Goal: Information Seeking & Learning: Learn about a topic

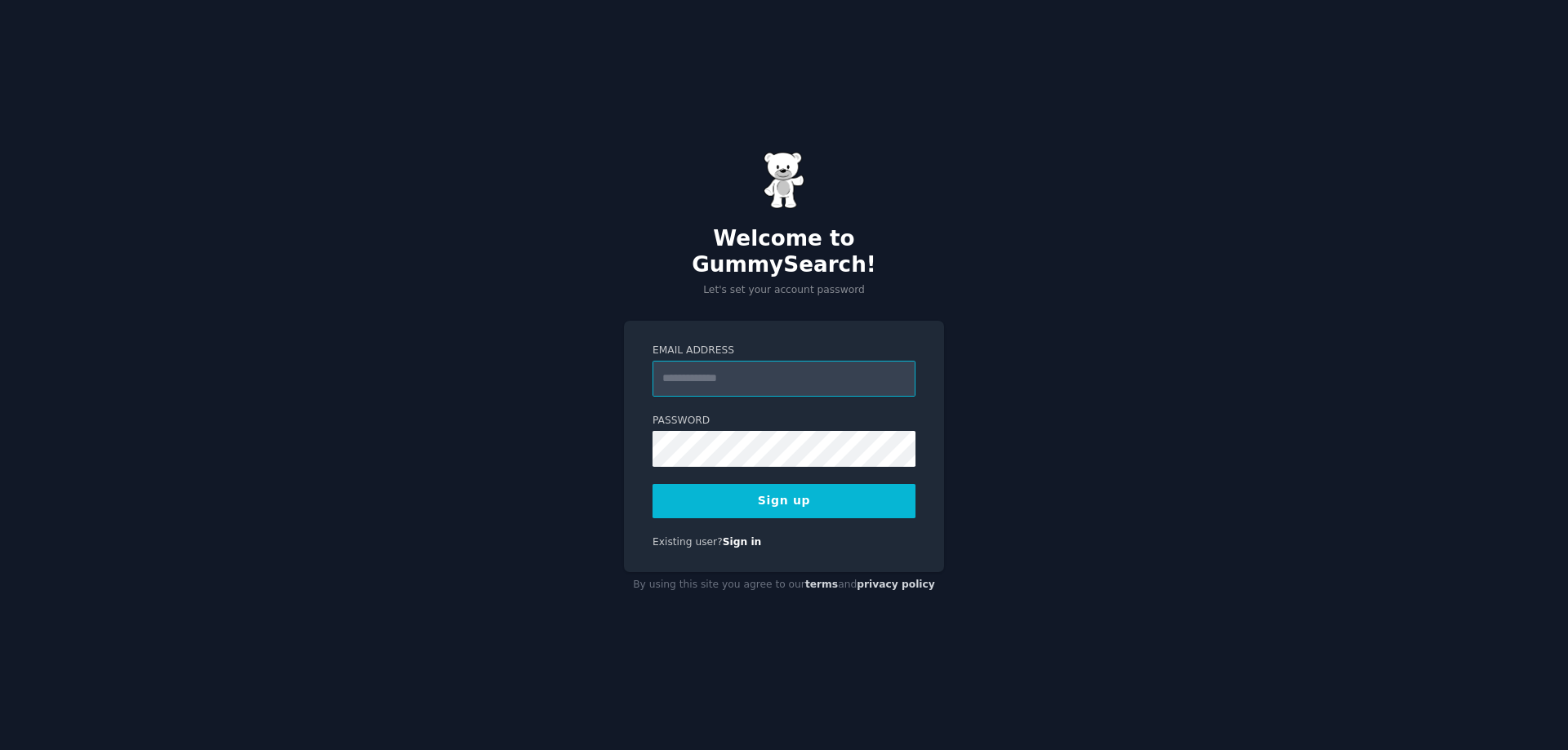
click at [731, 372] on input "Email Address" at bounding box center [784, 379] width 263 height 36
click at [866, 204] on div "Welcome to GummySearch! Let's set your account password" at bounding box center [784, 224] width 320 height 146
click at [838, 361] on input "Email Address" at bounding box center [784, 379] width 263 height 36
paste input "**********"
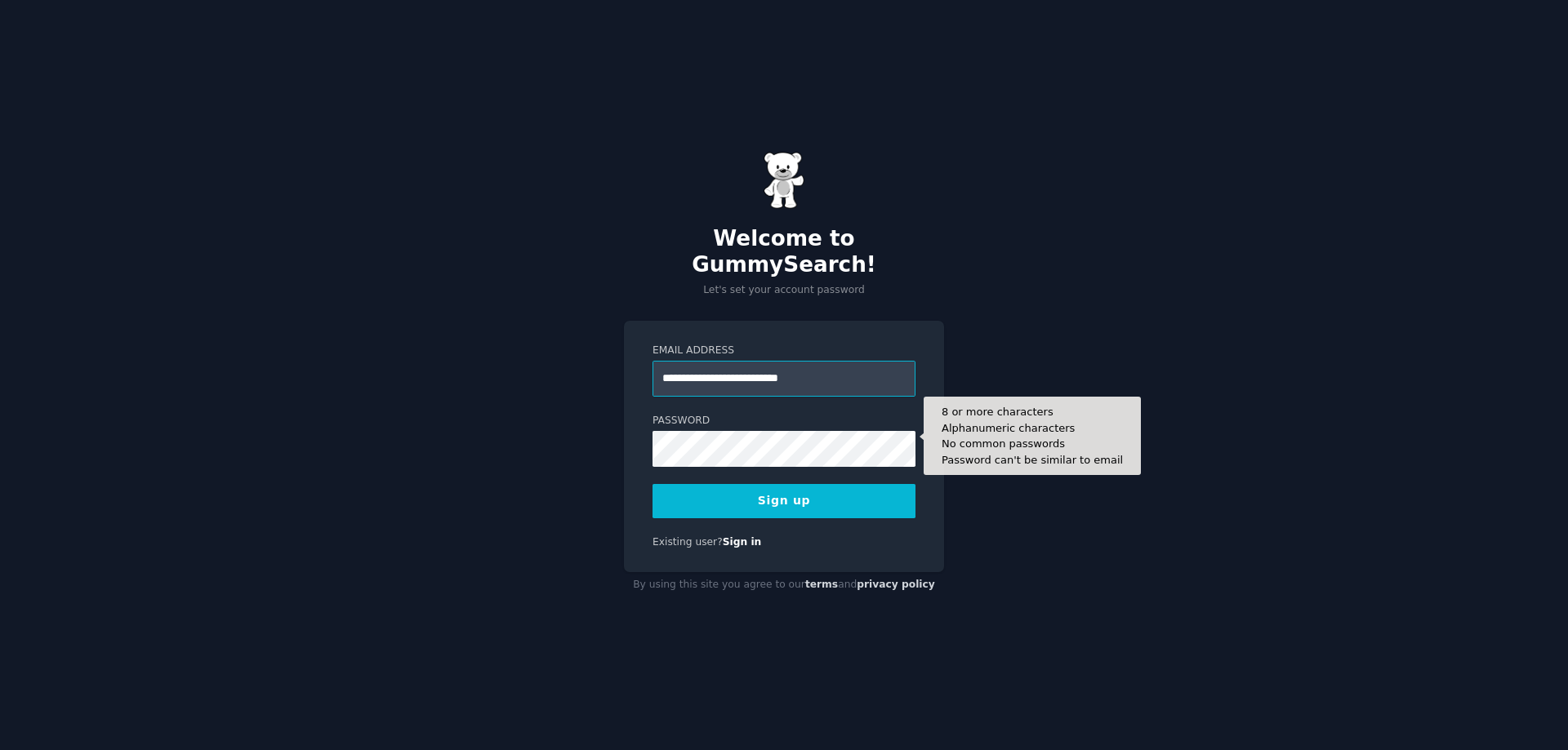
type input "**********"
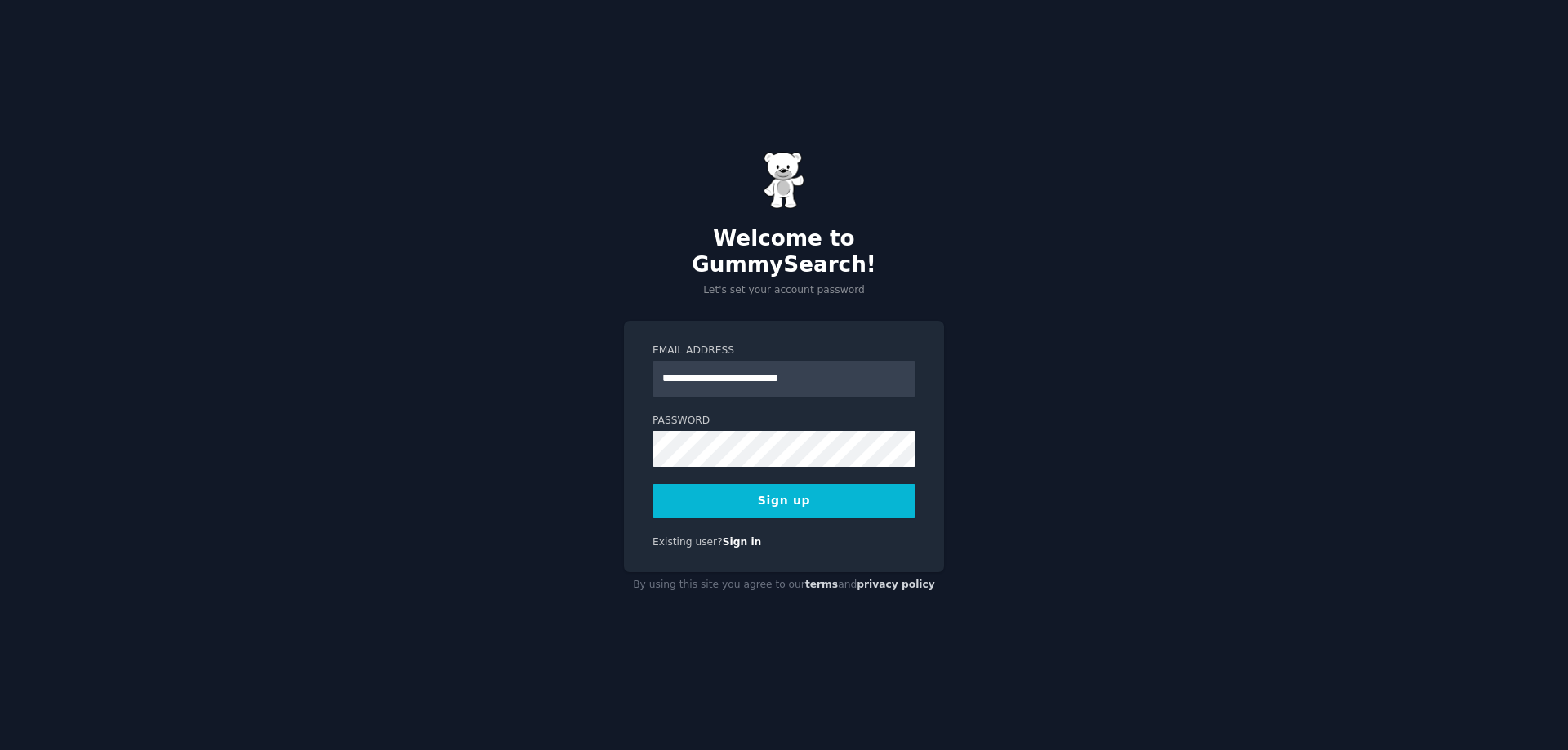
click at [775, 501] on button "Sign up" at bounding box center [784, 501] width 263 height 34
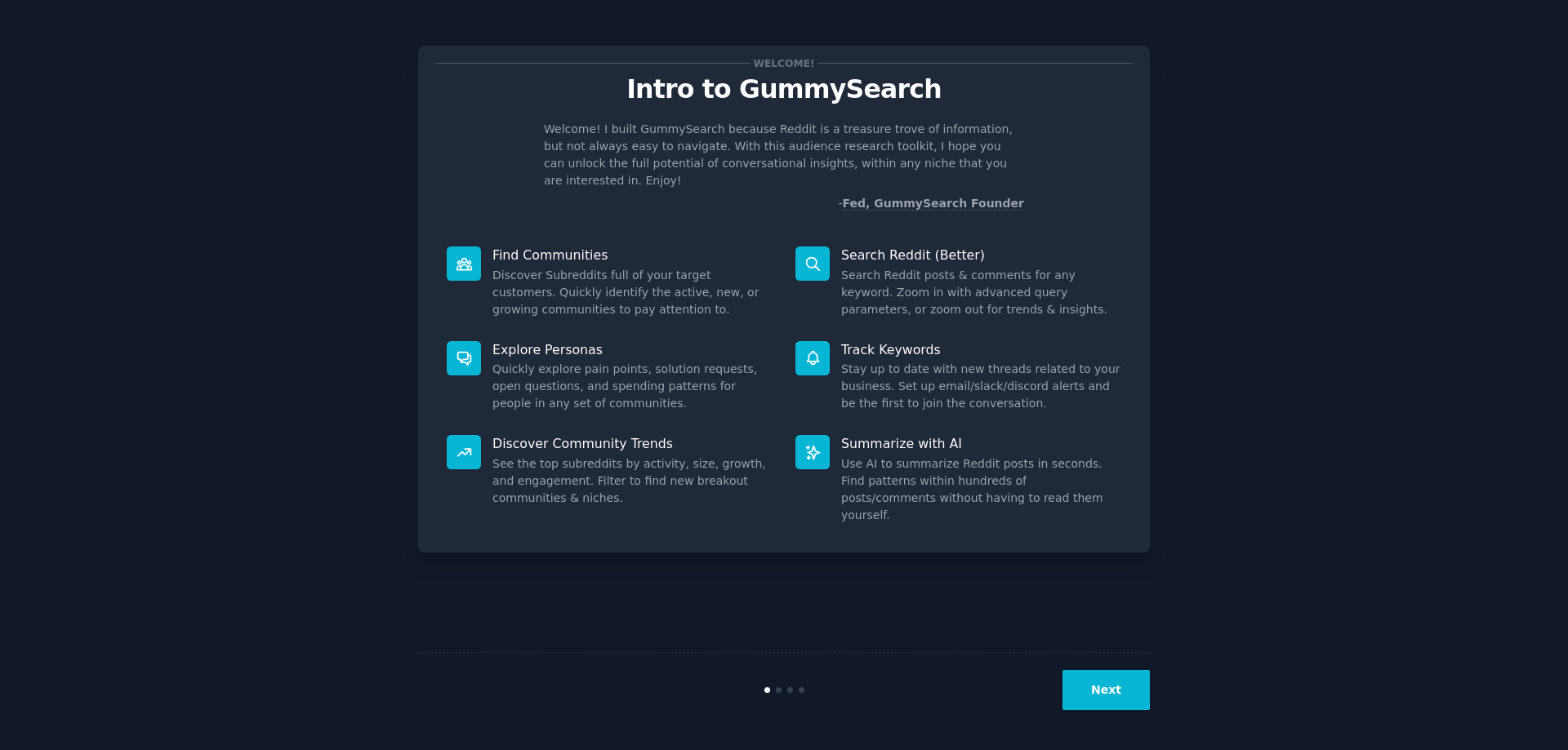
click at [1115, 693] on button "Next" at bounding box center [1106, 690] width 87 height 40
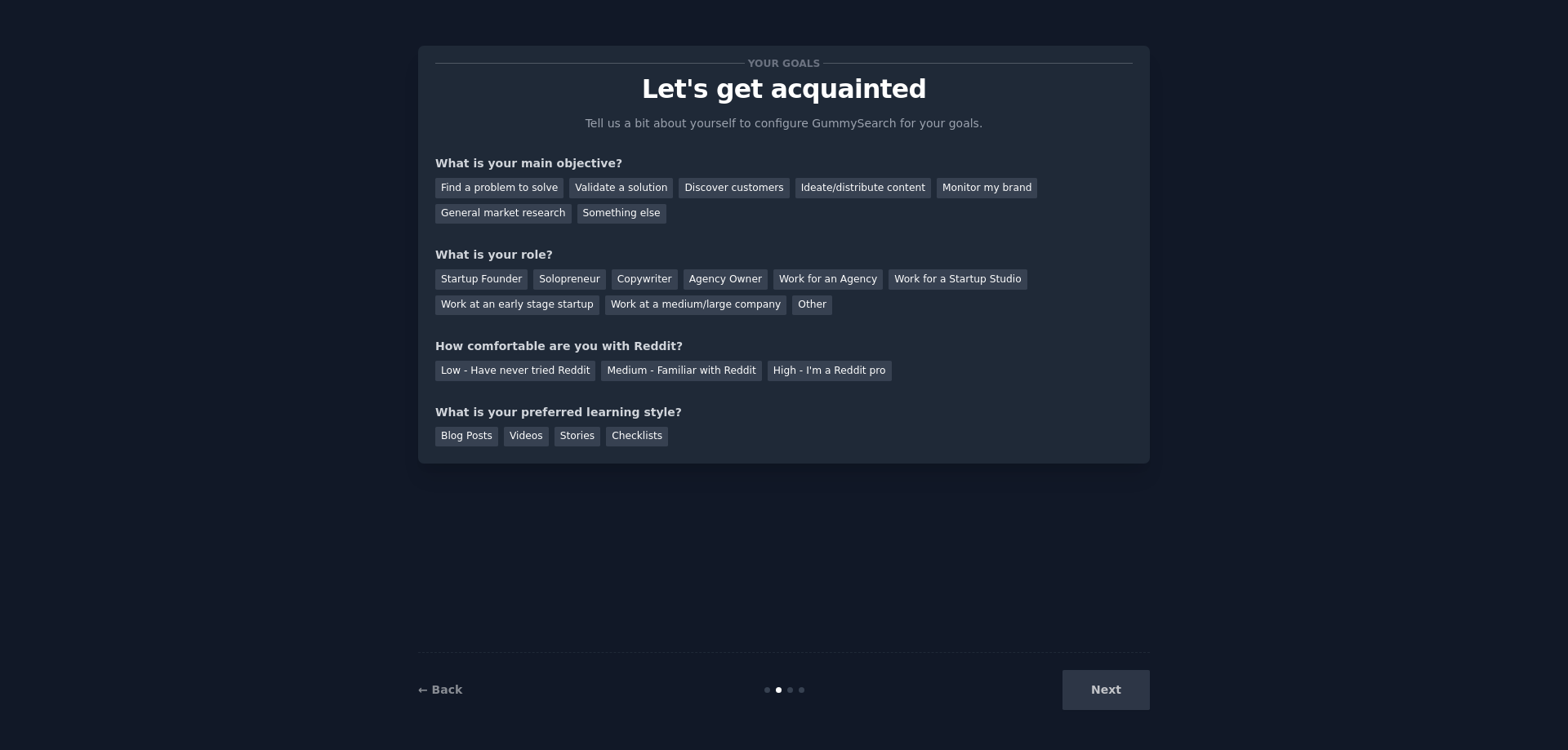
click at [1115, 693] on div "Next" at bounding box center [1027, 690] width 244 height 40
click at [1127, 692] on div "Next" at bounding box center [1027, 690] width 244 height 40
click at [787, 689] on div at bounding box center [790, 690] width 6 height 6
drag, startPoint x: 787, startPoint y: 689, endPoint x: 940, endPoint y: 681, distance: 153.2
click at [787, 689] on div at bounding box center [790, 690] width 6 height 6
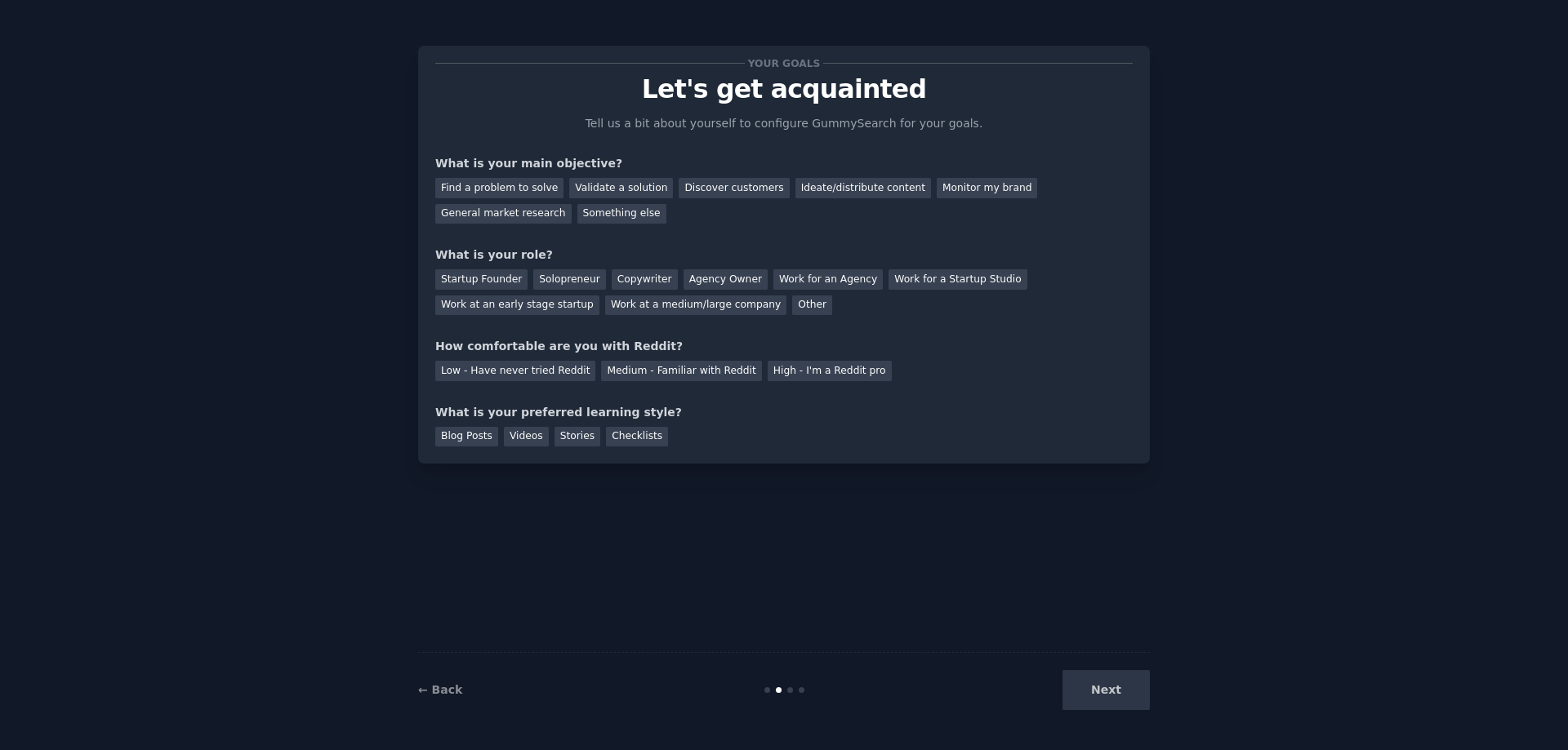
click at [810, 687] on div "← Back Next" at bounding box center [784, 689] width 732 height 75
click at [1126, 685] on div "Next" at bounding box center [1027, 690] width 244 height 40
click at [843, 295] on div "Startup Founder Solopreneur Copywriter Agency Owner Work for an Agency Work for…" at bounding box center [784, 290] width 697 height 51
click at [584, 191] on div "Validate a solution" at bounding box center [621, 188] width 104 height 21
click at [511, 193] on div "Find a problem to solve" at bounding box center [499, 188] width 128 height 21
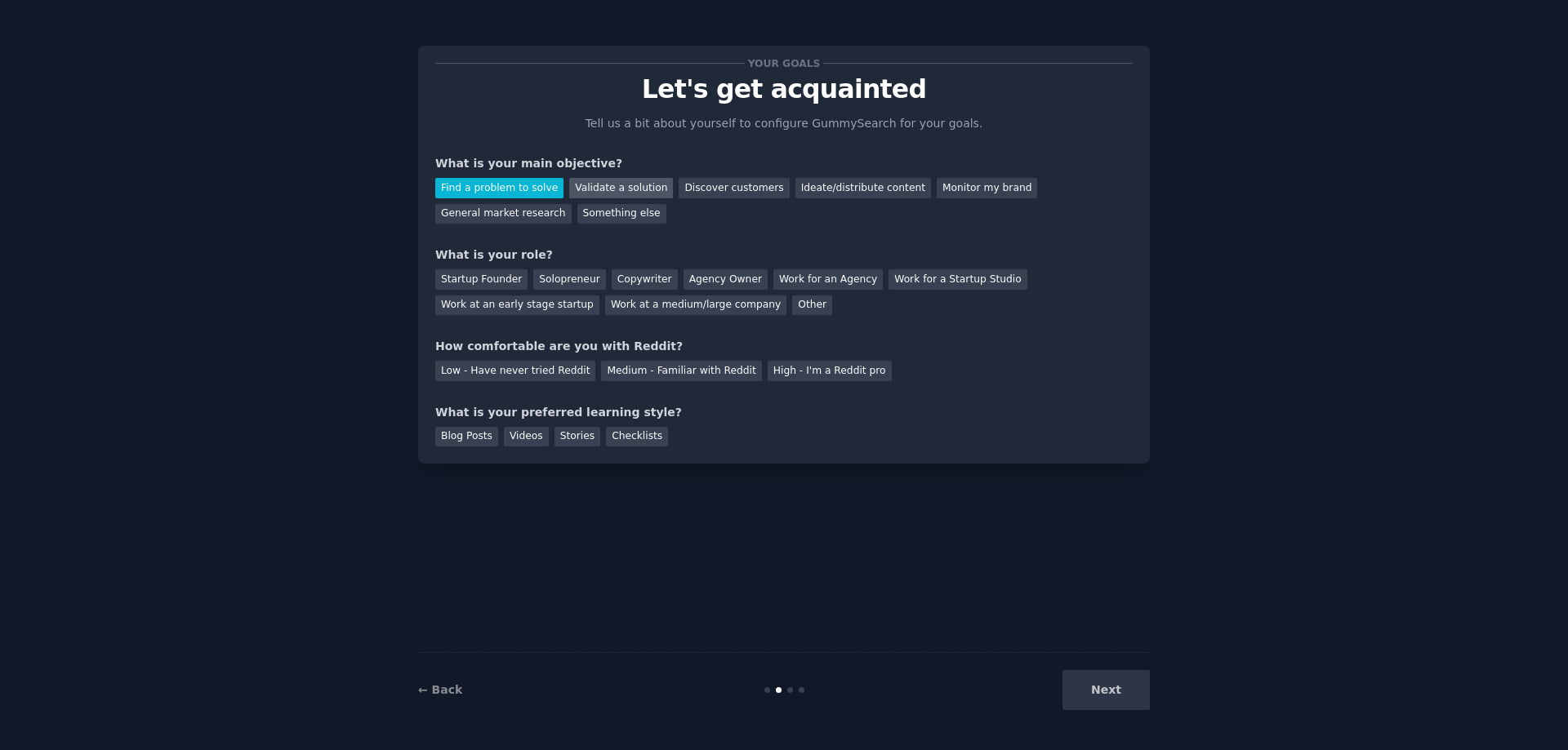
click at [569, 187] on div "Validate a solution" at bounding box center [621, 188] width 104 height 21
click at [476, 284] on div "Startup Founder" at bounding box center [481, 280] width 92 height 21
click at [520, 380] on div "Low - Have never tried Reddit" at bounding box center [515, 371] width 160 height 21
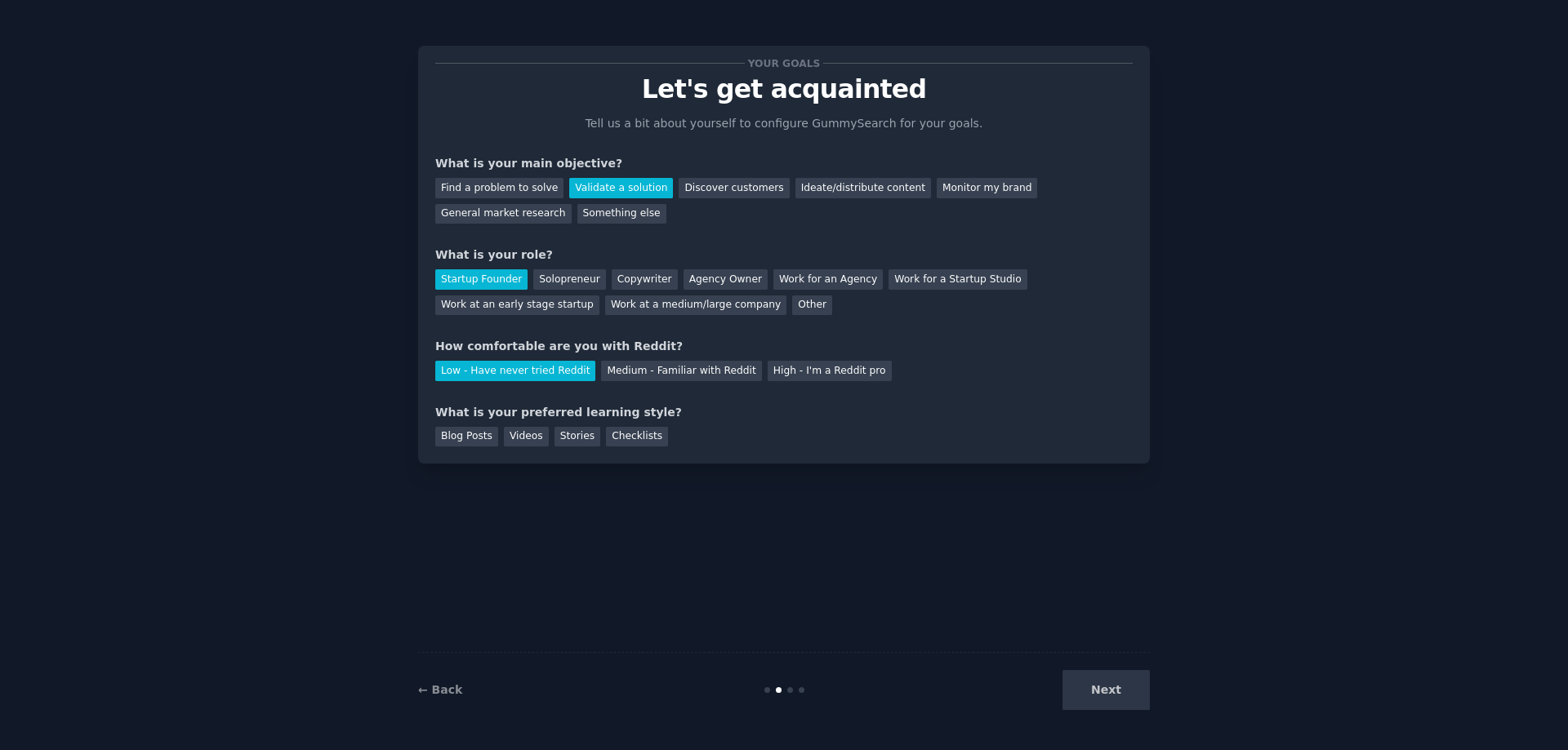
click at [1117, 701] on div "Next" at bounding box center [1027, 690] width 244 height 40
click at [616, 436] on div "Checklists" at bounding box center [637, 438] width 62 height 21
click at [1119, 684] on button "Next" at bounding box center [1106, 690] width 87 height 40
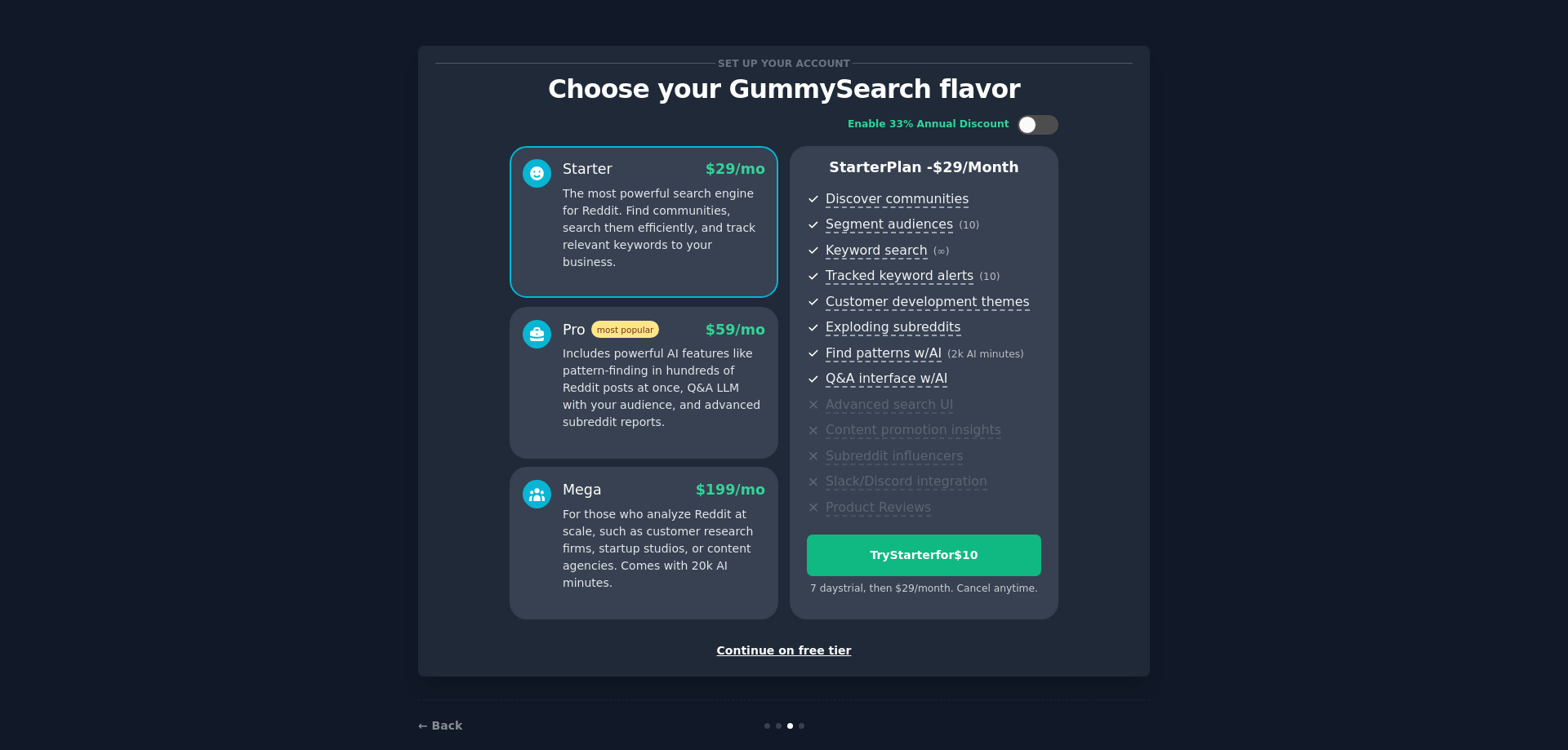
click at [791, 651] on div "Continue on free tier" at bounding box center [784, 652] width 697 height 17
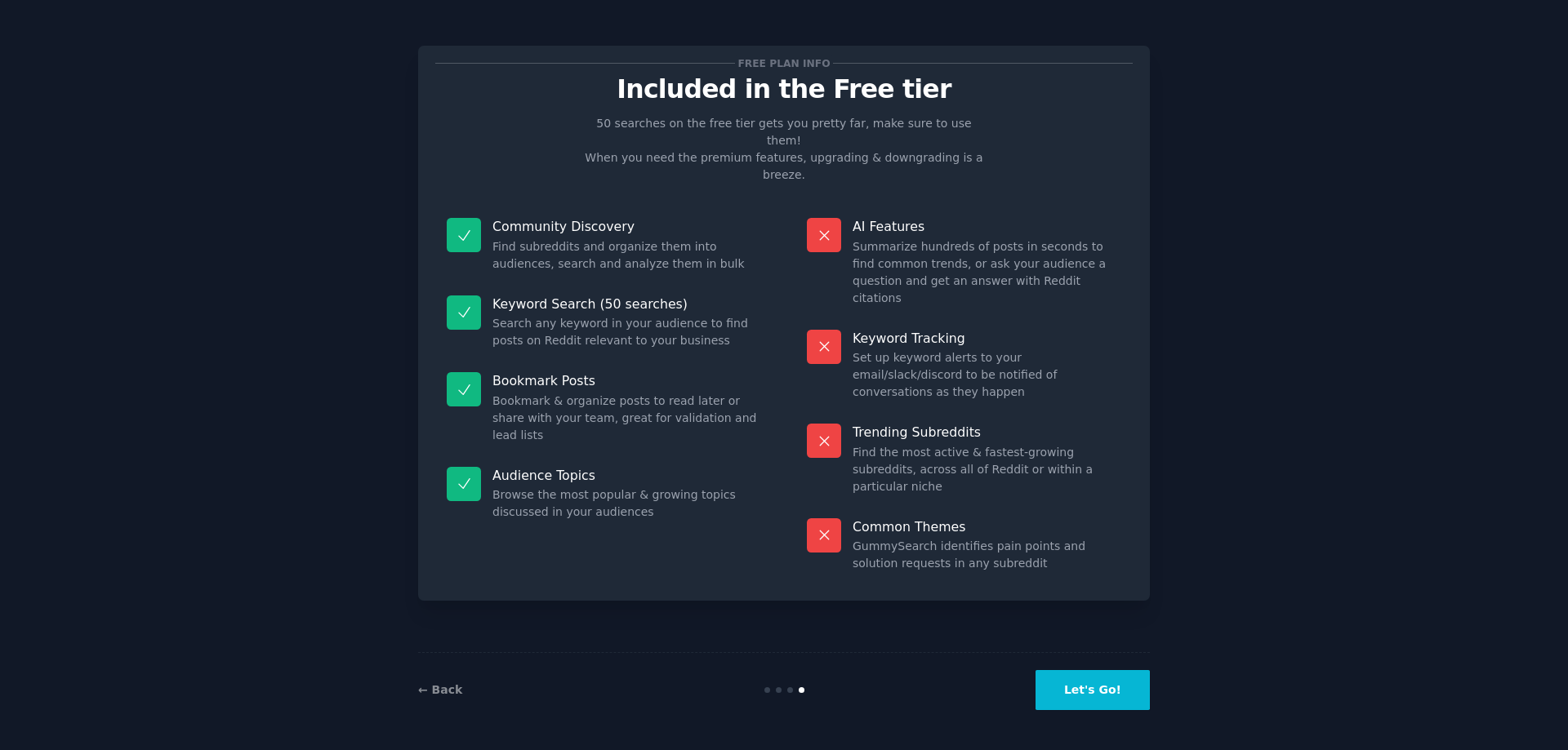
click at [1111, 694] on button "Let's Go!" at bounding box center [1092, 690] width 115 height 40
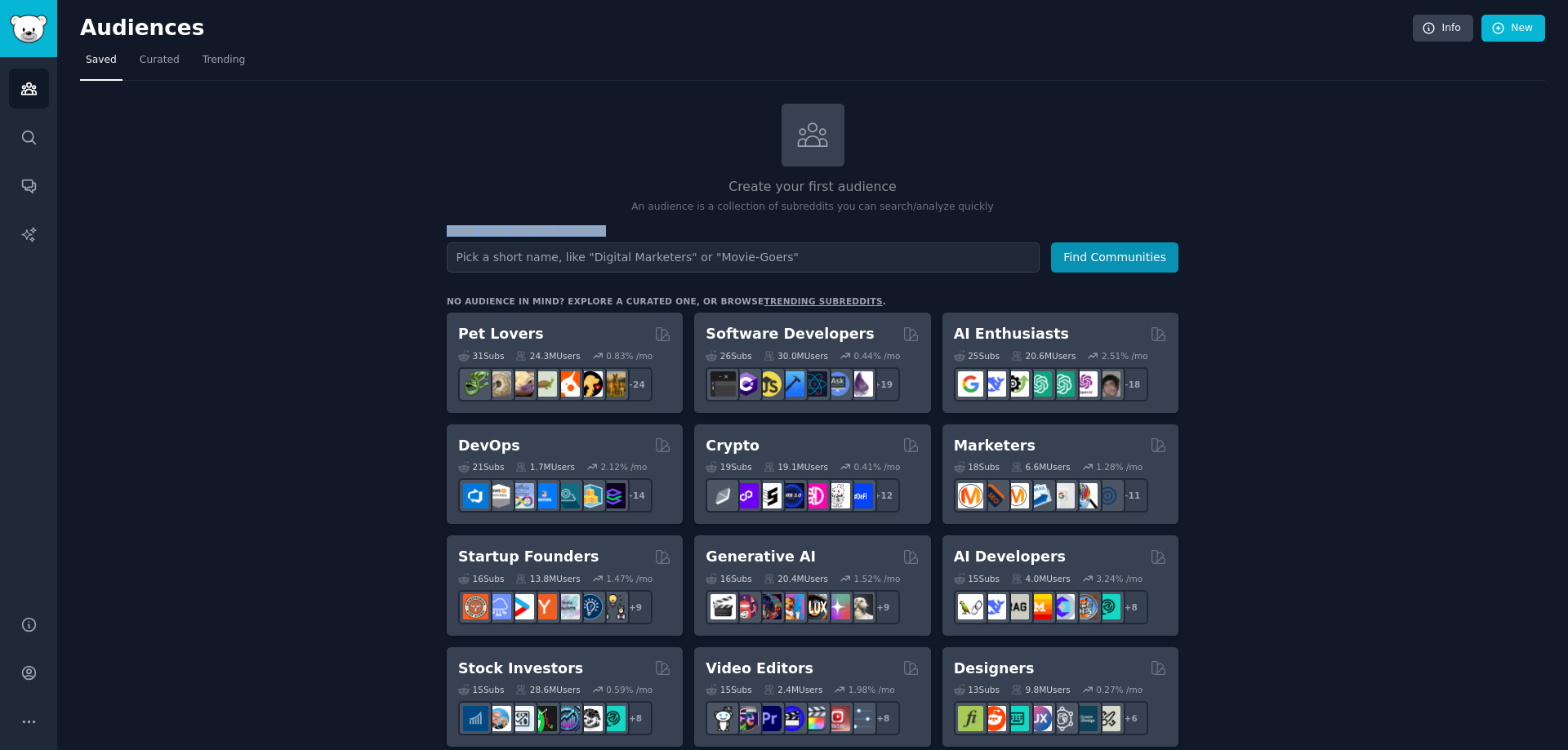
drag, startPoint x: 580, startPoint y: 232, endPoint x: 415, endPoint y: 231, distance: 165.0
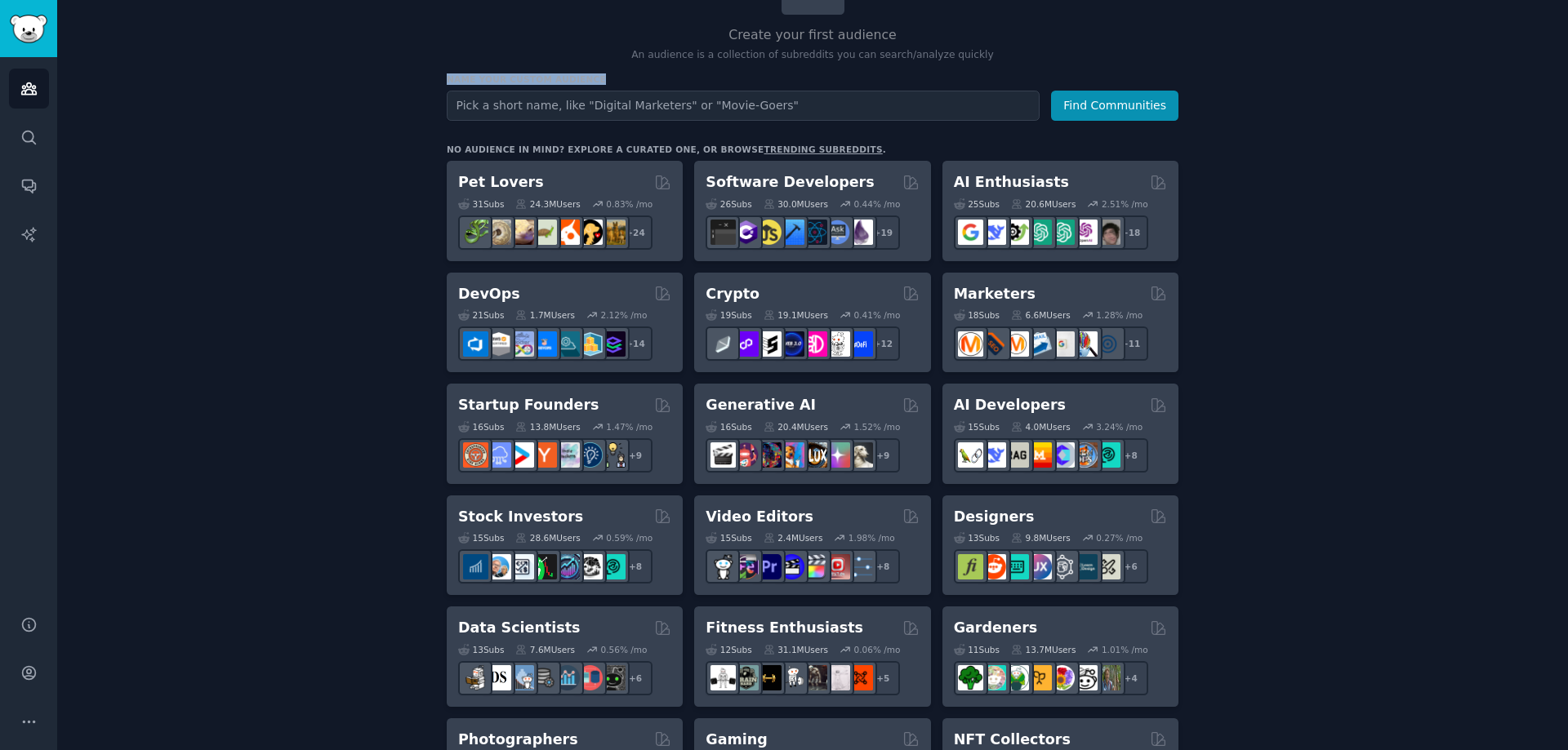
scroll to position [164, 0]
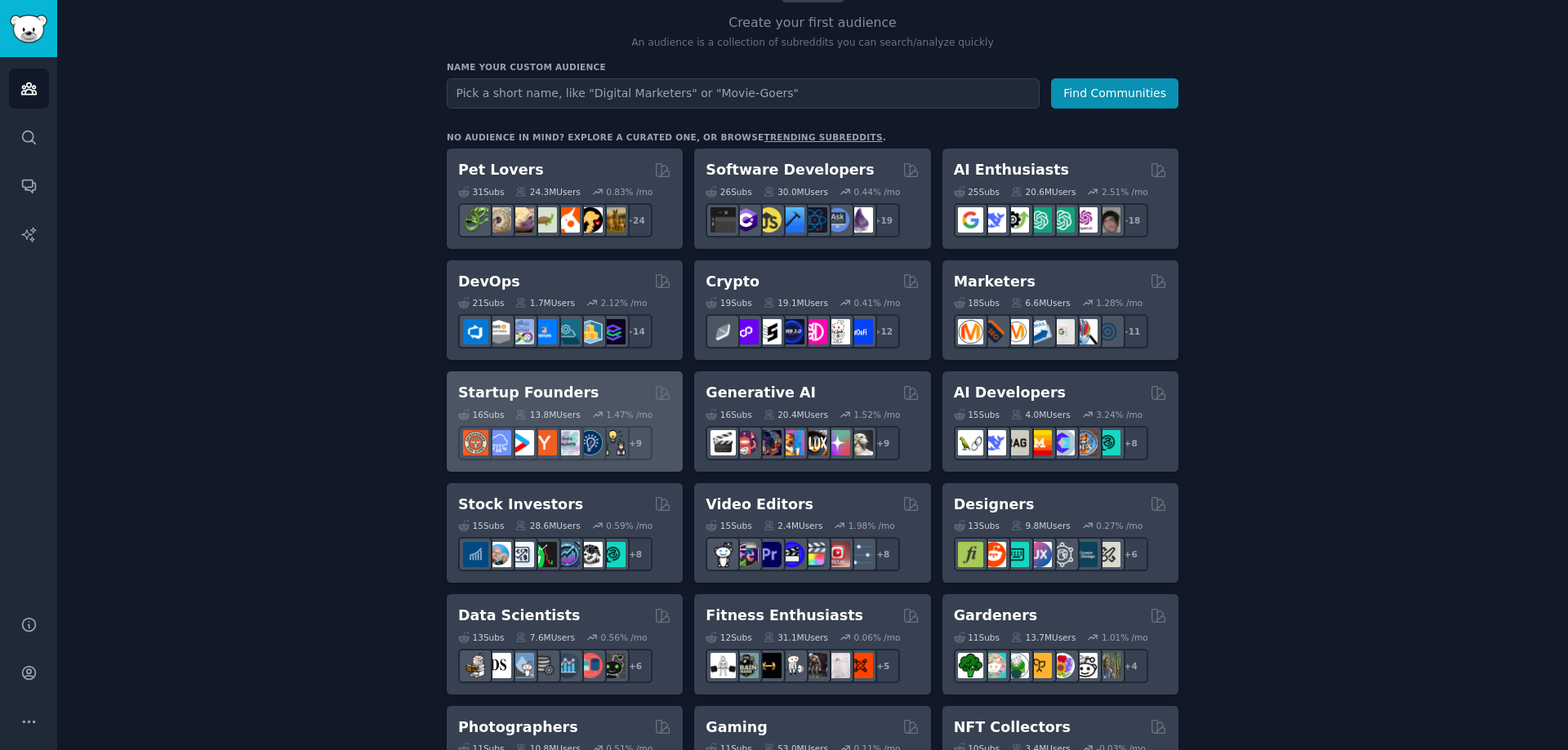
click at [520, 387] on h2 "Startup Founders" at bounding box center [528, 393] width 140 height 21
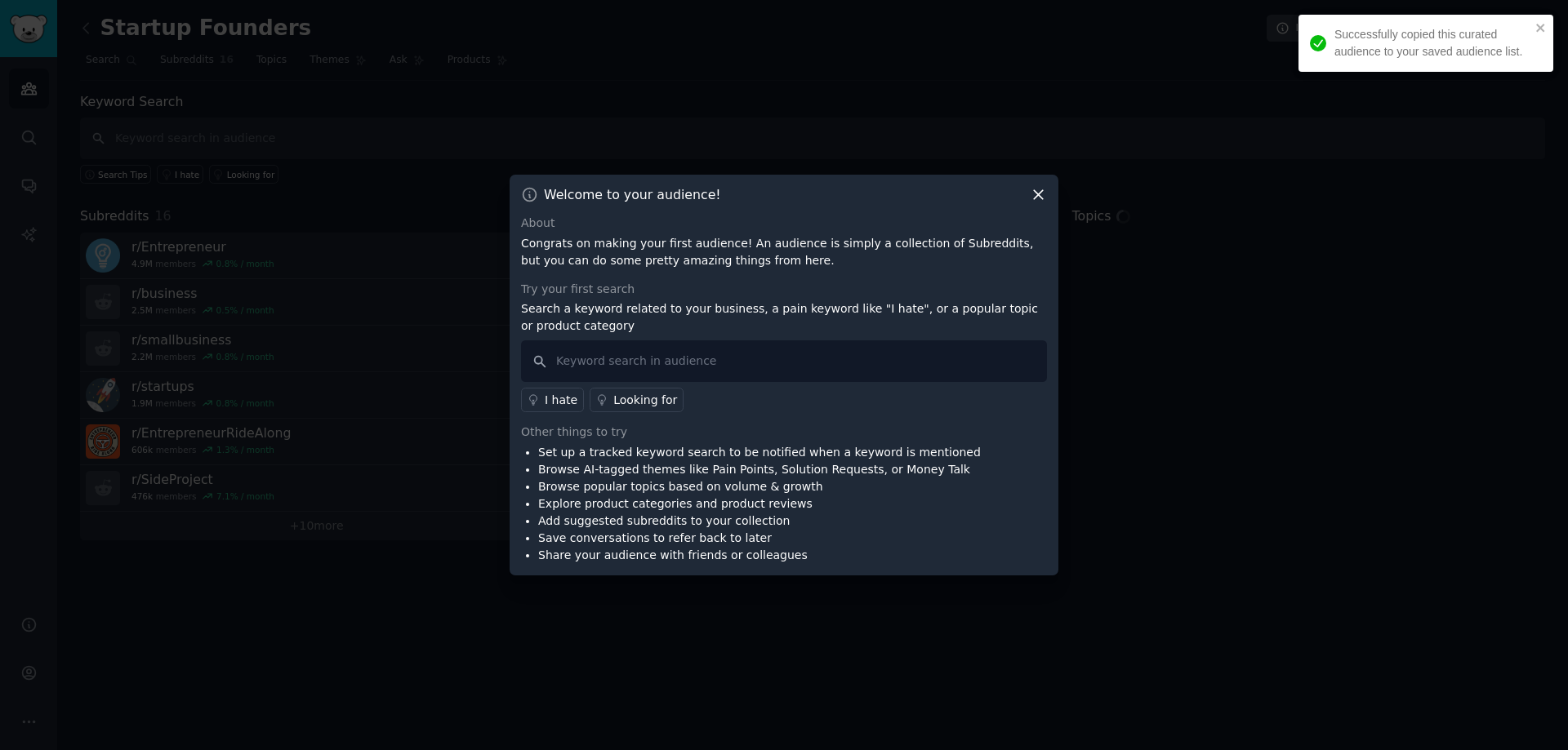
click at [619, 408] on div "Looking for" at bounding box center [645, 401] width 63 height 17
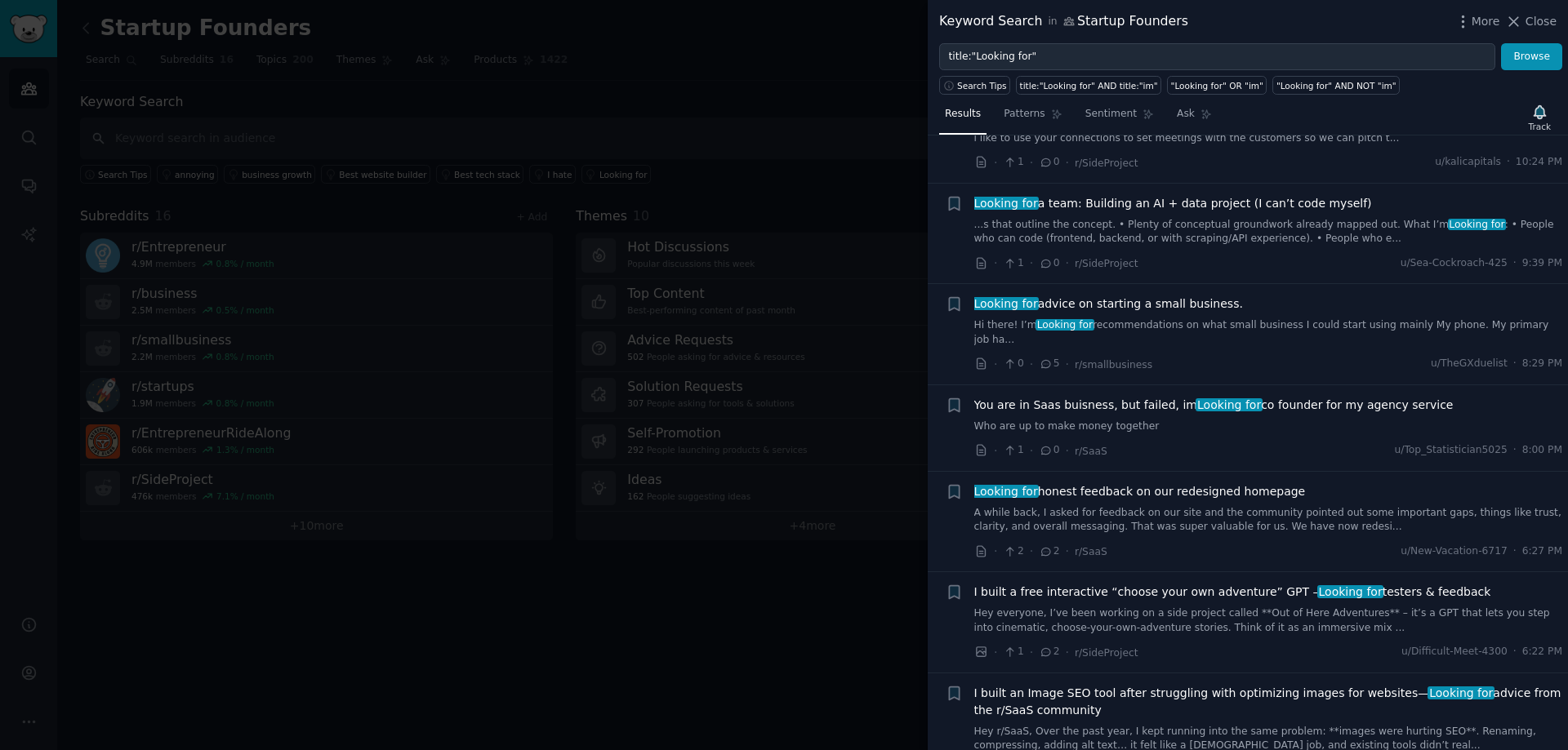
scroll to position [828, 0]
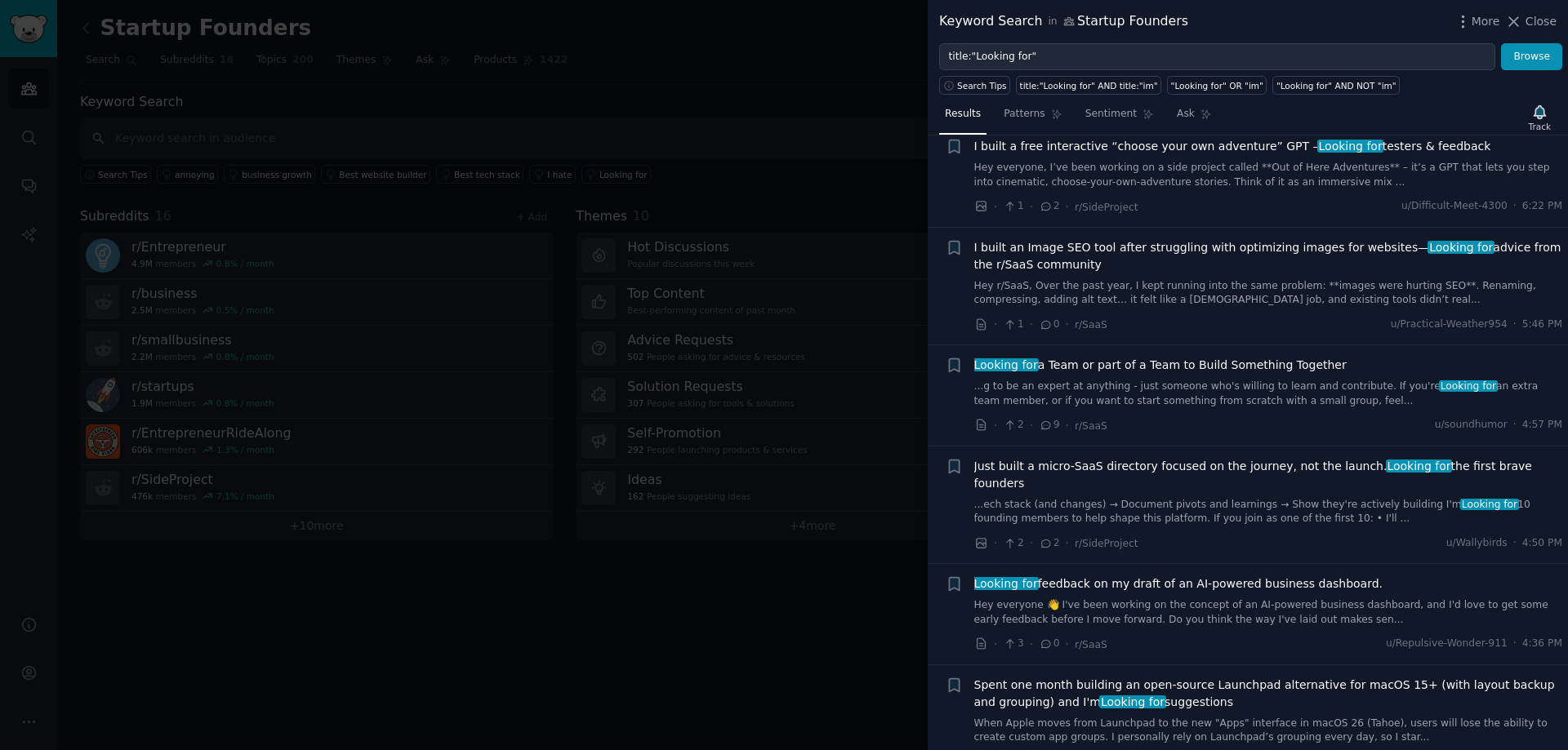
click at [1069, 498] on link "...ech stack (and changes) → Document pivots and learnings → Show they're activ…" at bounding box center [1269, 512] width 589 height 28
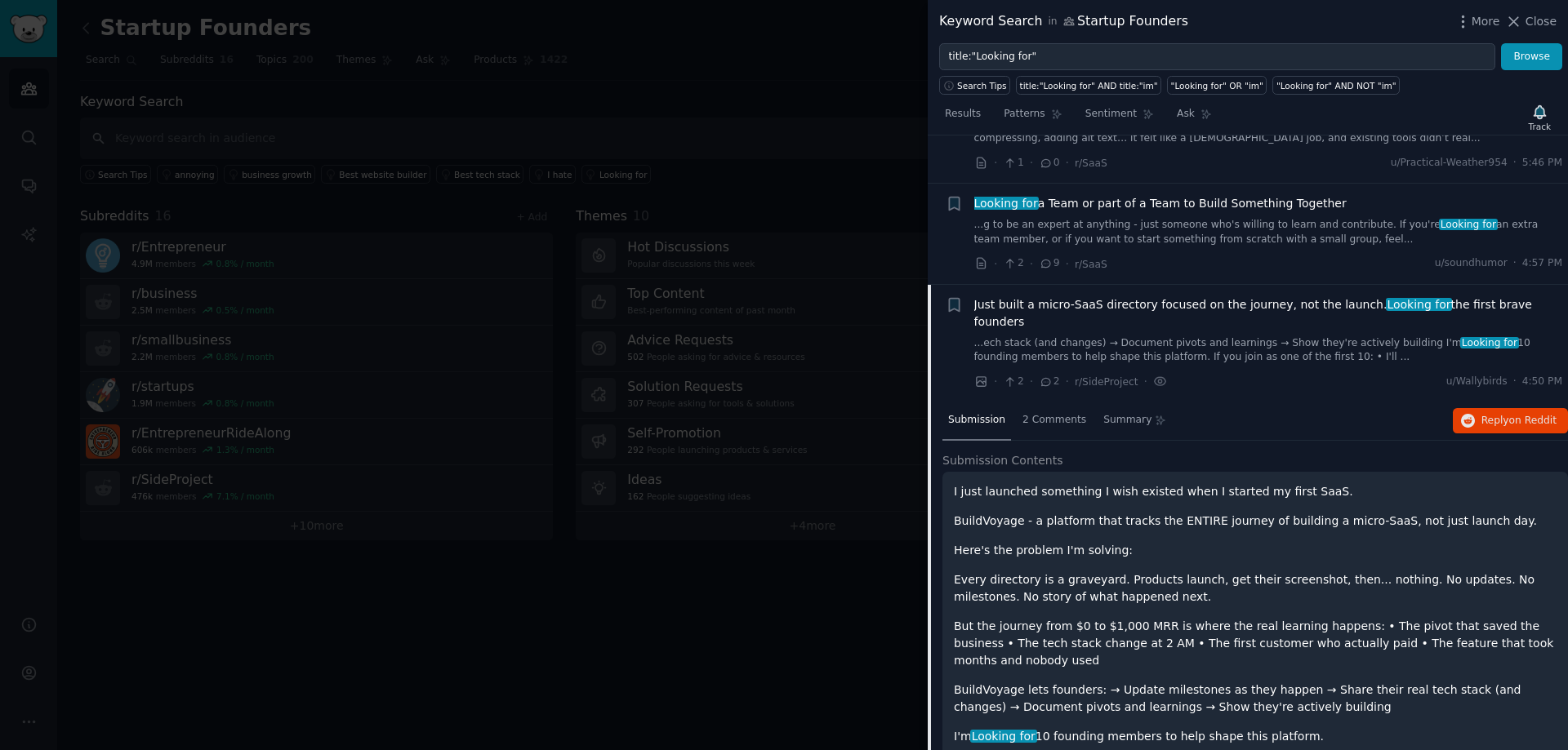
scroll to position [960, 0]
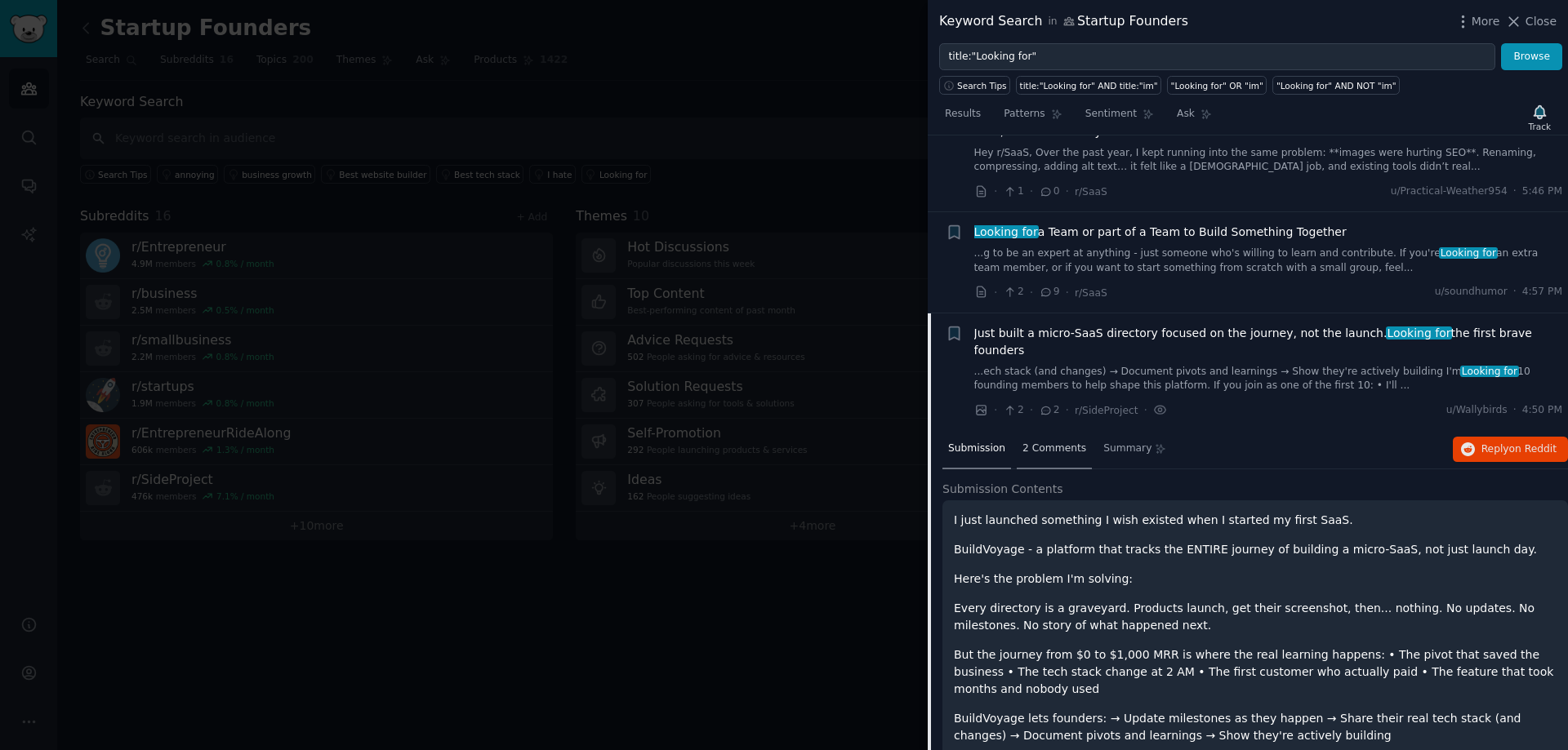
click at [1061, 442] on span "2 Comments" at bounding box center [1054, 450] width 63 height 15
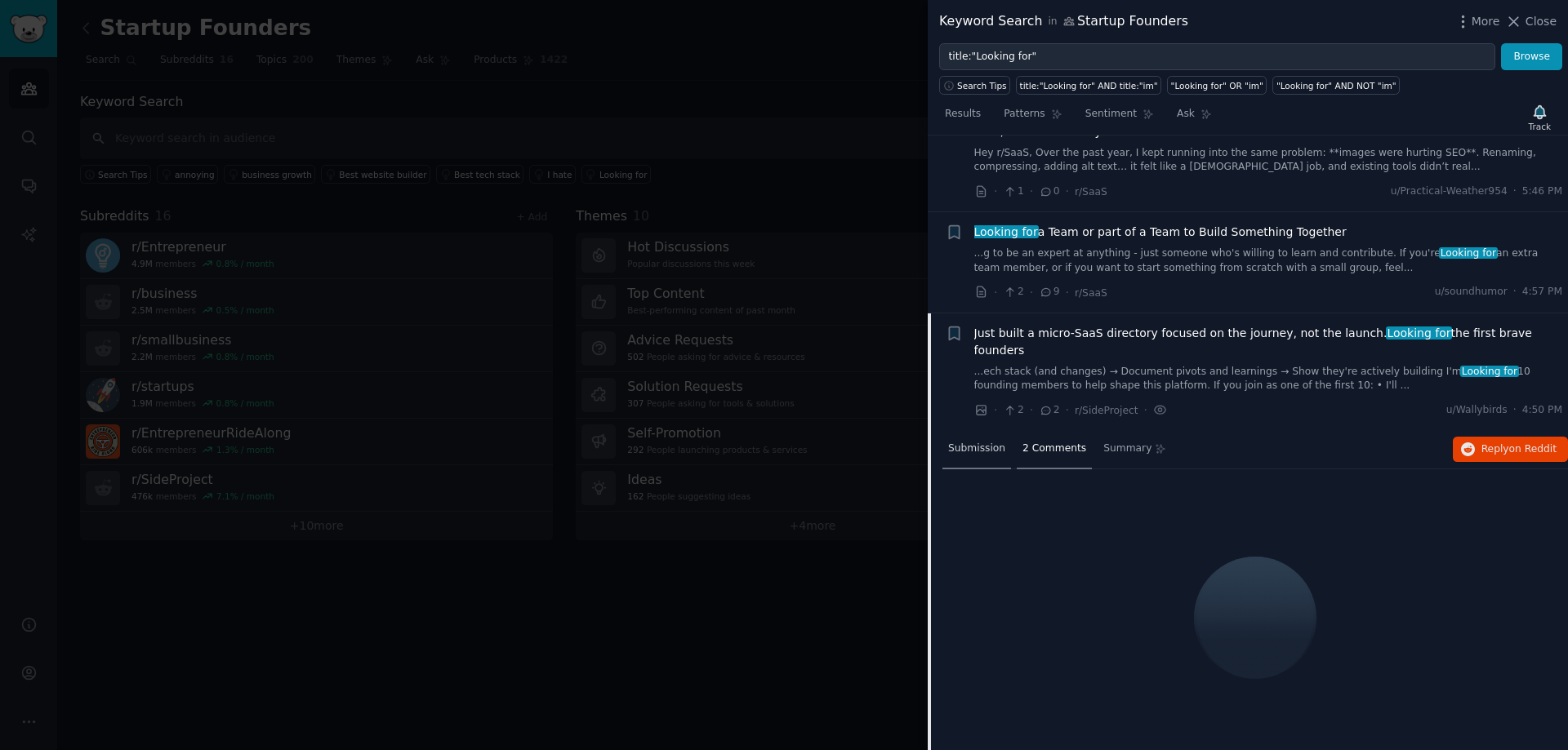
click at [985, 442] on span "Submission" at bounding box center [976, 450] width 57 height 15
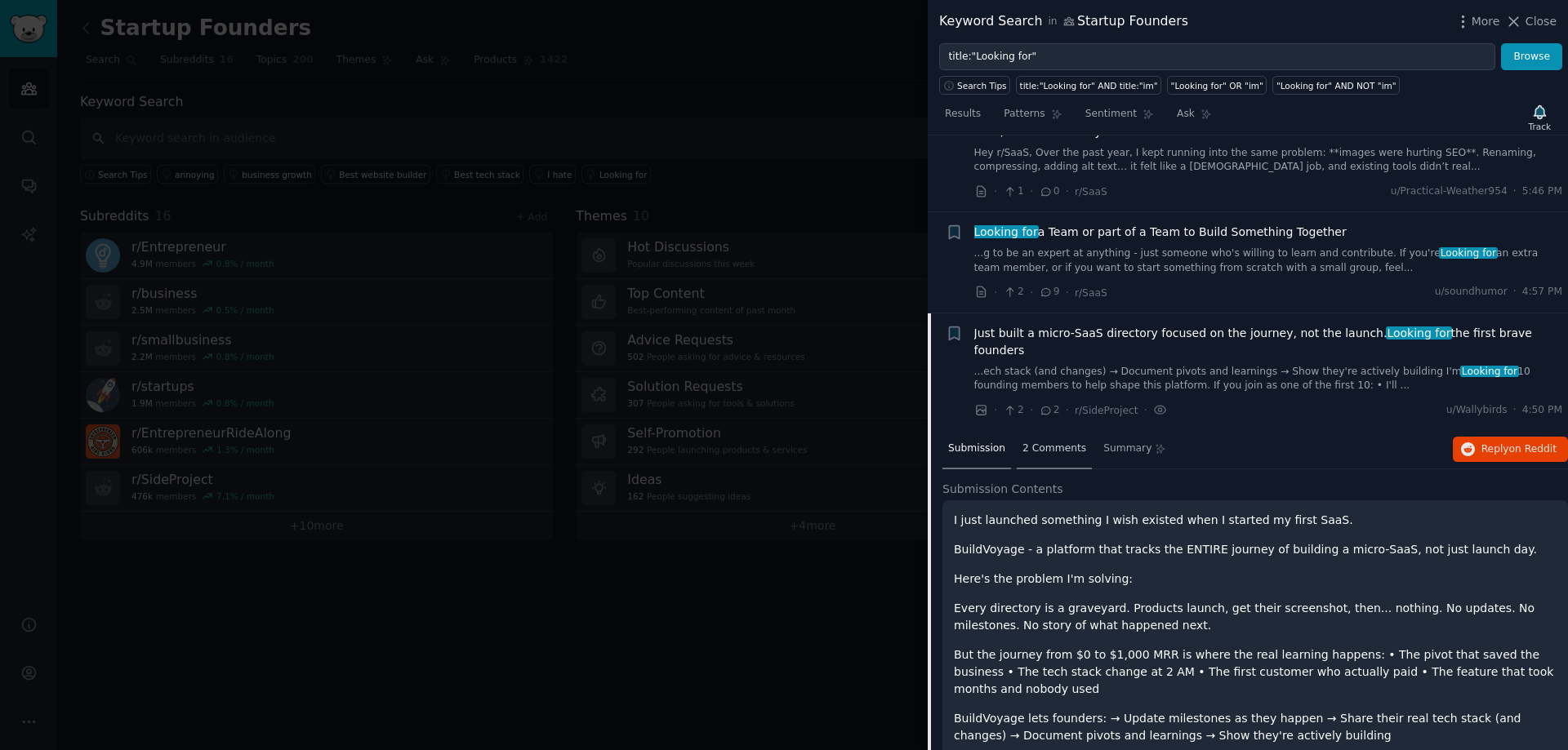
click at [1023, 442] on span "2 Comments" at bounding box center [1054, 450] width 63 height 15
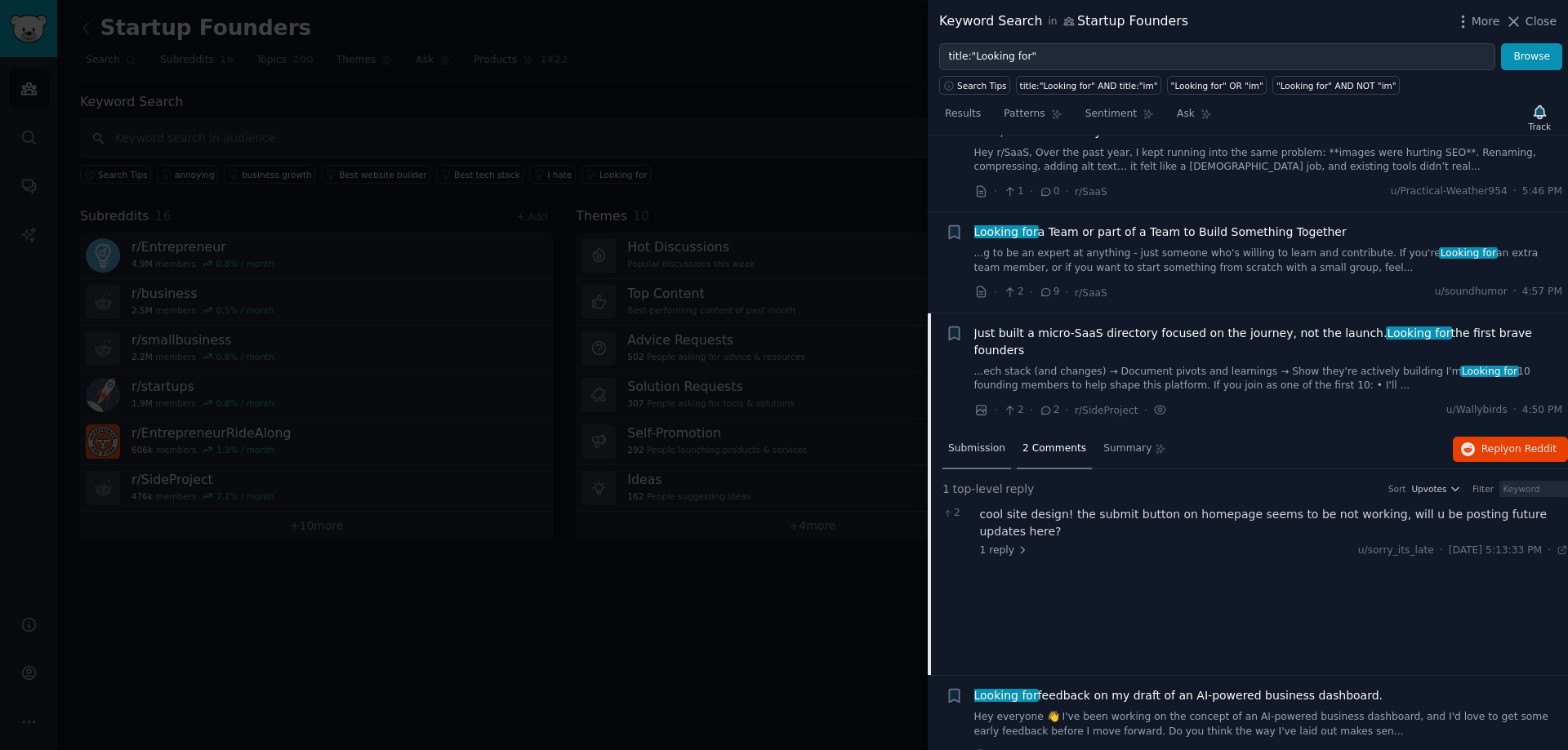
click at [971, 442] on span "Submission" at bounding box center [976, 450] width 57 height 15
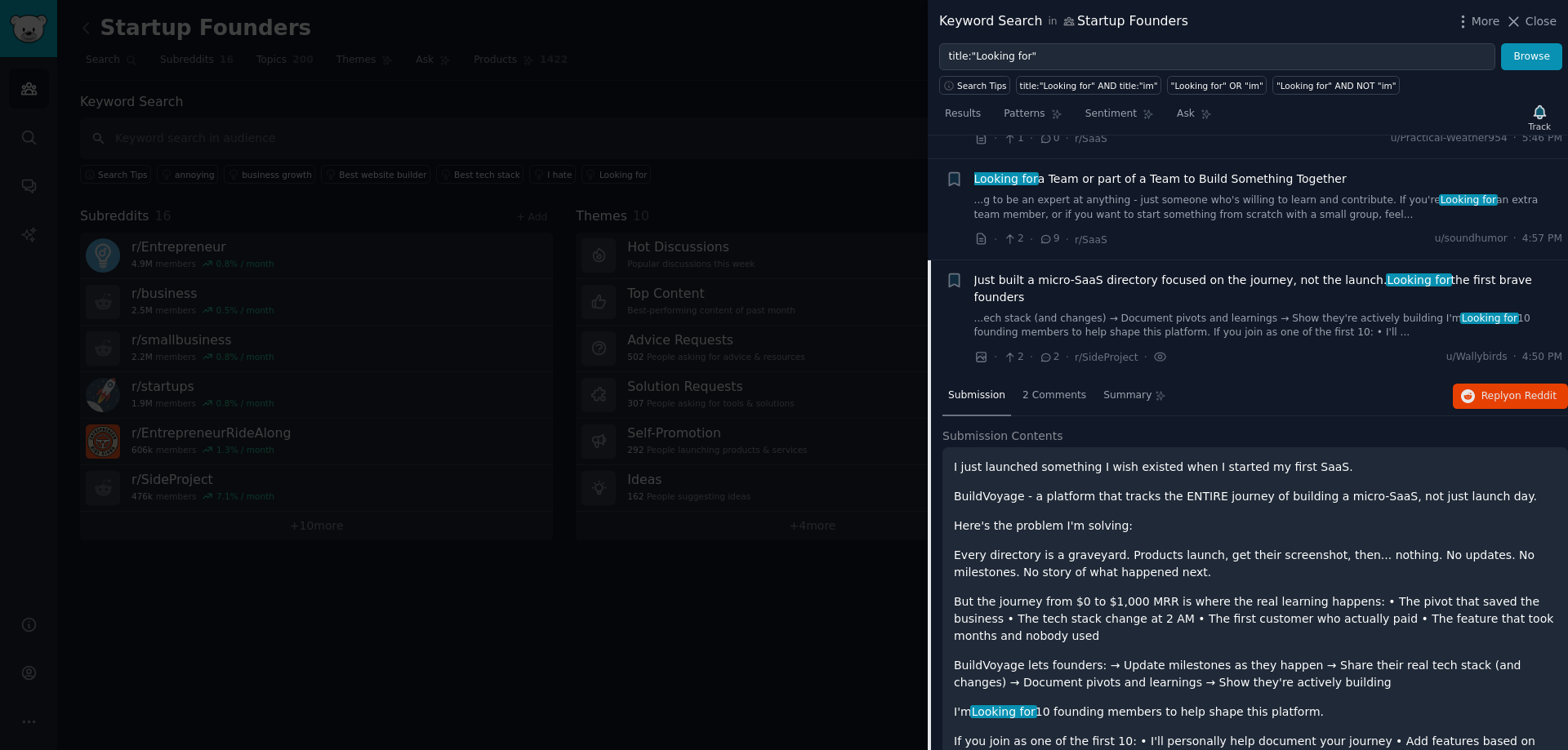
scroll to position [1042, 0]
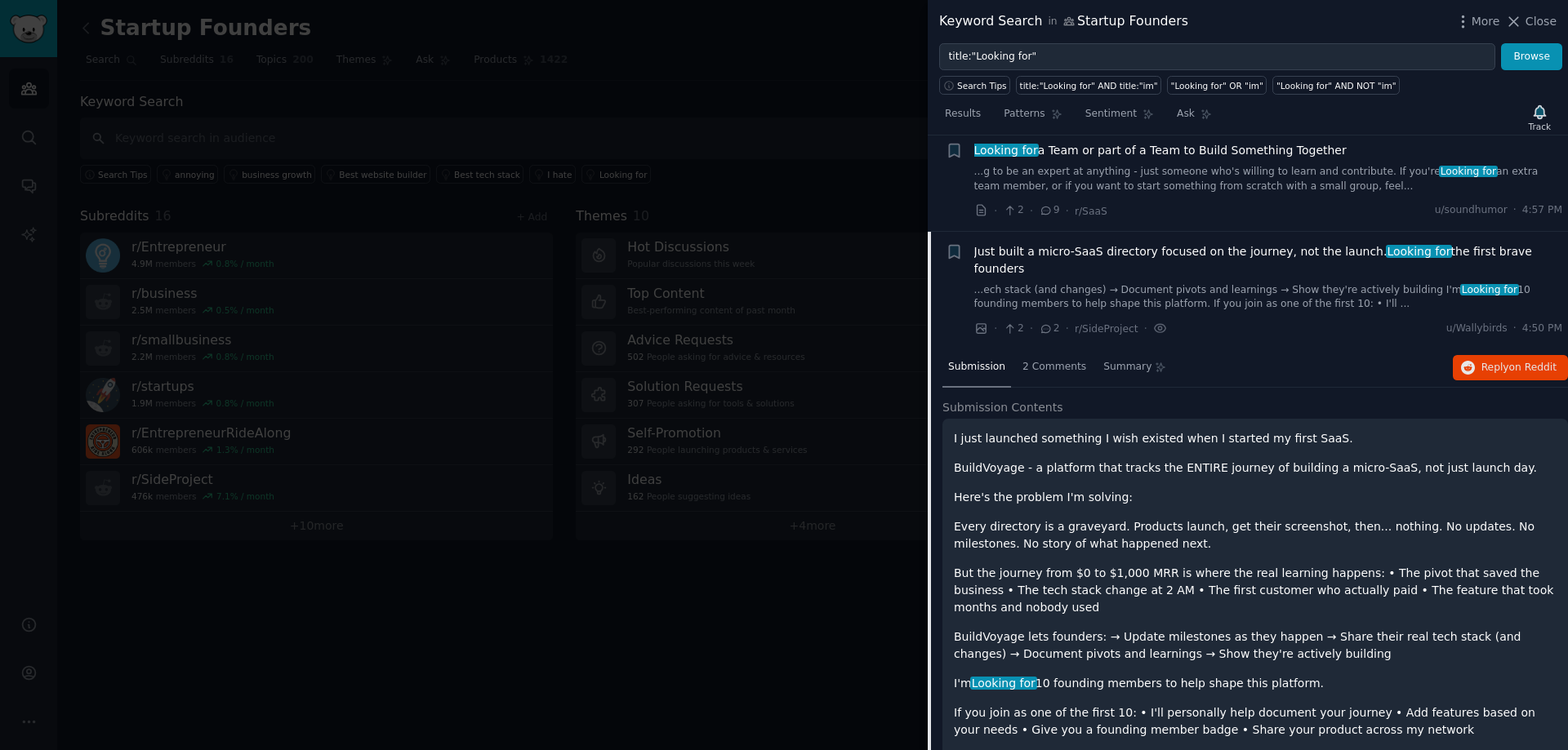
drag, startPoint x: 1563, startPoint y: 221, endPoint x: 1567, endPoint y: 241, distance: 20.4
click at [1567, 241] on div "Submission s 100 Sort Recent + Anyone here making money with digital products (…" at bounding box center [1248, 442] width 640 height 615
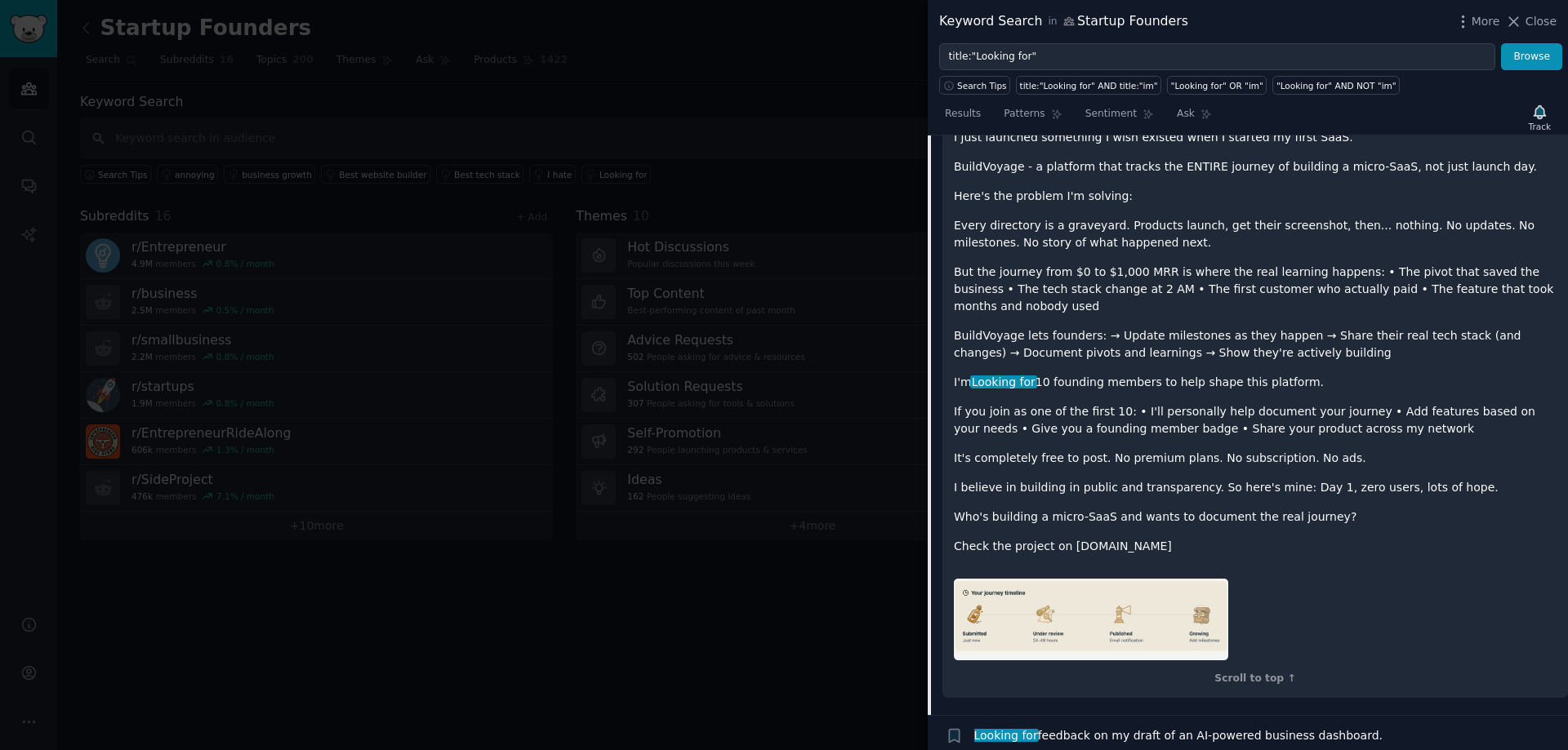
scroll to position [1358, 0]
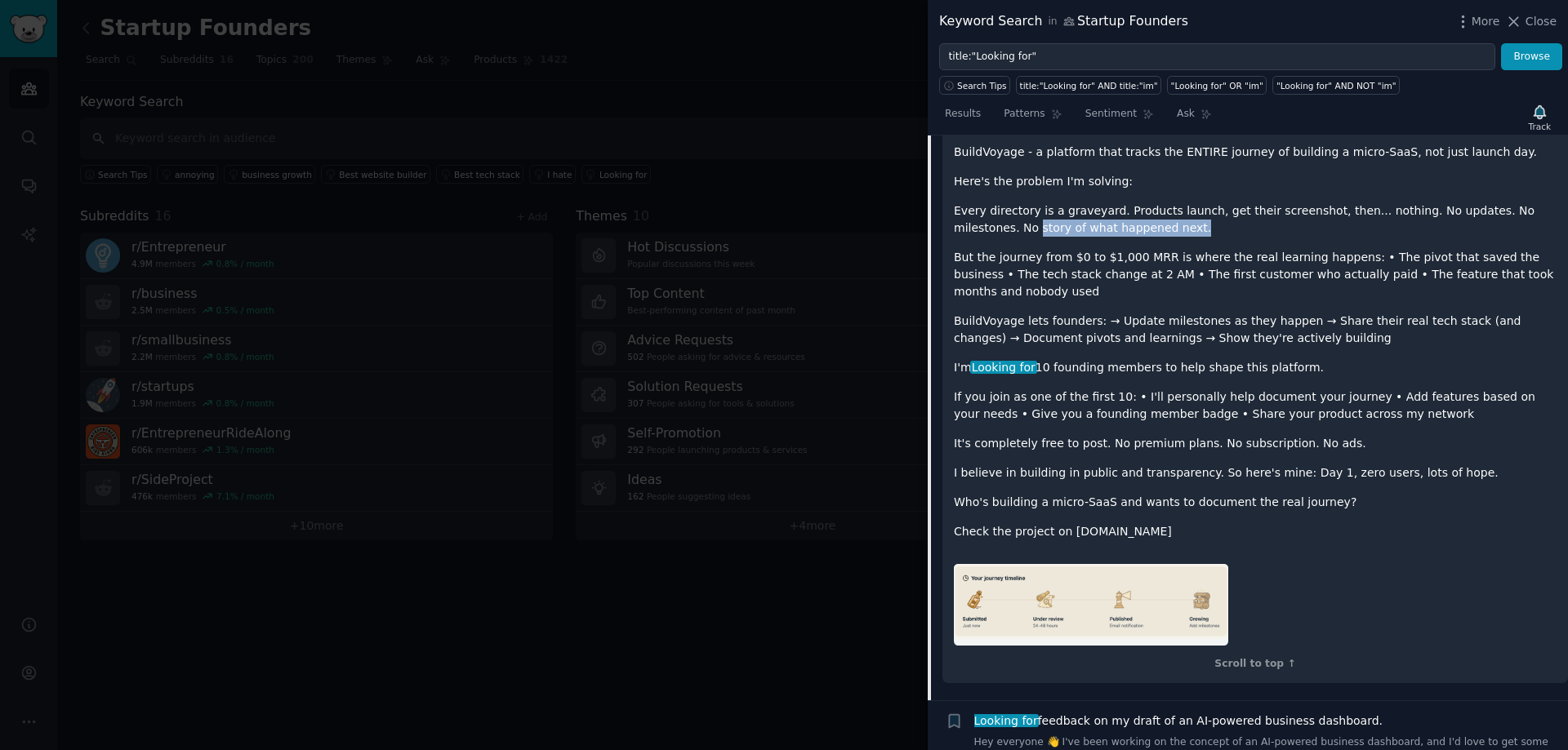
drag, startPoint x: 1107, startPoint y: 195, endPoint x: 938, endPoint y: 188, distance: 169.1
click at [938, 188] on div "Submission 2 Comments Summary Reply on Reddit Submission Contents I just launch…" at bounding box center [1248, 366] width 640 height 668
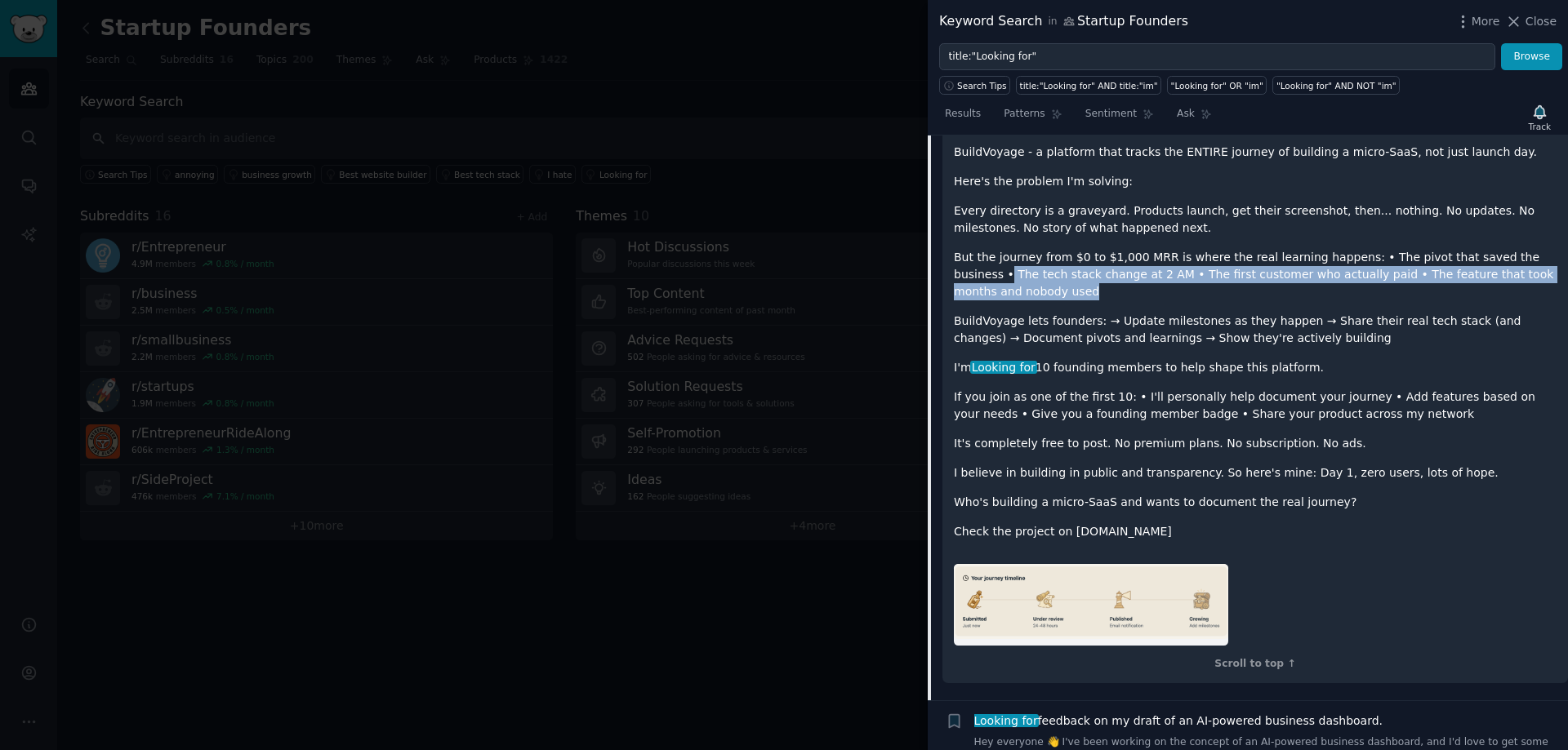
drag, startPoint x: 1514, startPoint y: 228, endPoint x: 1547, endPoint y: 241, distance: 35.5
click at [1547, 249] on p "But the journey from $0 to $1,000 MRR is where the real learning happens: • The…" at bounding box center [1255, 275] width 602 height 51
click at [1104, 251] on p "But the journey from $0 to $1,000 MRR is where the real learning happens: • The…" at bounding box center [1255, 275] width 602 height 51
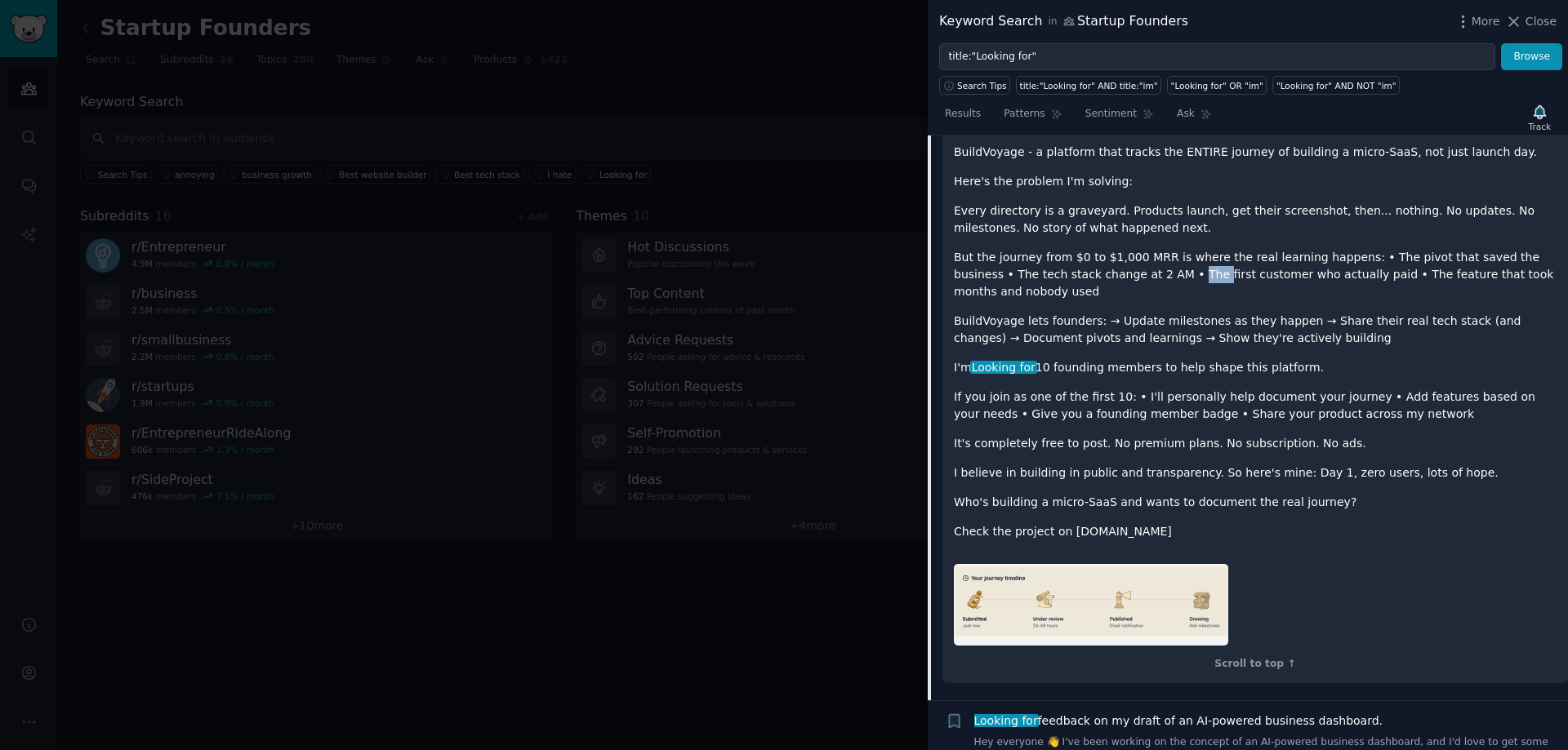
click at [1104, 251] on p "But the journey from $0 to $1,000 MRR is where the real learning happens: • The…" at bounding box center [1255, 275] width 602 height 51
click at [988, 312] on p "BuildVoyage lets founders: → Update milestones as they happen → Share their rea…" at bounding box center [1255, 330] width 602 height 34
click at [1067, 312] on p "BuildVoyage lets founders: → Update milestones as they happen → Share their rea…" at bounding box center [1255, 330] width 602 height 34
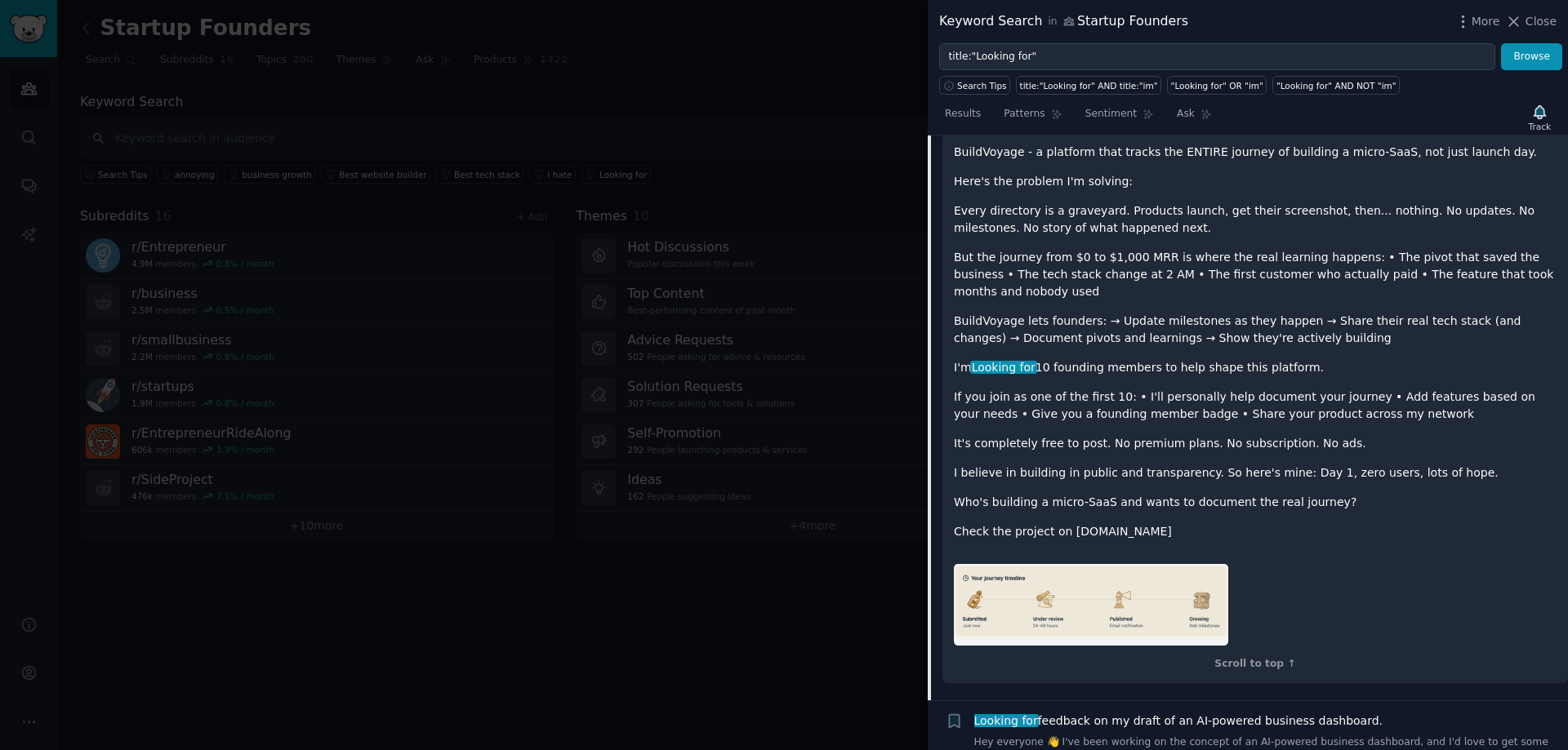
click at [981, 312] on p "BuildVoyage lets founders: → Update milestones as they happen → Share their rea…" at bounding box center [1255, 330] width 602 height 34
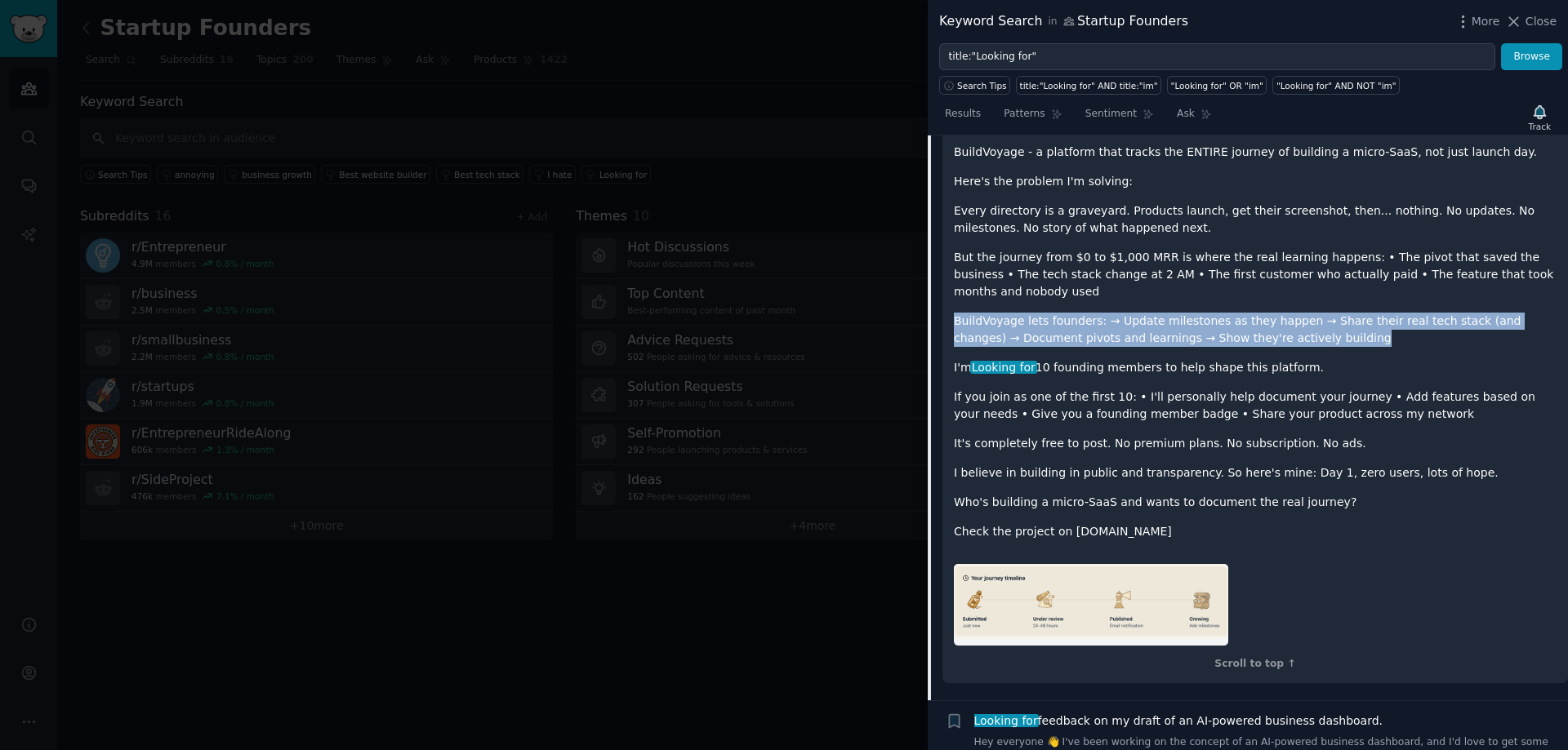
drag, startPoint x: 1277, startPoint y: 294, endPoint x: 933, endPoint y: 281, distance: 344.2
click at [933, 281] on div "Submission 2 Comments Summary Reply on Reddit Submission Contents I just launch…" at bounding box center [1248, 366] width 640 height 668
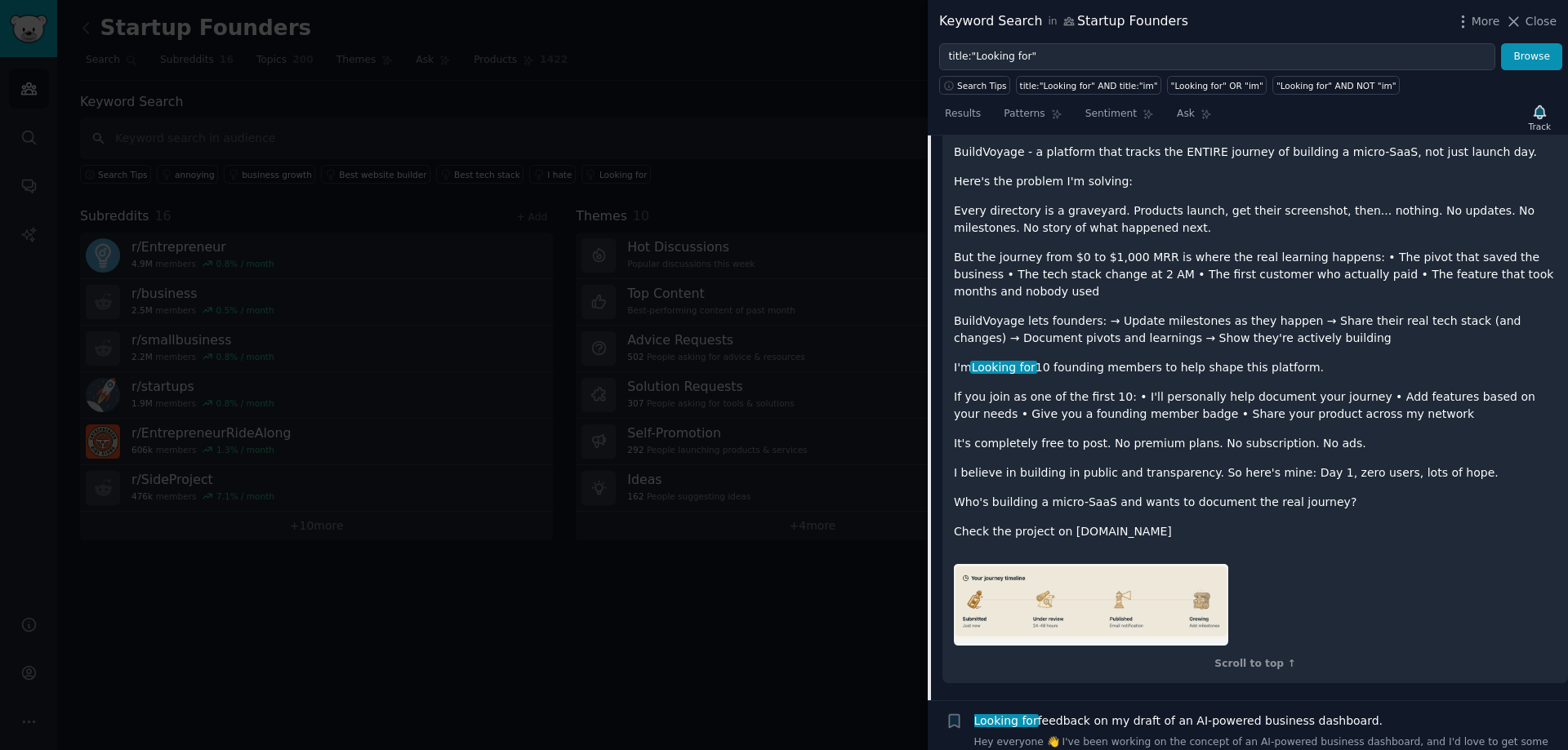
click at [1113, 388] on p "If you join as one of the first 10: • I'll personally help document your journe…" at bounding box center [1255, 405] width 602 height 34
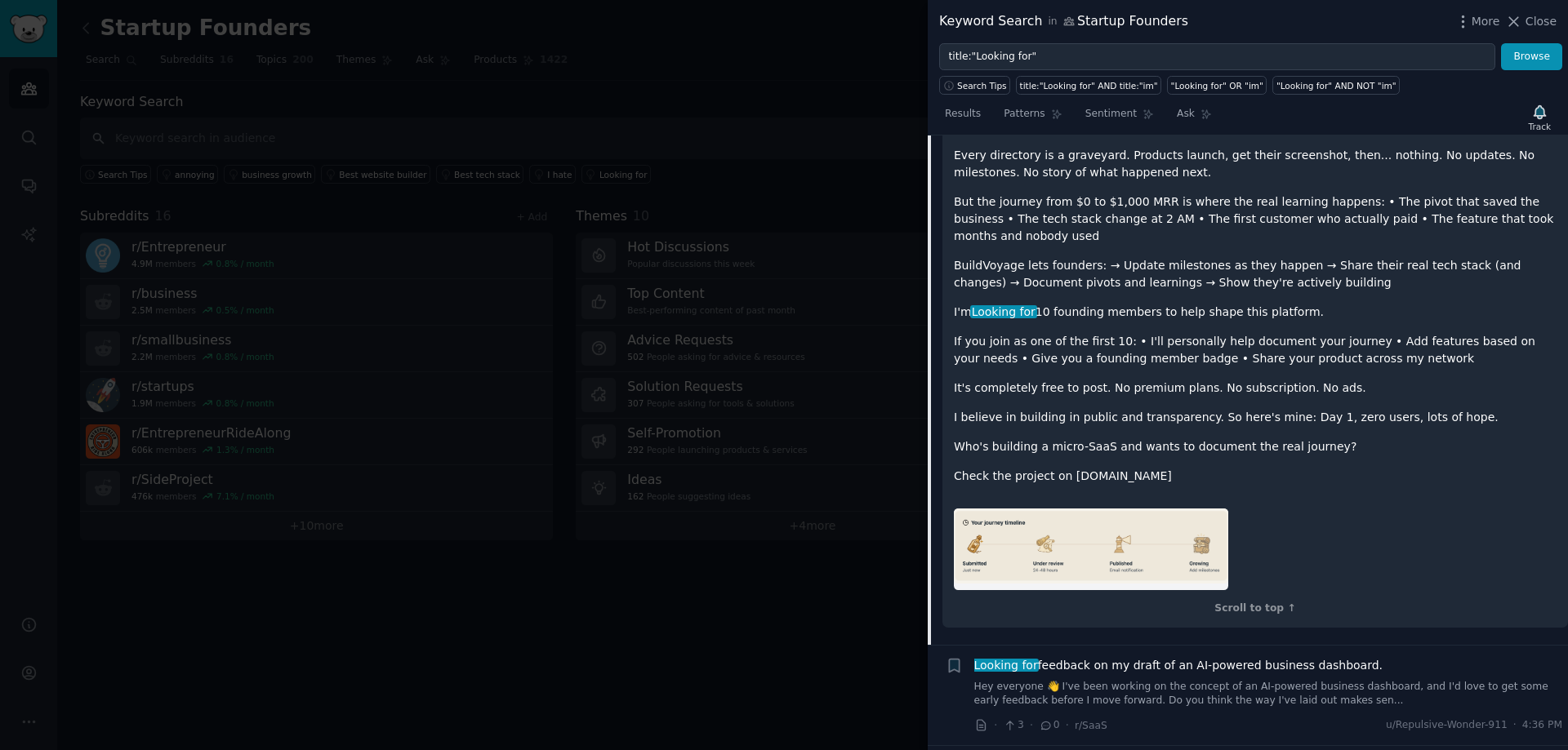
scroll to position [1511, 0]
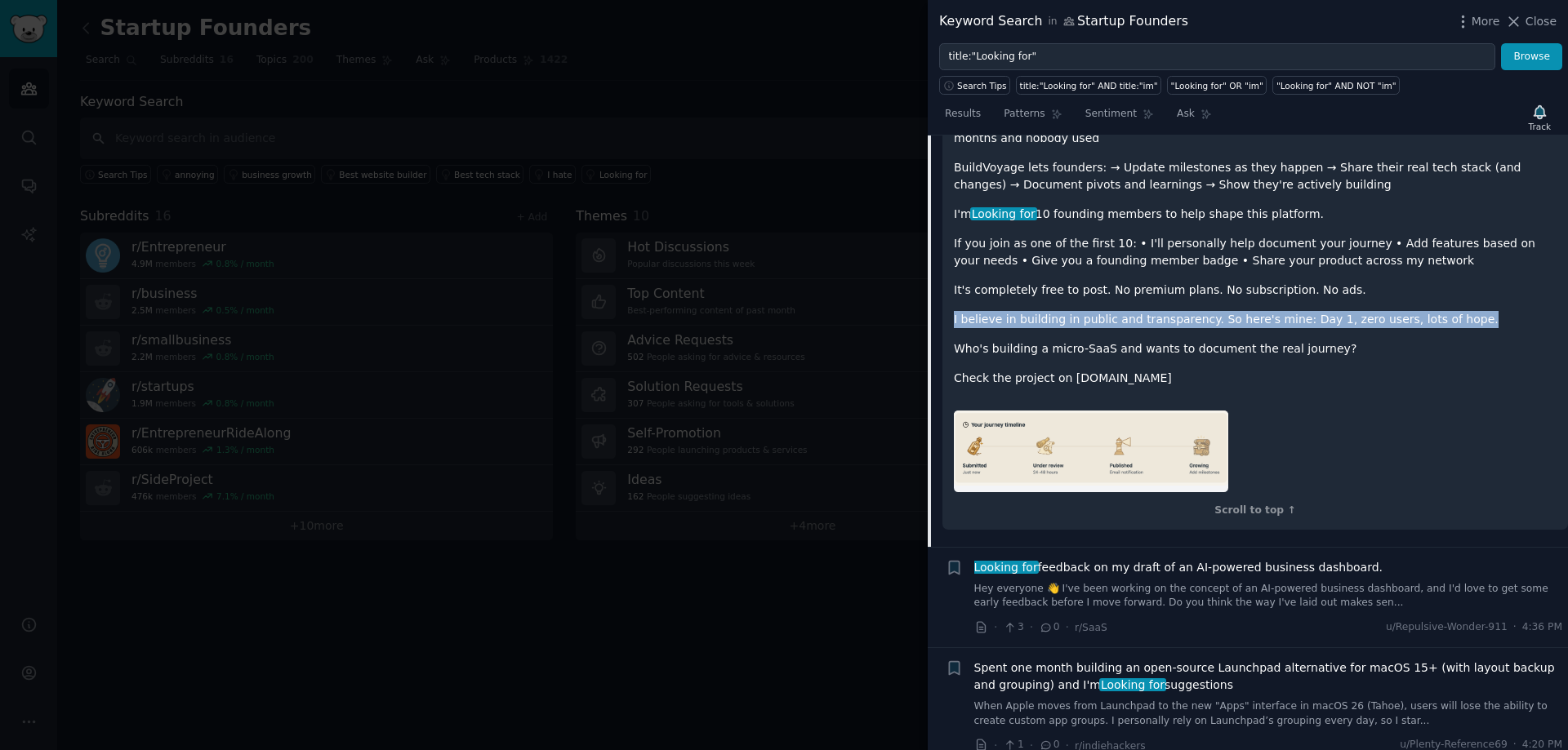
drag, startPoint x: 1563, startPoint y: 243, endPoint x: 1566, endPoint y: 264, distance: 21.2
click at [1566, 264] on div "Submission s 100 Sort Recent + Anyone here making money with digital products (…" at bounding box center [1248, 442] width 640 height 615
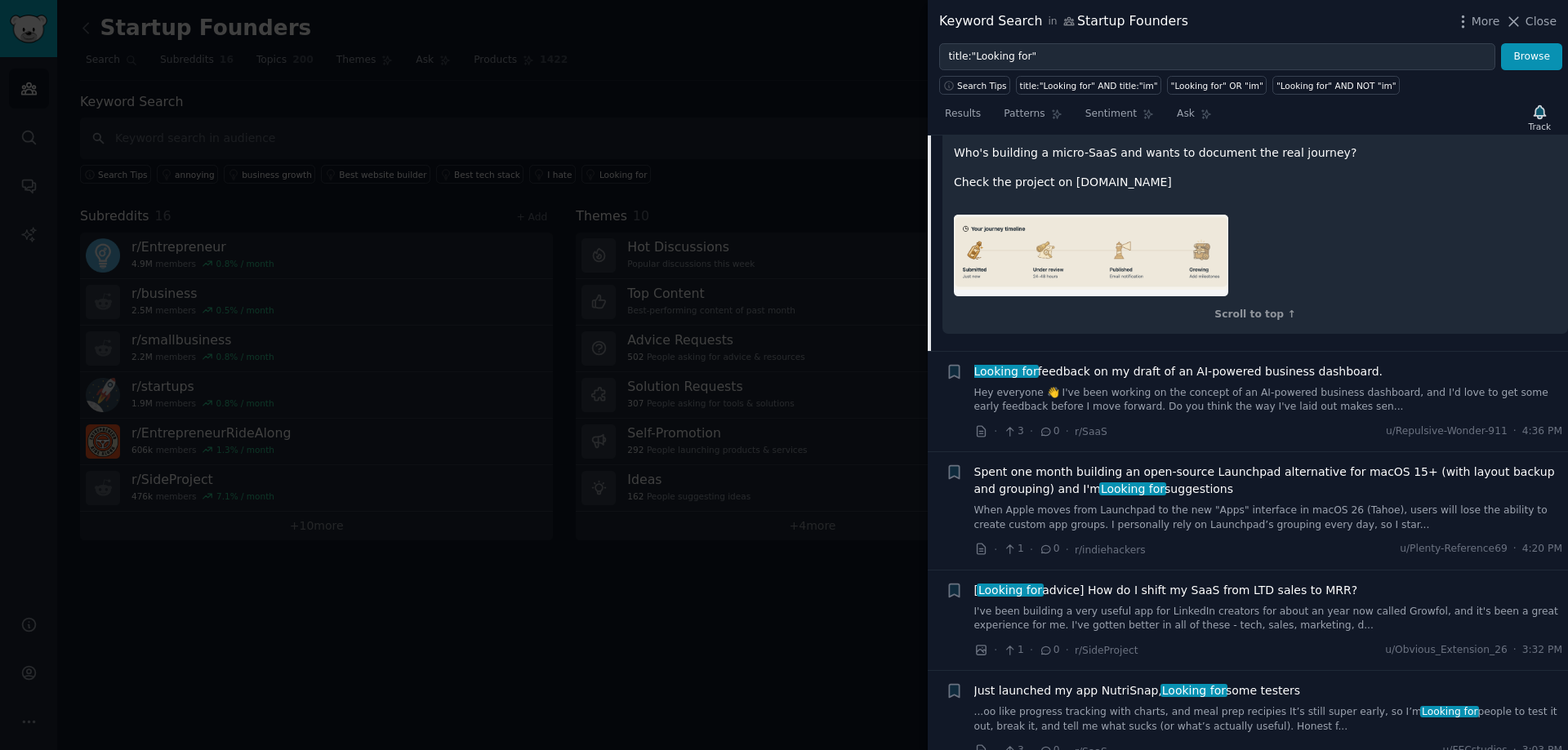
scroll to position [1848, 0]
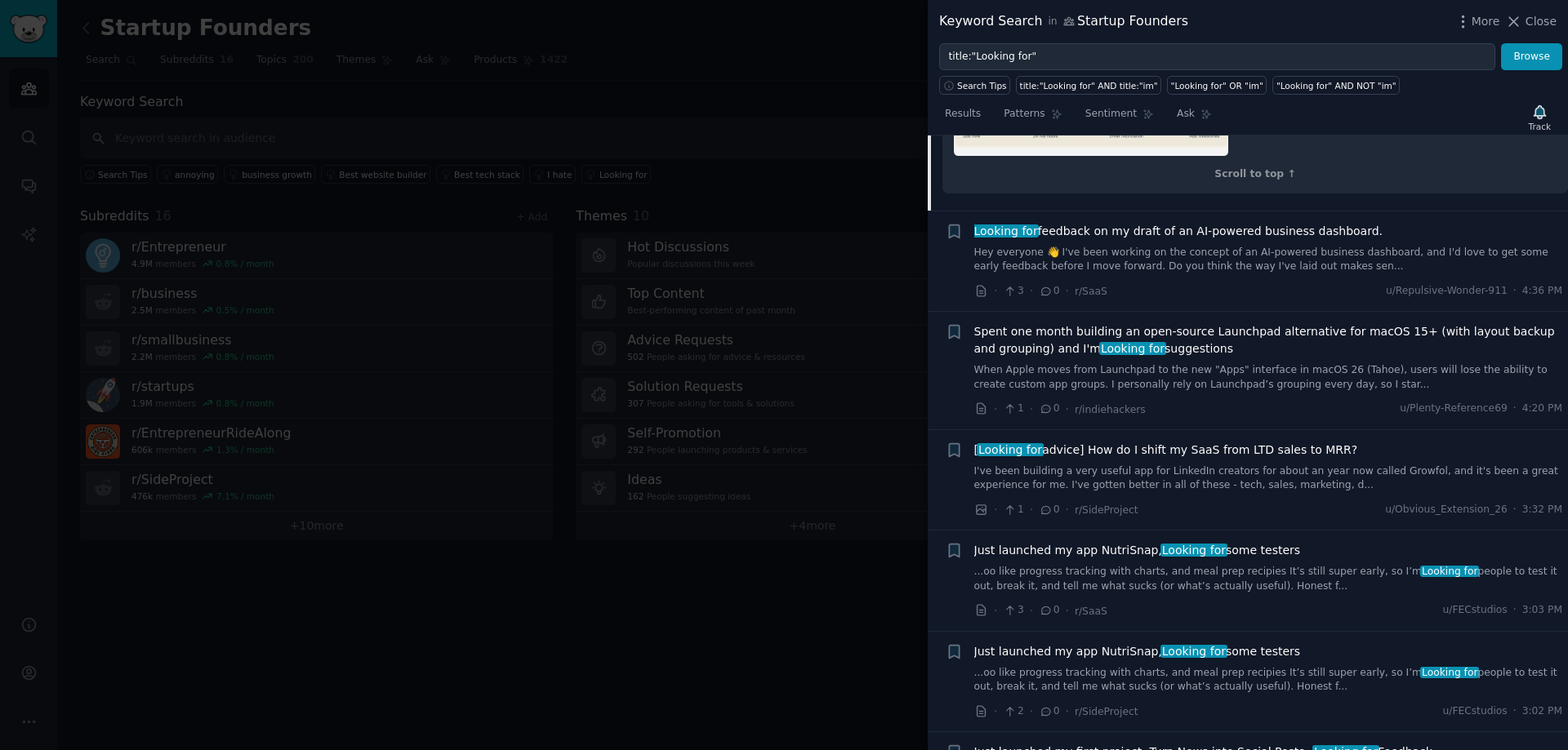
click at [1125, 465] on link "I've been building a very useful app for LinkedIn creators for about an year no…" at bounding box center [1269, 479] width 589 height 28
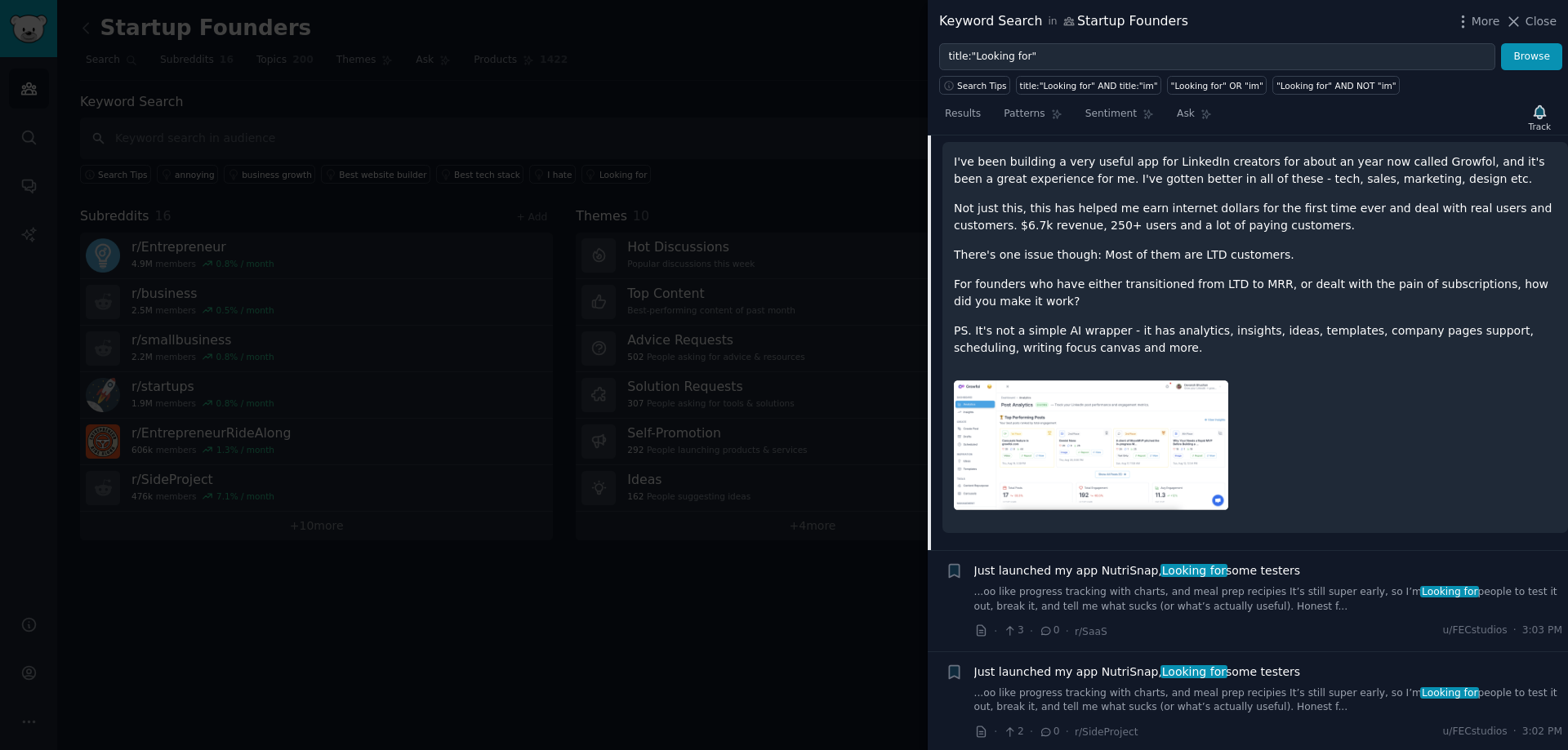
scroll to position [1777, 0]
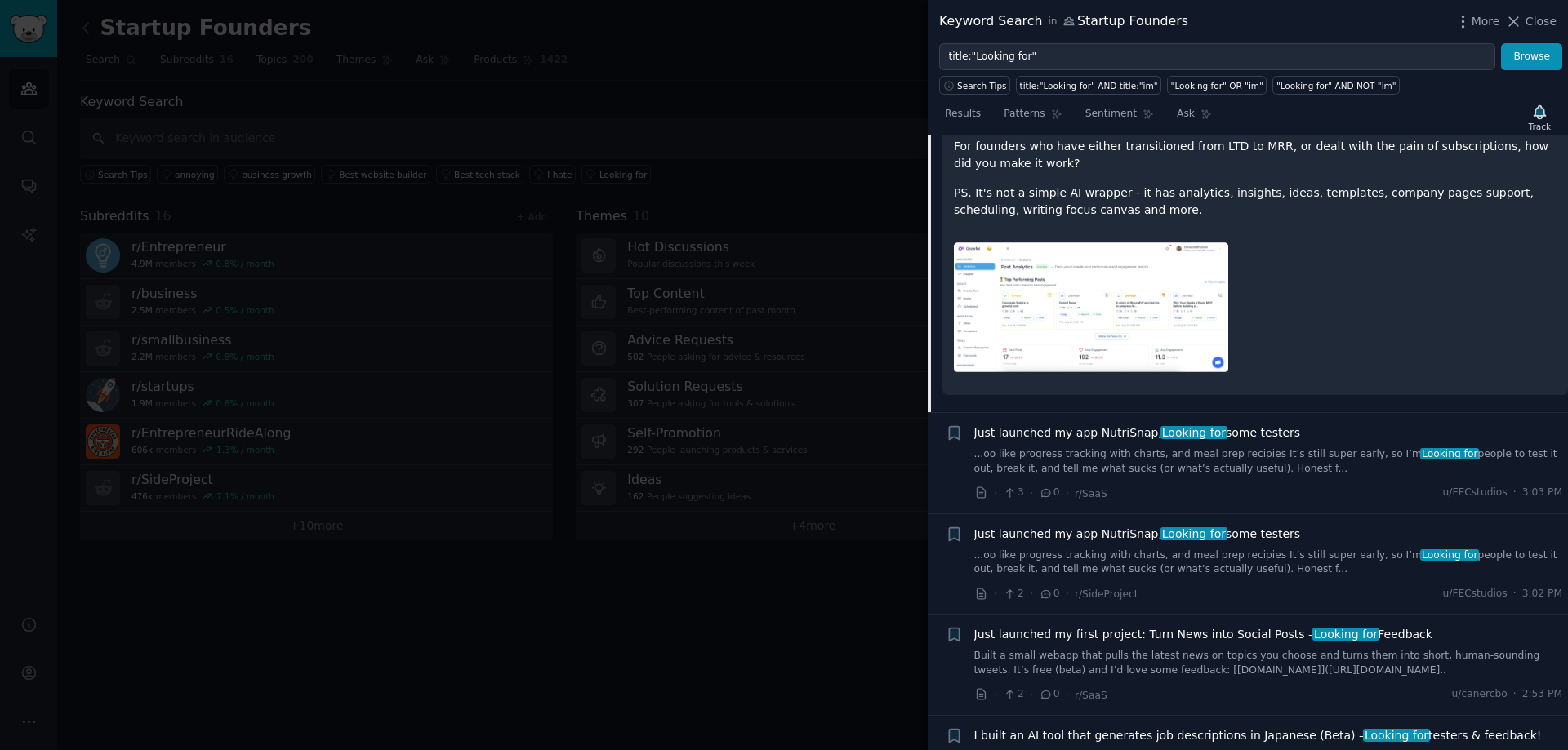
click at [1420, 448] on link "...oo like progress tracking with charts, and meal prep recipies It’s still sup…" at bounding box center [1269, 462] width 589 height 28
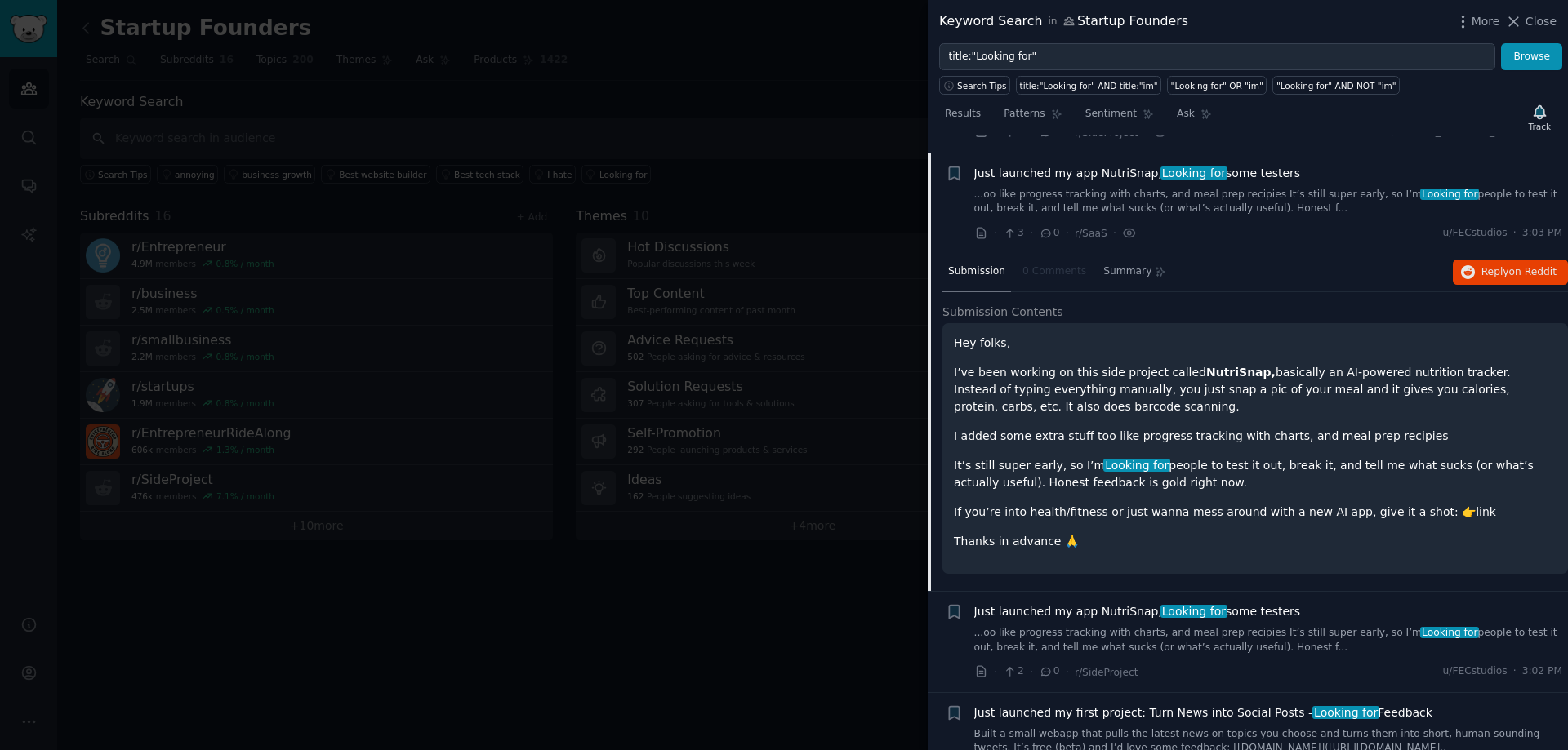
scroll to position [1545, 0]
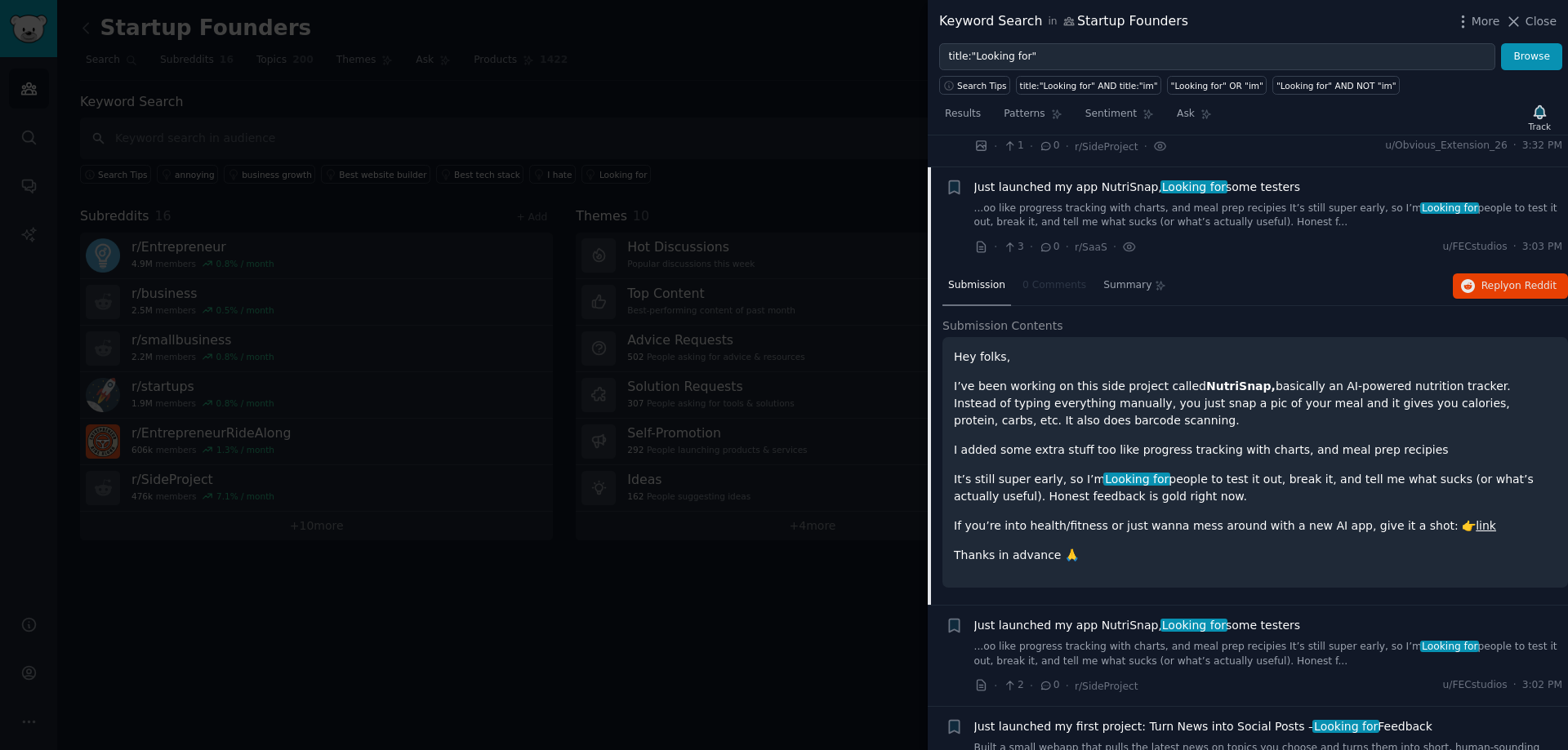
click at [1110, 442] on p "I added some extra stuff too like progress tracking with charts, and meal prep …" at bounding box center [1255, 451] width 602 height 17
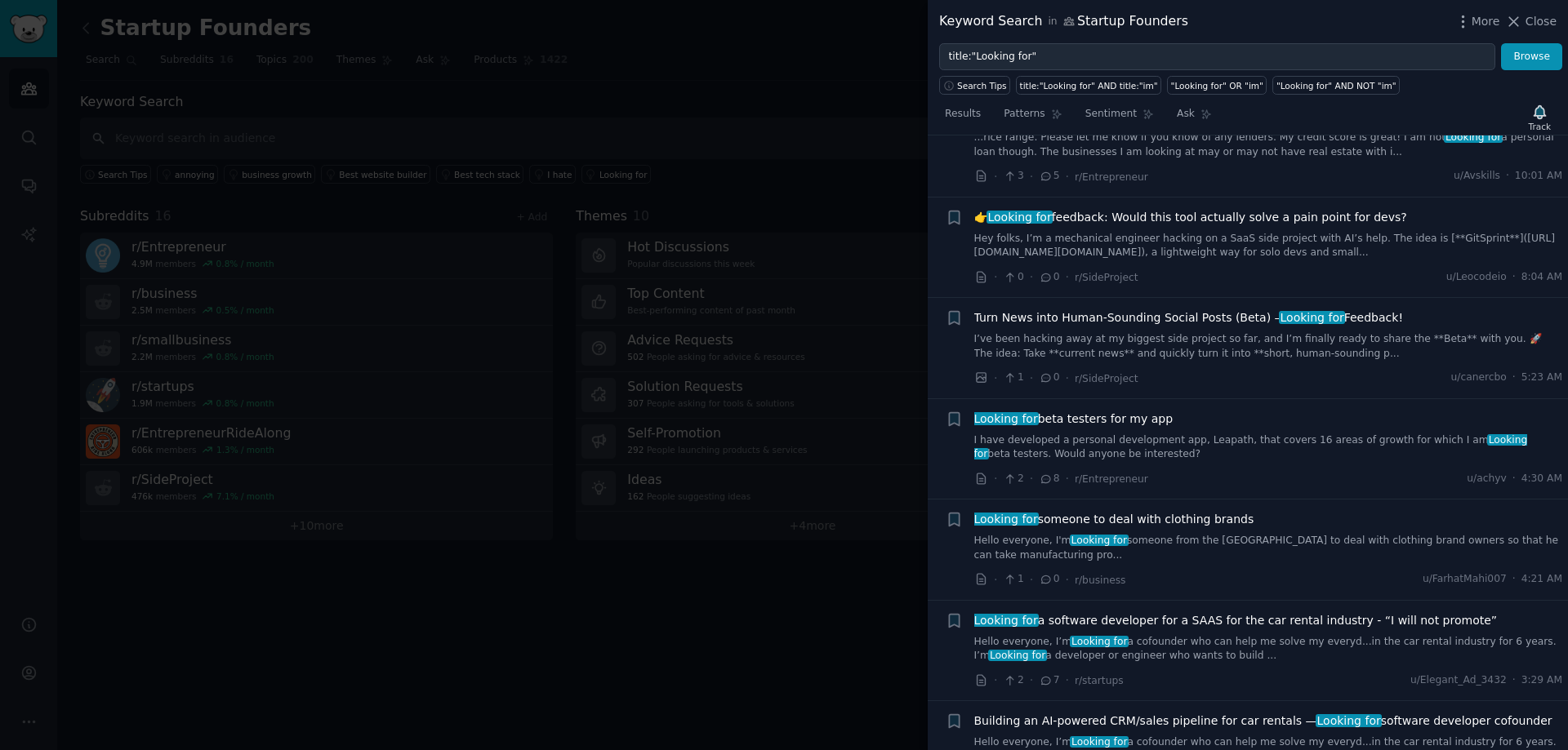
scroll to position [2471, 0]
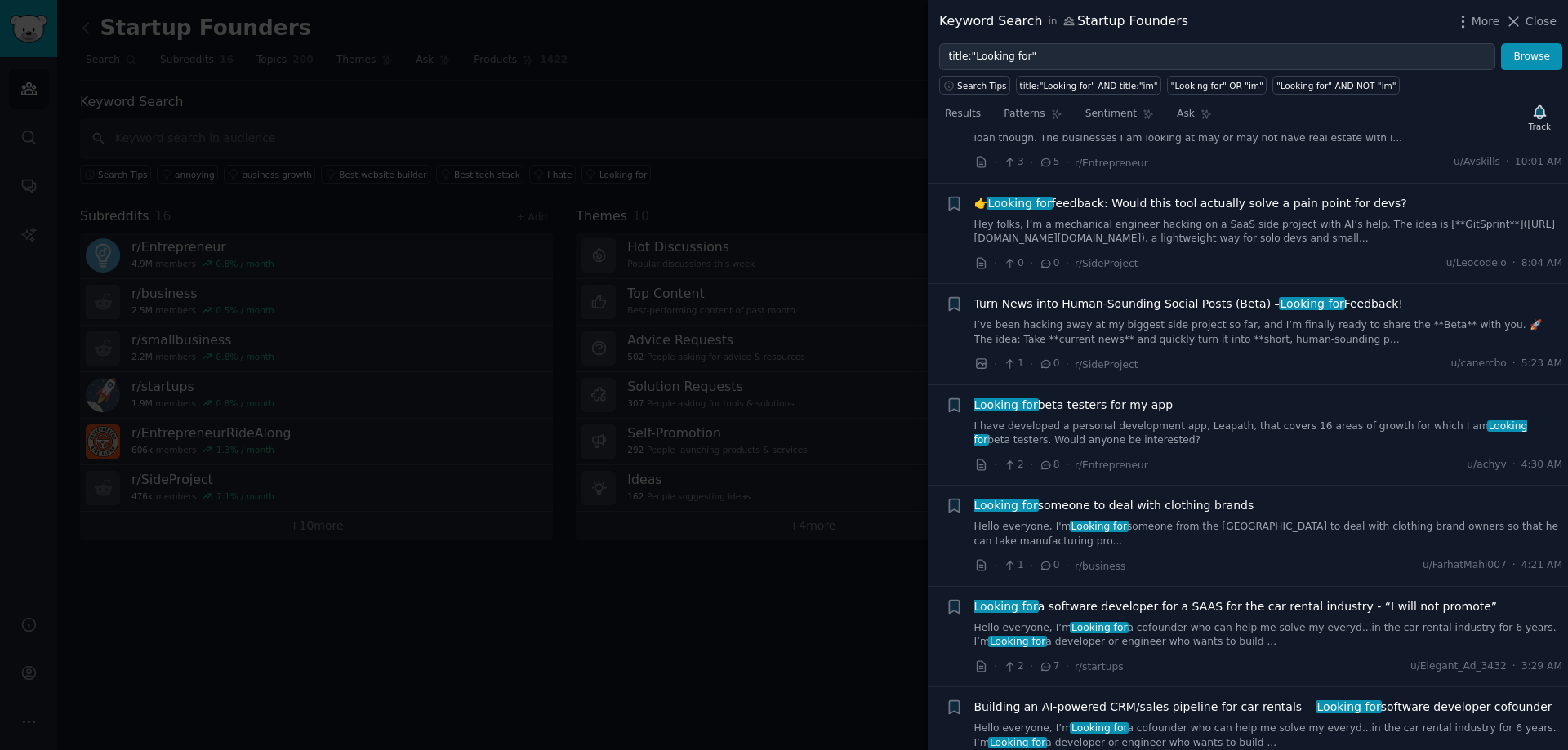
click at [503, 618] on div at bounding box center [784, 375] width 1568 height 750
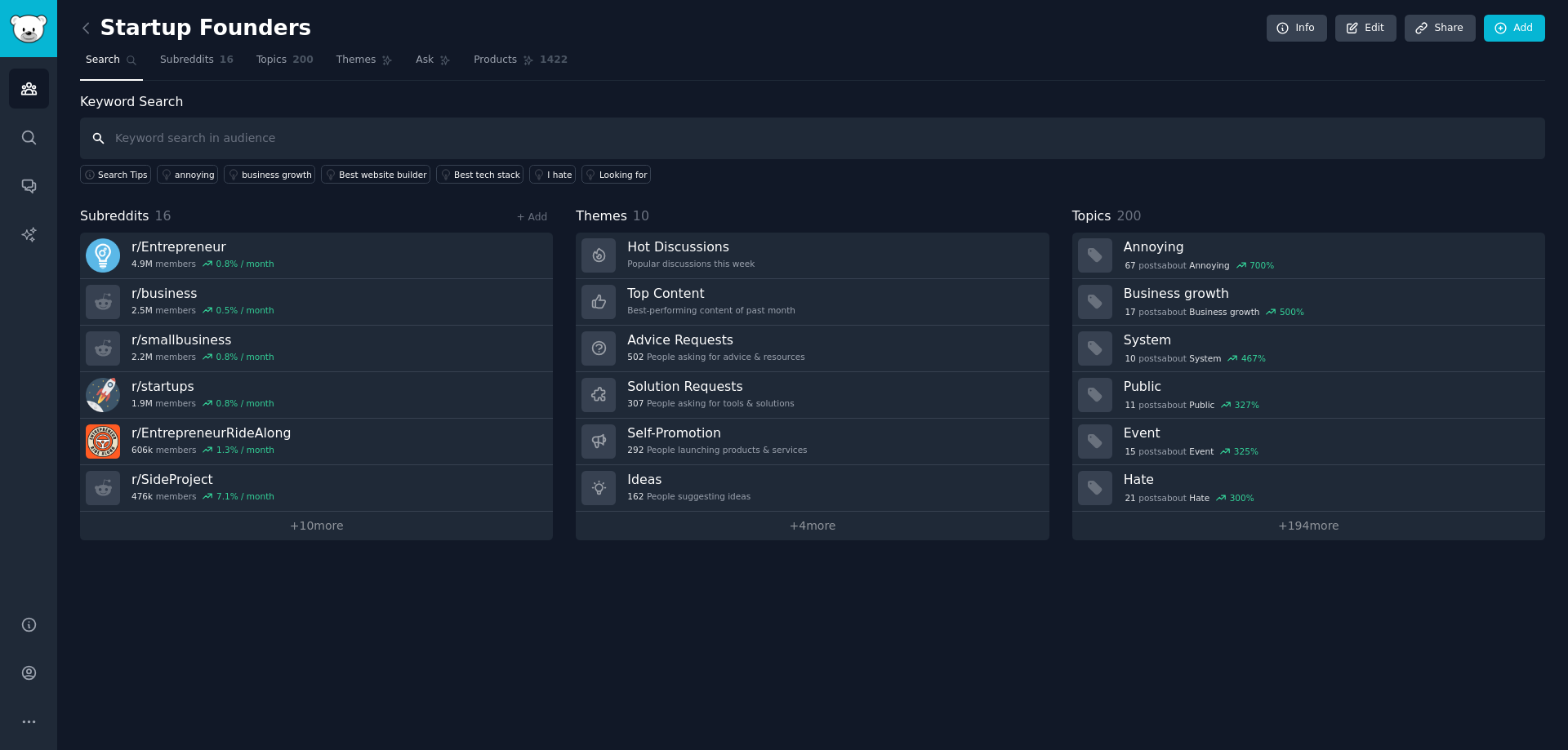
click at [217, 127] on input "text" at bounding box center [812, 138] width 1465 height 42
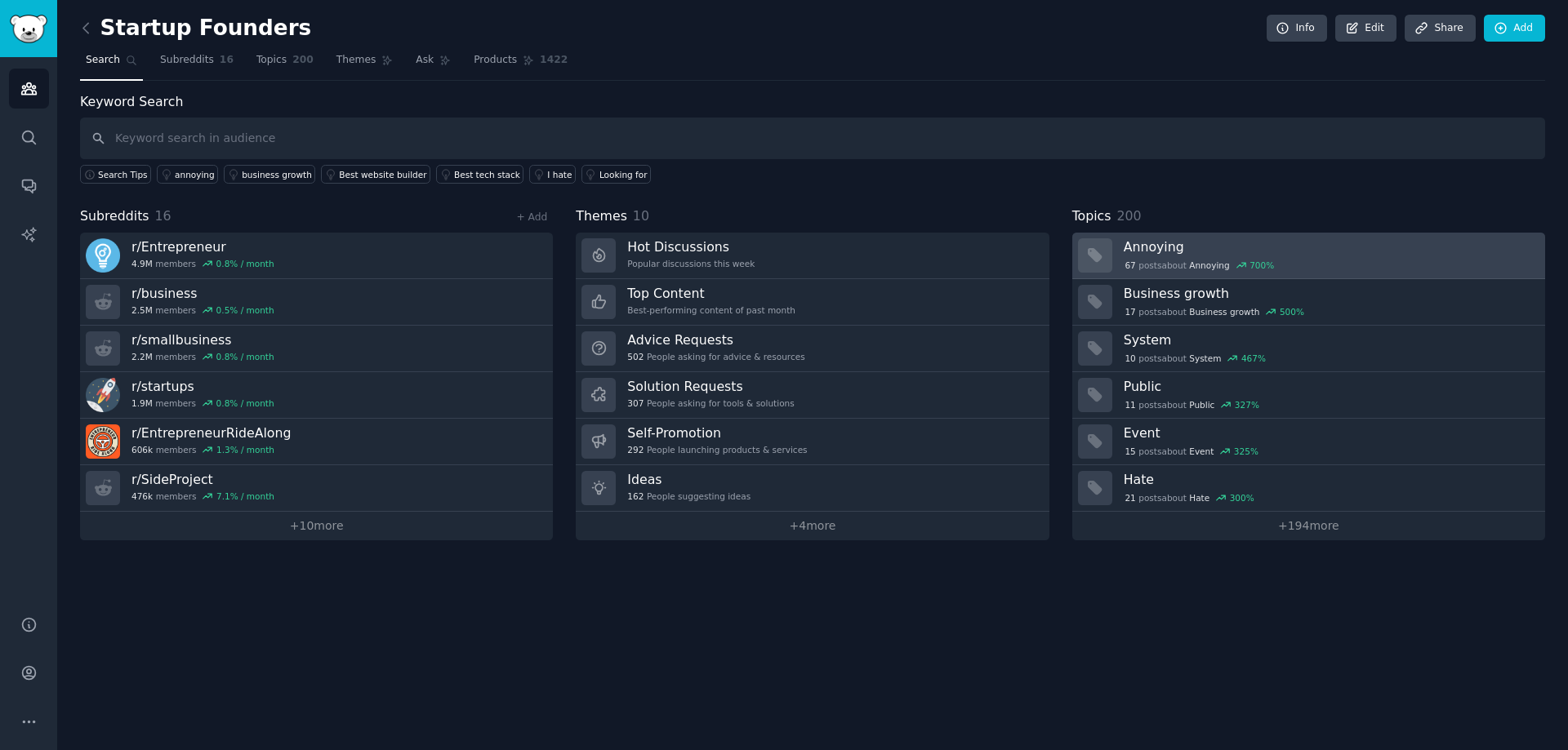
click at [1174, 251] on h3 "Annoying" at bounding box center [1328, 247] width 410 height 17
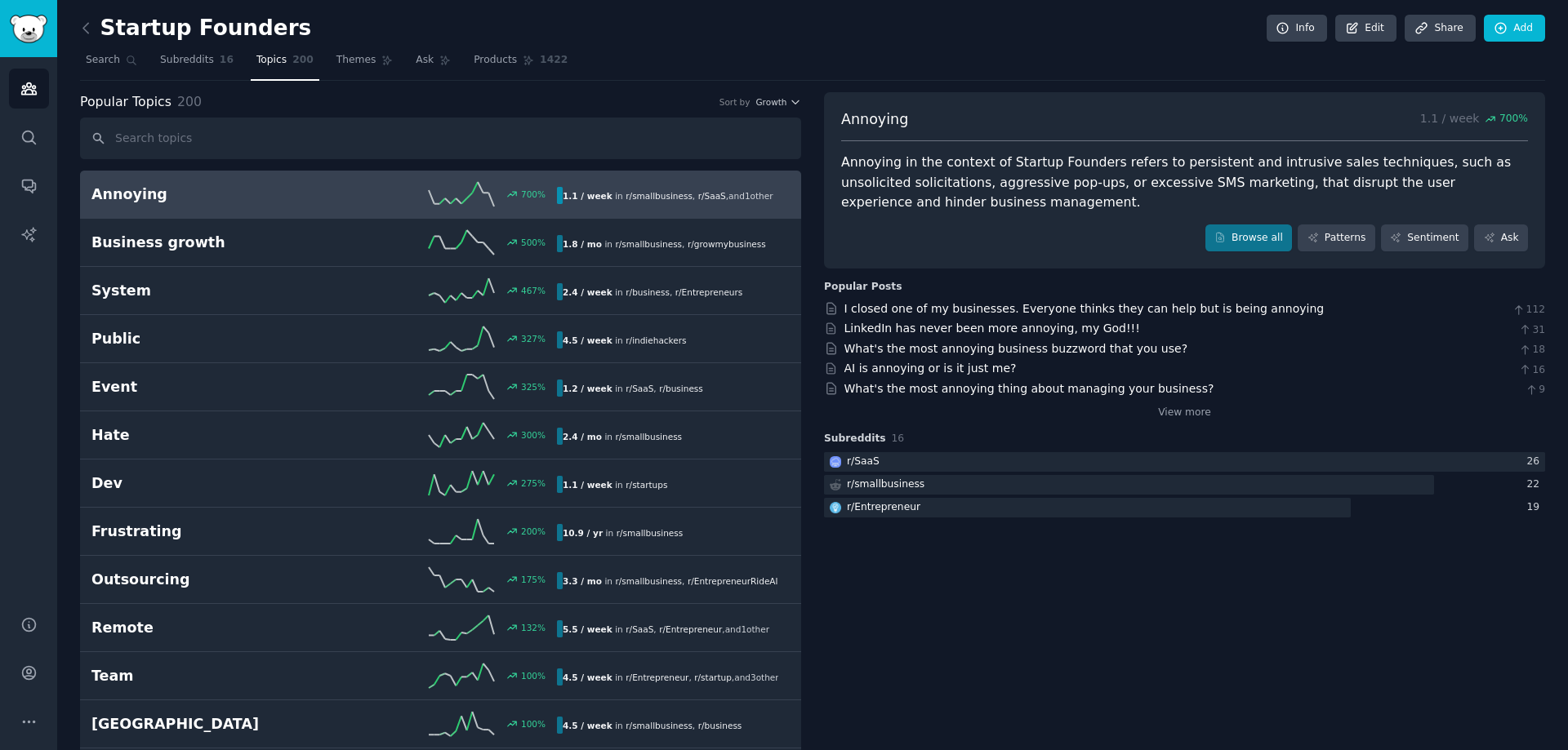
click at [452, 205] on icon at bounding box center [461, 194] width 65 height 25
click at [1268, 251] on link "Browse all" at bounding box center [1249, 238] width 87 height 27
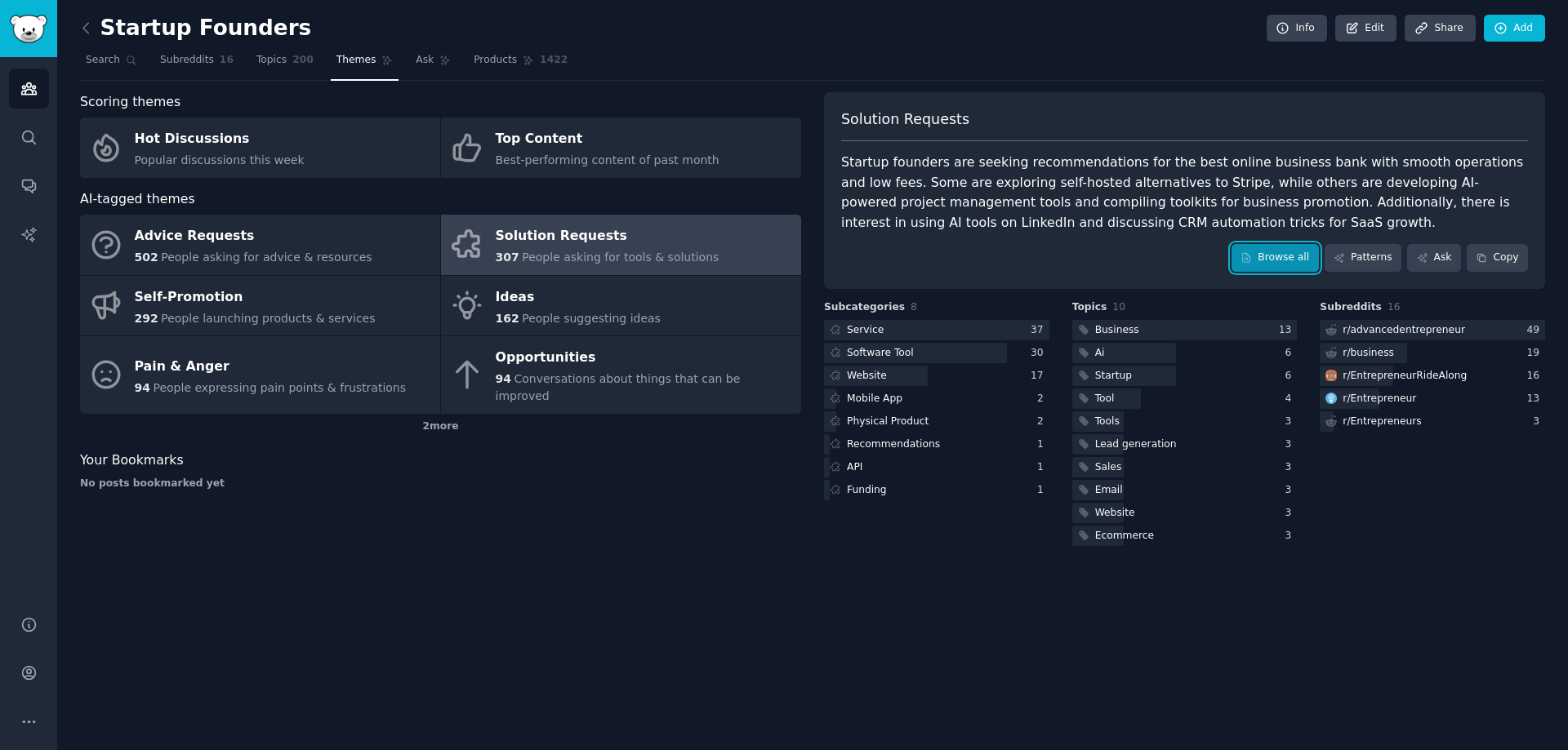
click at [1250, 259] on icon at bounding box center [1246, 257] width 8 height 9
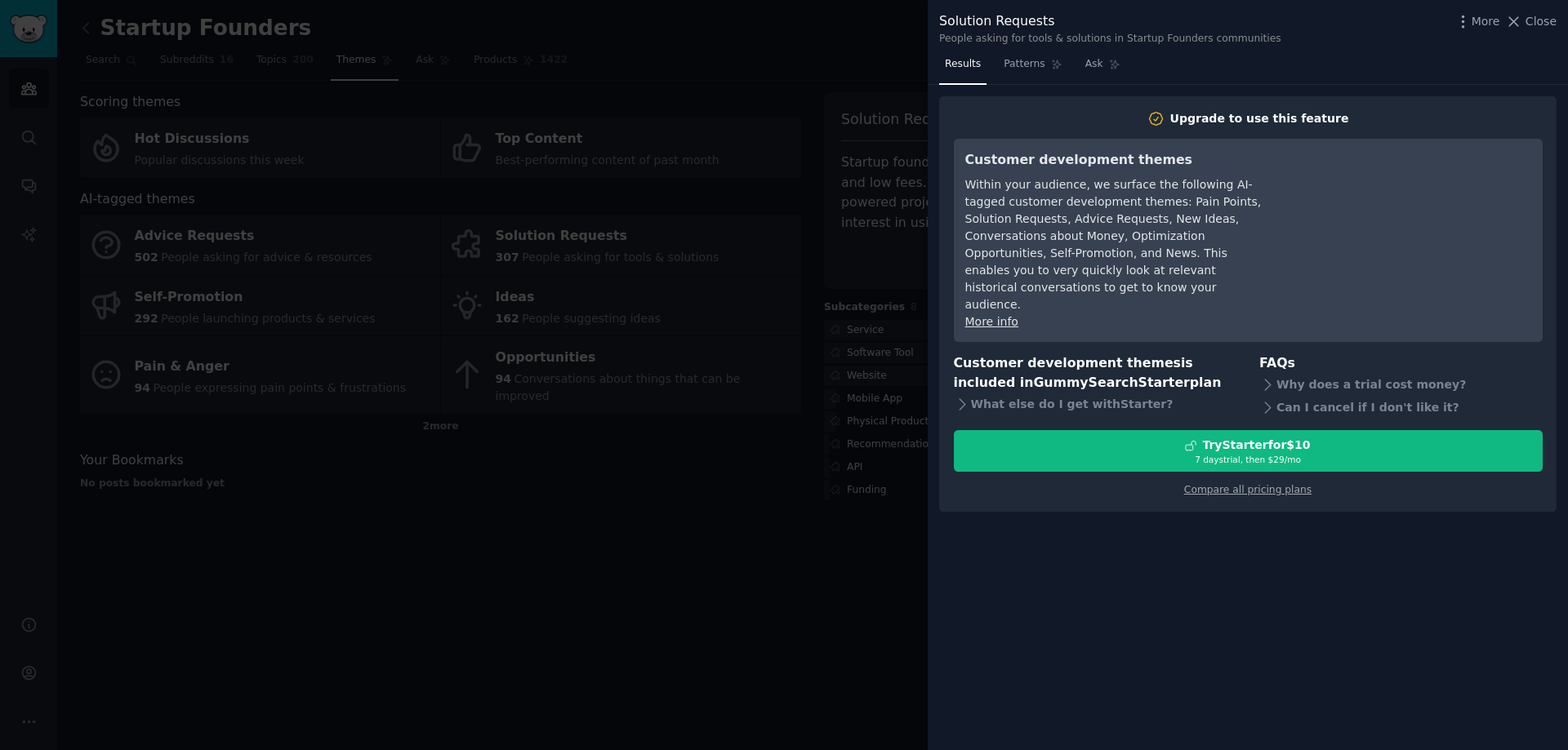
click at [1542, 32] on div "Solution Requests People asking for tools & solutions in Startup Founders commu…" at bounding box center [1248, 28] width 617 height 34
click at [1542, 26] on span "Close" at bounding box center [1541, 22] width 31 height 17
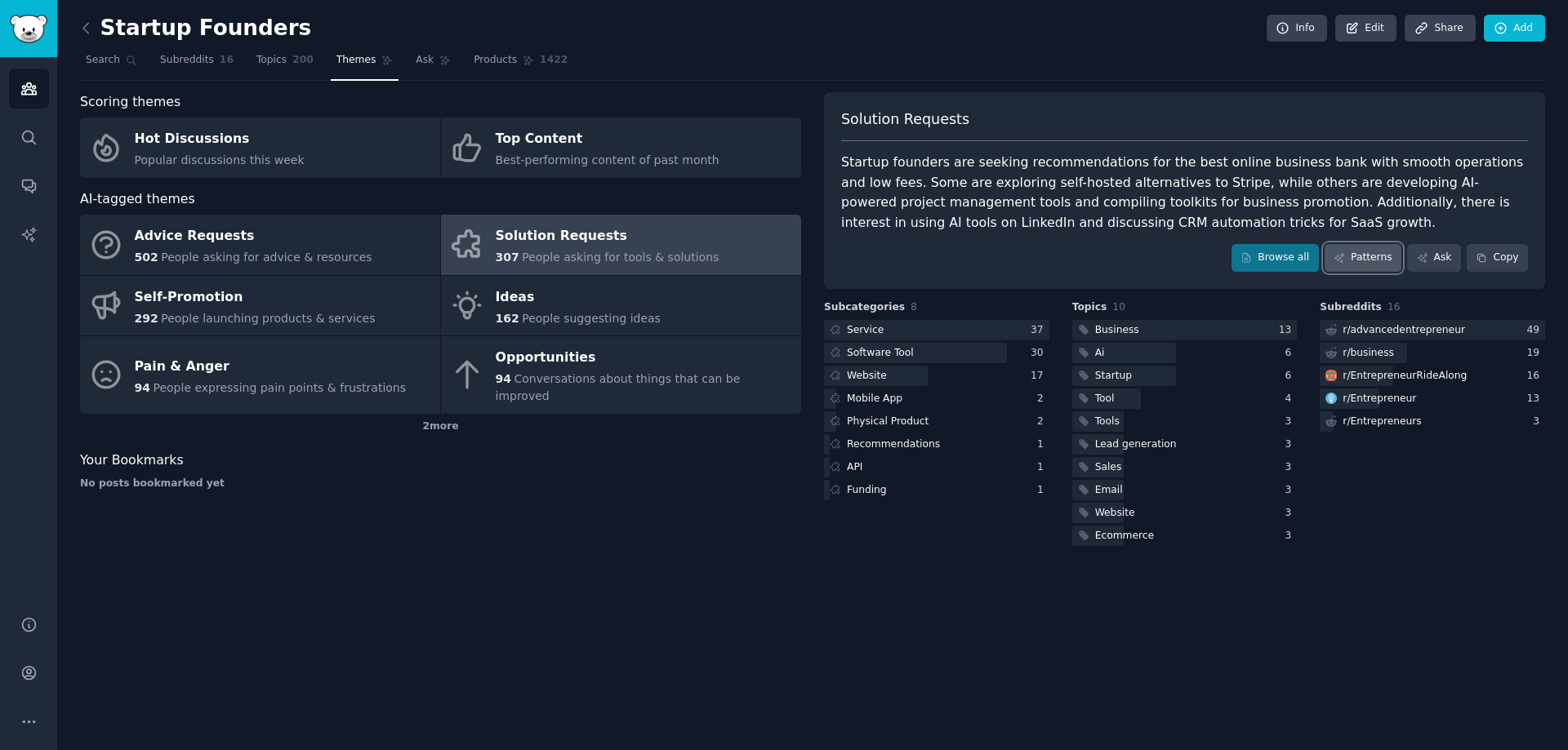
click at [1357, 265] on link "Patterns" at bounding box center [1363, 258] width 77 height 27
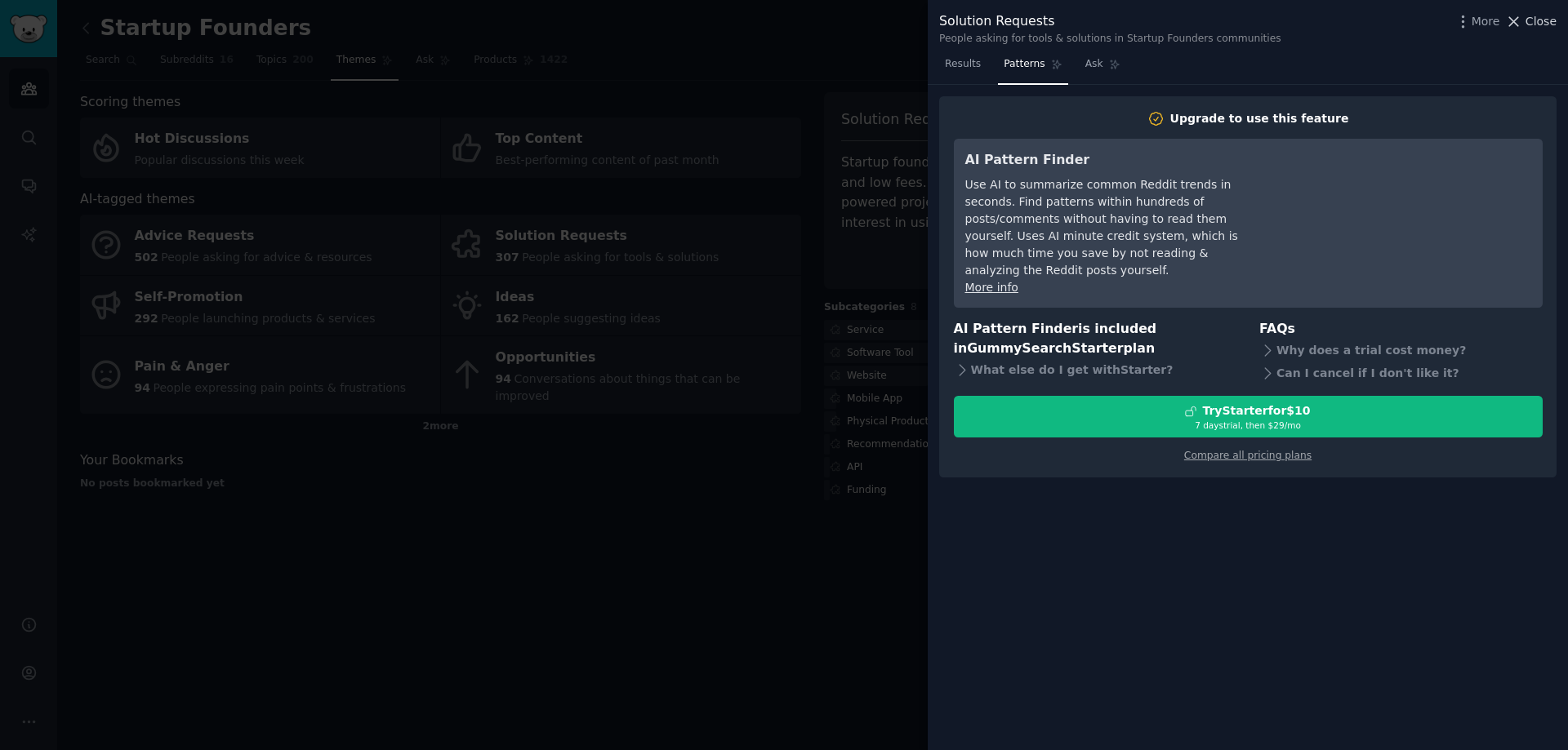
click at [1538, 23] on span "Close" at bounding box center [1541, 22] width 31 height 17
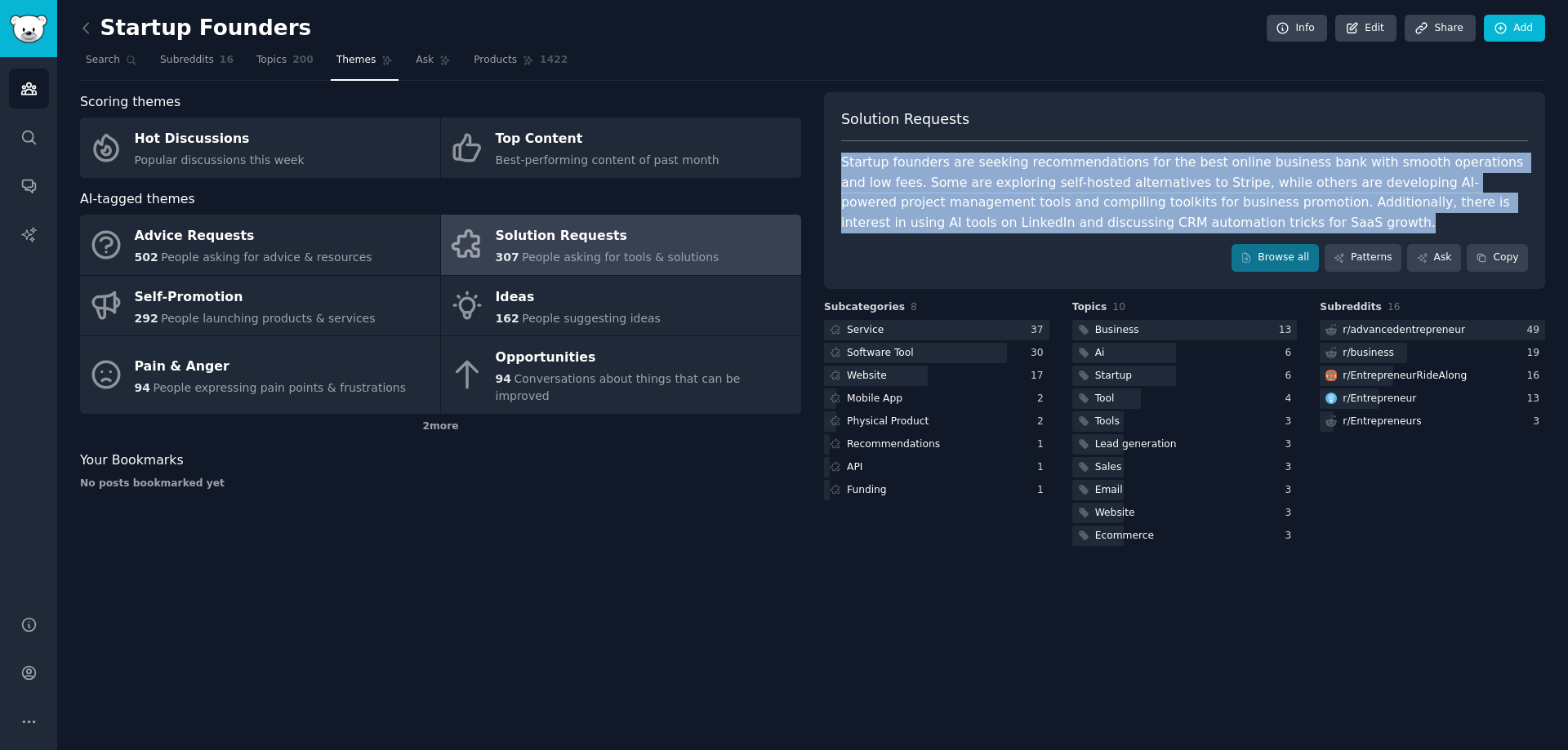
drag, startPoint x: 1076, startPoint y: 222, endPoint x: 822, endPoint y: 159, distance: 261.7
click at [822, 159] on div "Scoring themes Hot Discussions Popular discussions this week Top Content Best-p…" at bounding box center [812, 320] width 1465 height 457
click at [920, 217] on div "Startup founders are seeking recommendations for the best online business bank …" at bounding box center [1184, 192] width 686 height 80
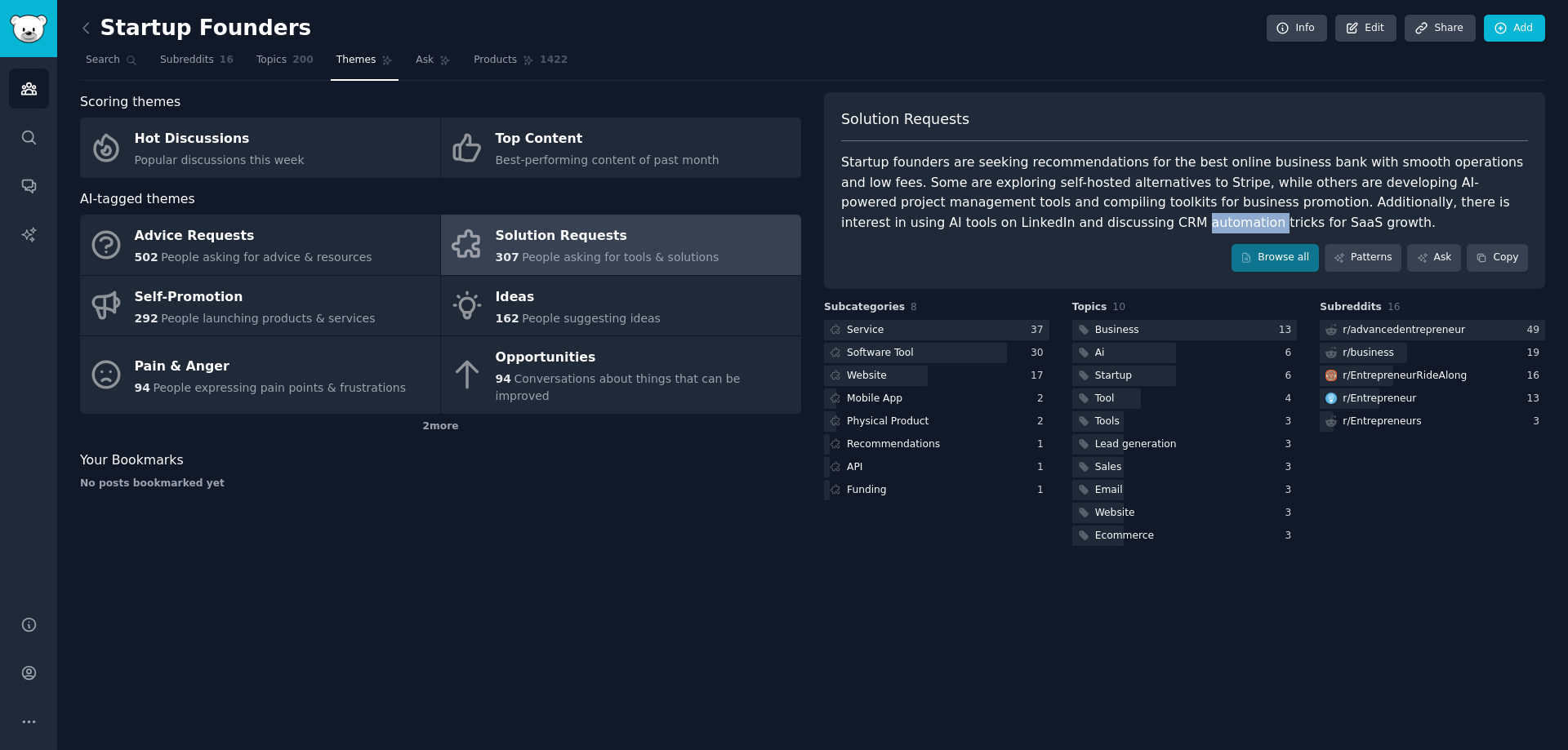
click at [920, 217] on div "Startup founders are seeking recommendations for the best online business bank …" at bounding box center [1184, 192] width 686 height 80
click at [91, 52] on link "Search" at bounding box center [112, 63] width 62 height 33
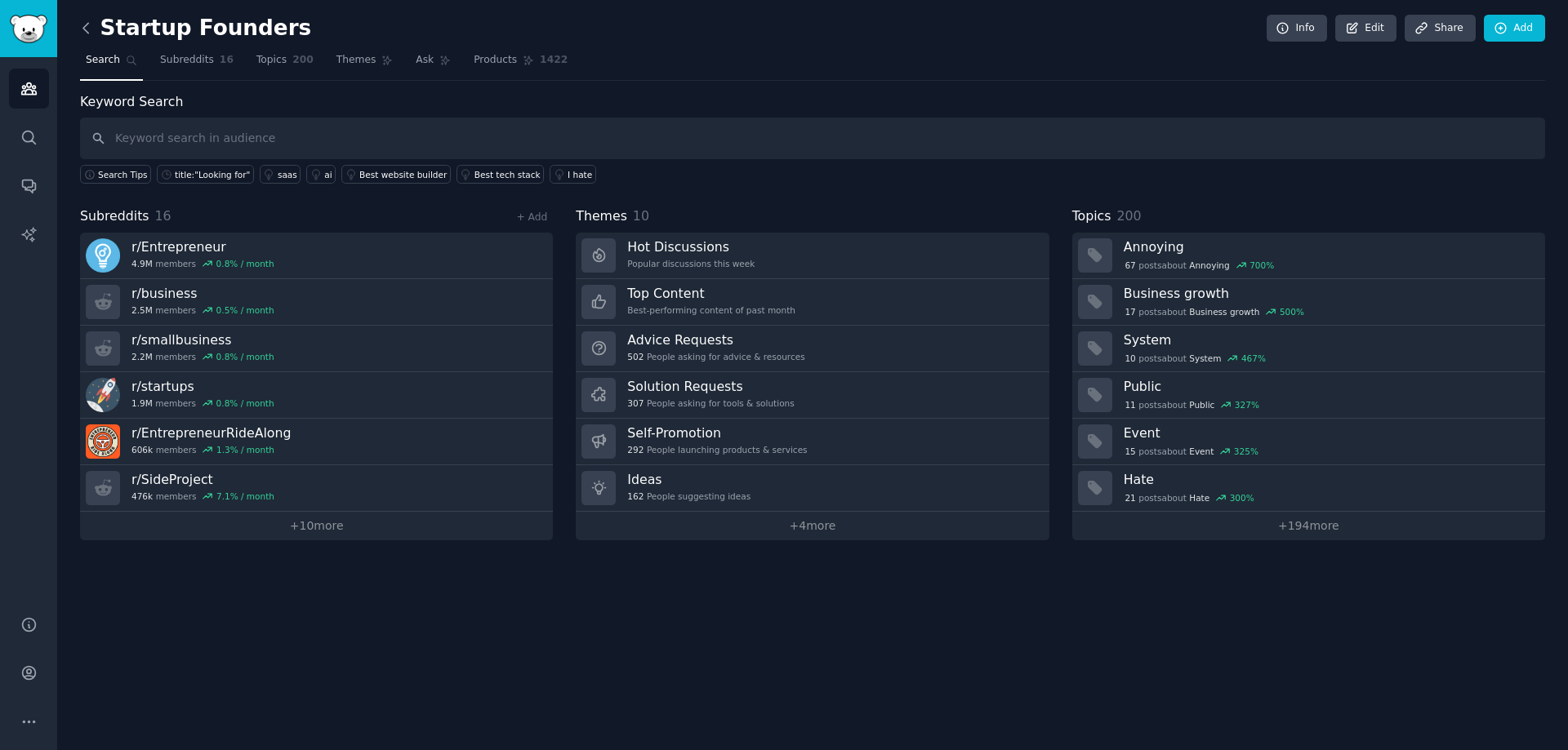
click at [89, 27] on icon at bounding box center [86, 28] width 17 height 17
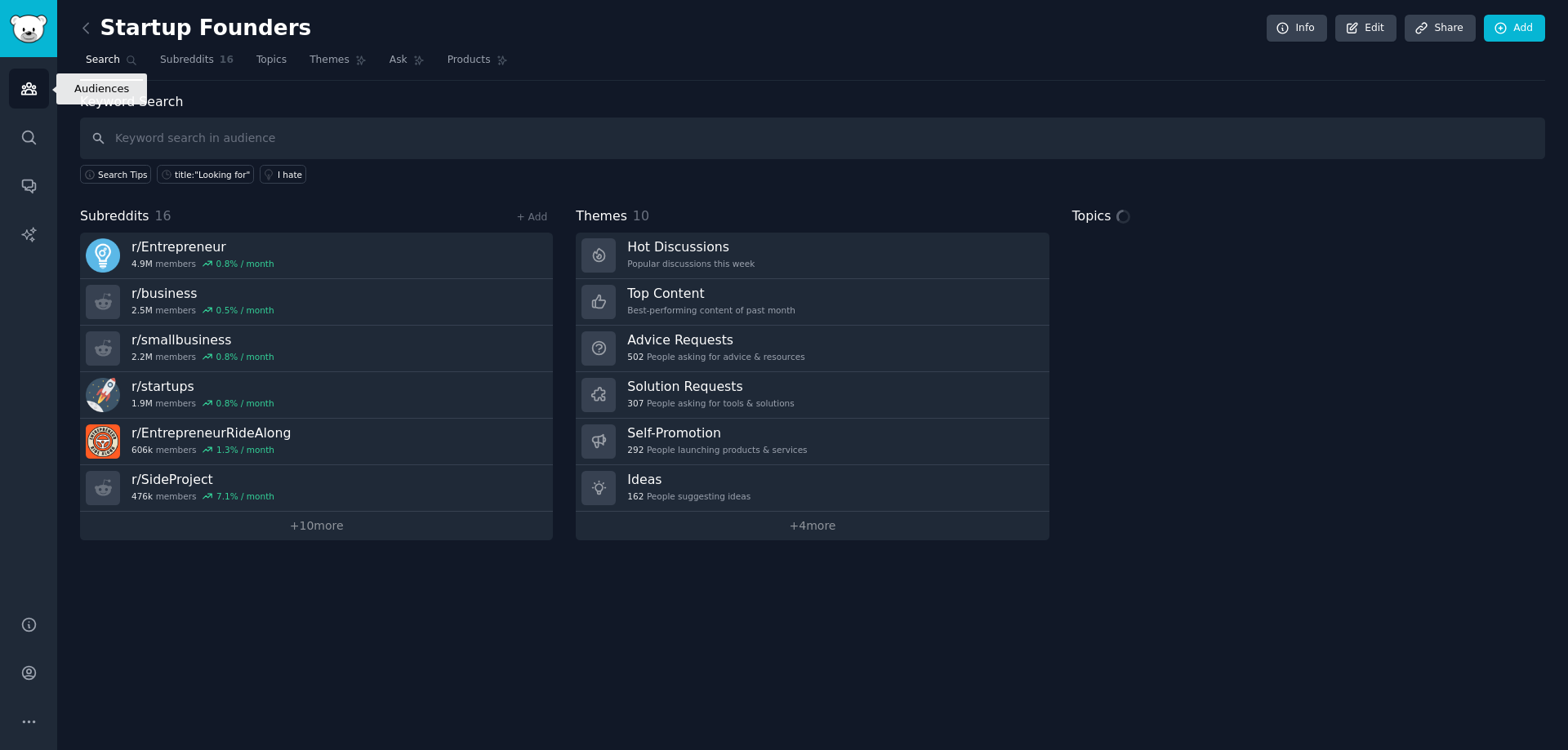
click at [25, 90] on icon "Sidebar" at bounding box center [29, 89] width 17 height 17
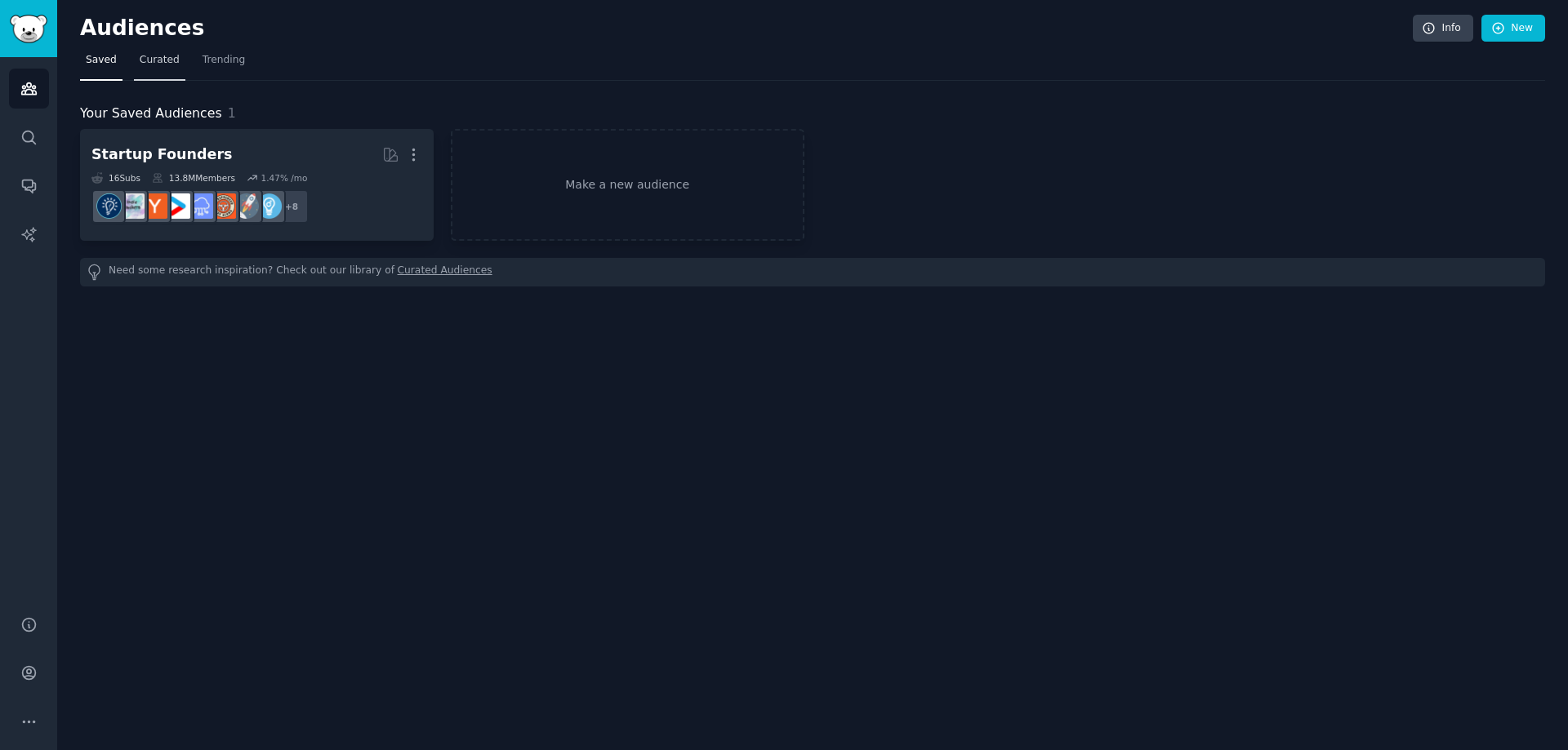
click at [174, 60] on link "Curated" at bounding box center [159, 63] width 51 height 33
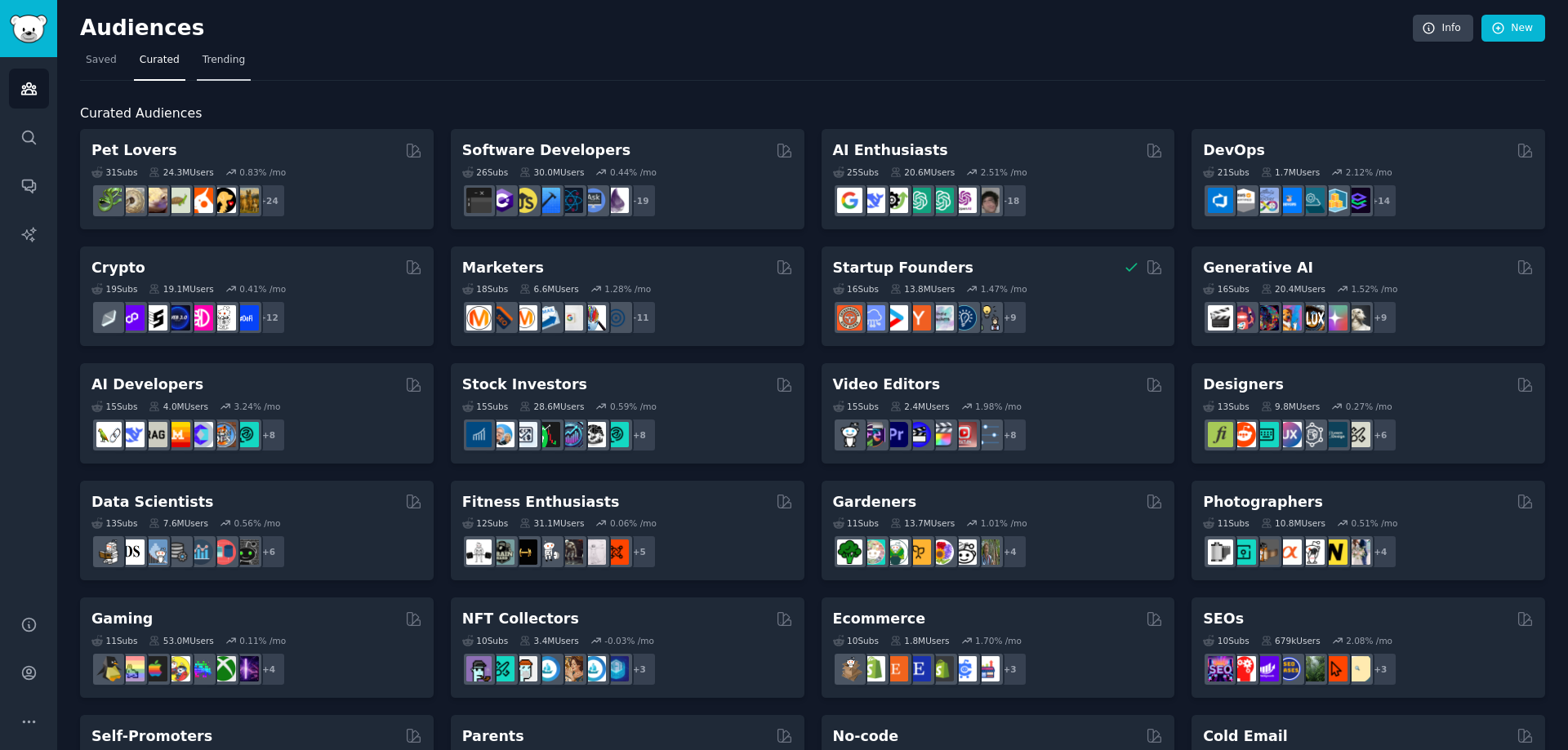
click at [204, 62] on span "Trending" at bounding box center [223, 61] width 43 height 15
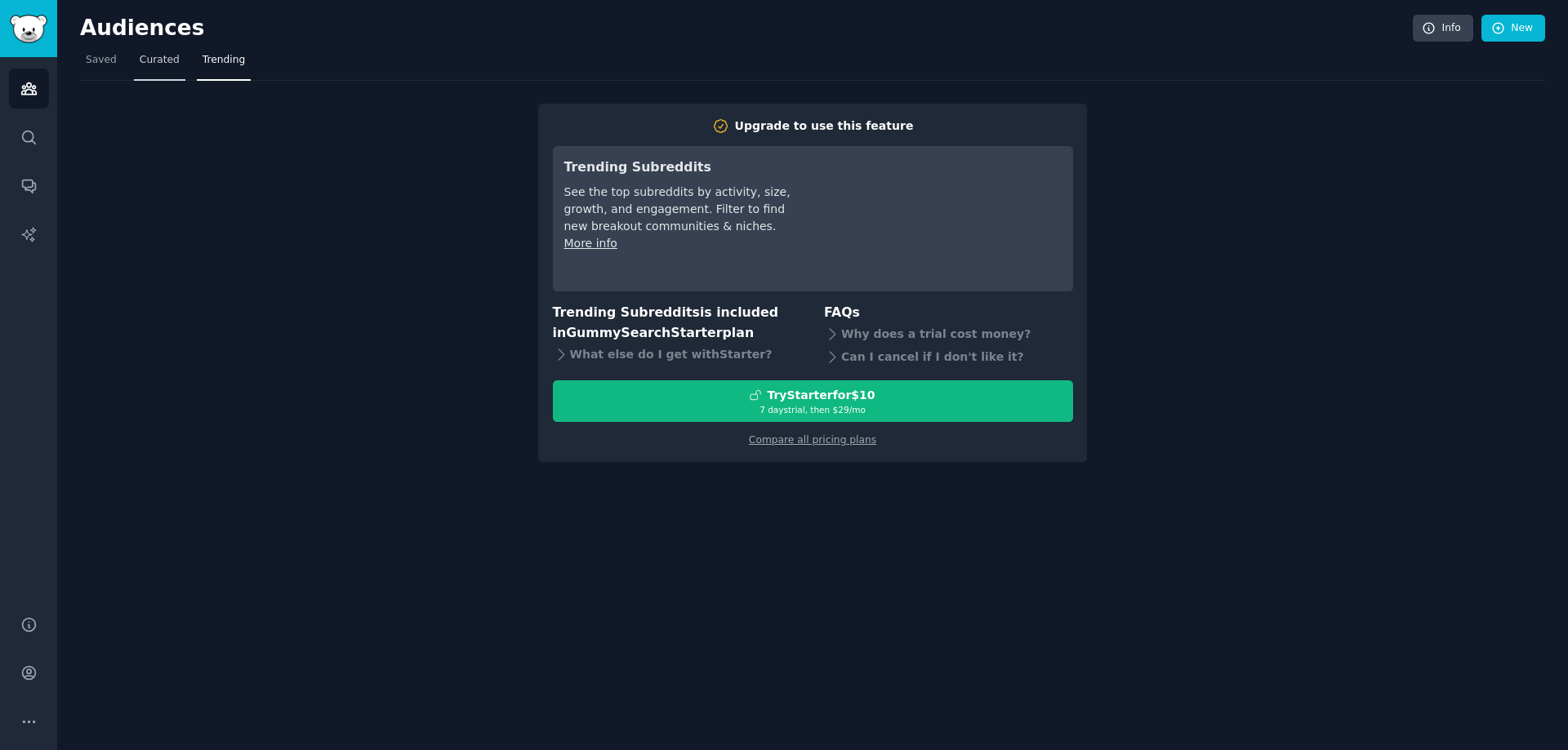
click at [143, 50] on link "Curated" at bounding box center [159, 63] width 51 height 33
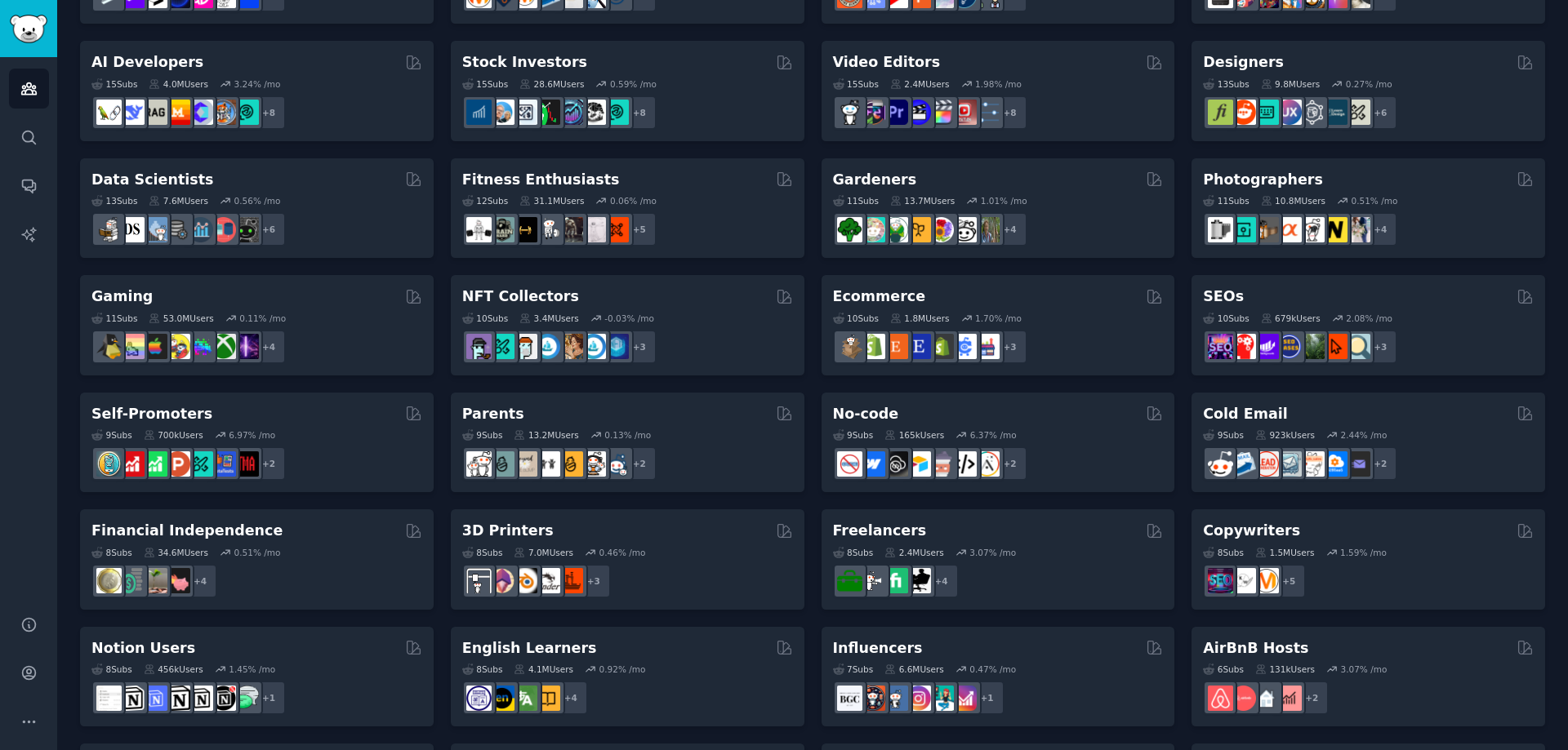
scroll to position [325, 0]
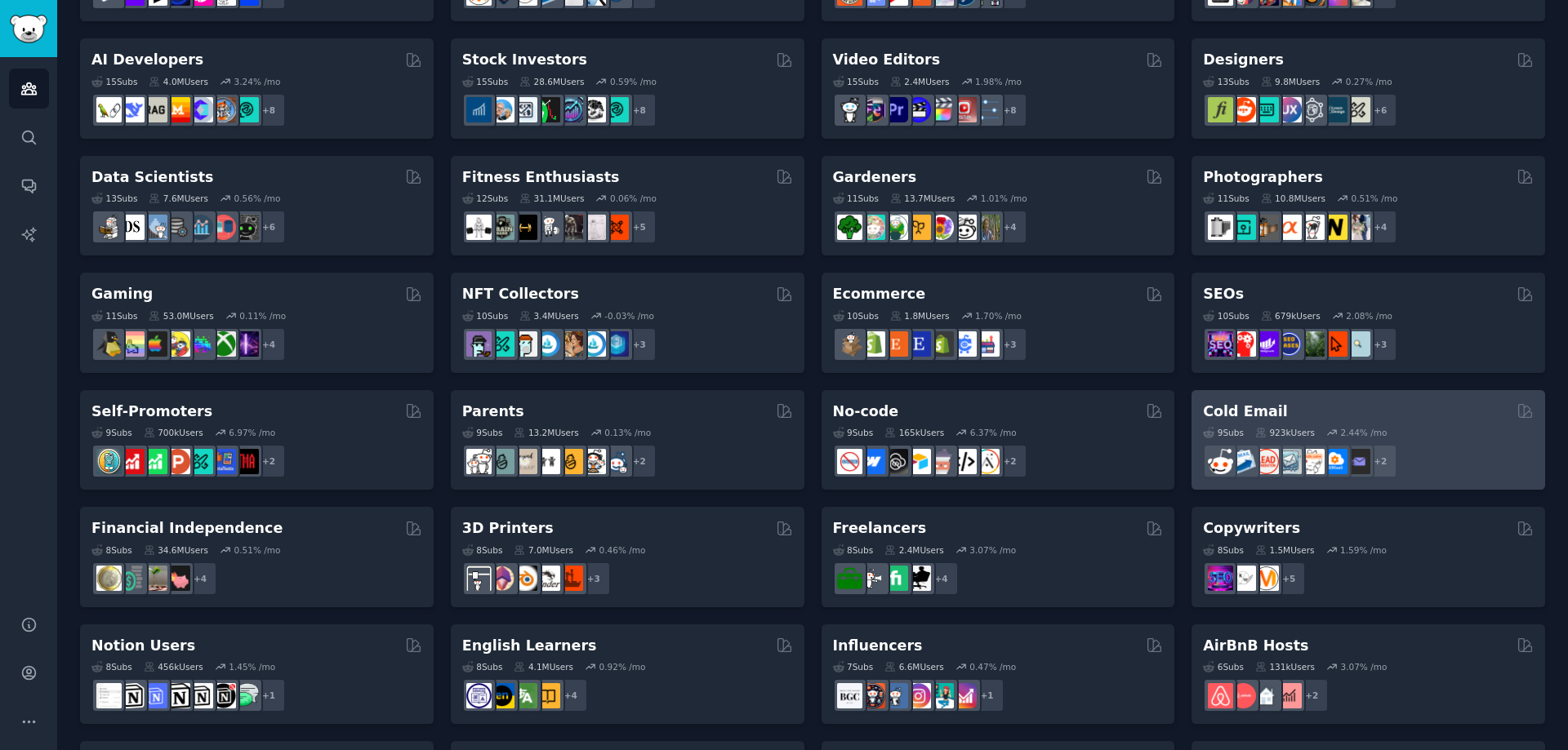
click at [1309, 406] on div "Cold Email" at bounding box center [1367, 412] width 330 height 21
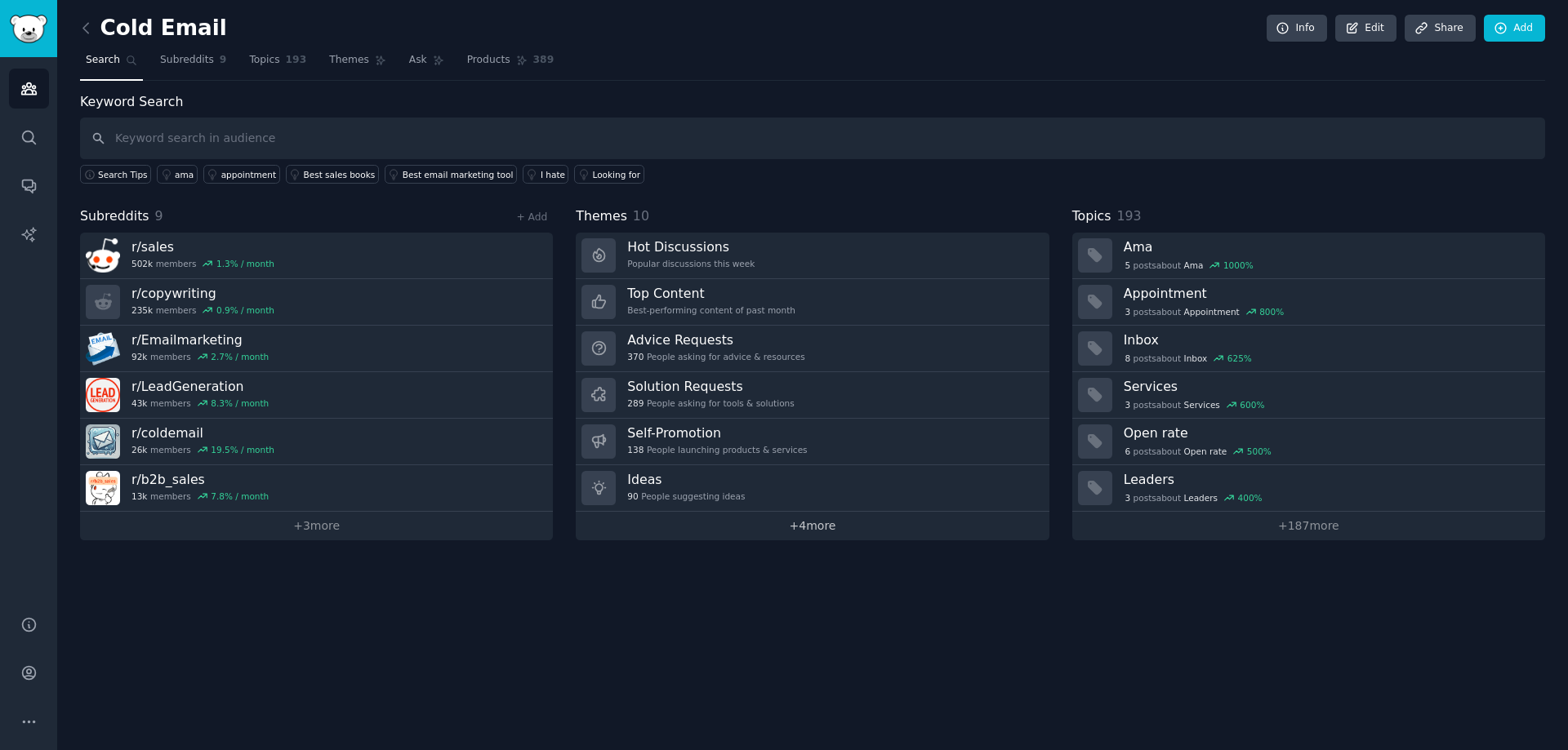
click at [797, 527] on link "+ 4 more" at bounding box center [811, 527] width 472 height 28
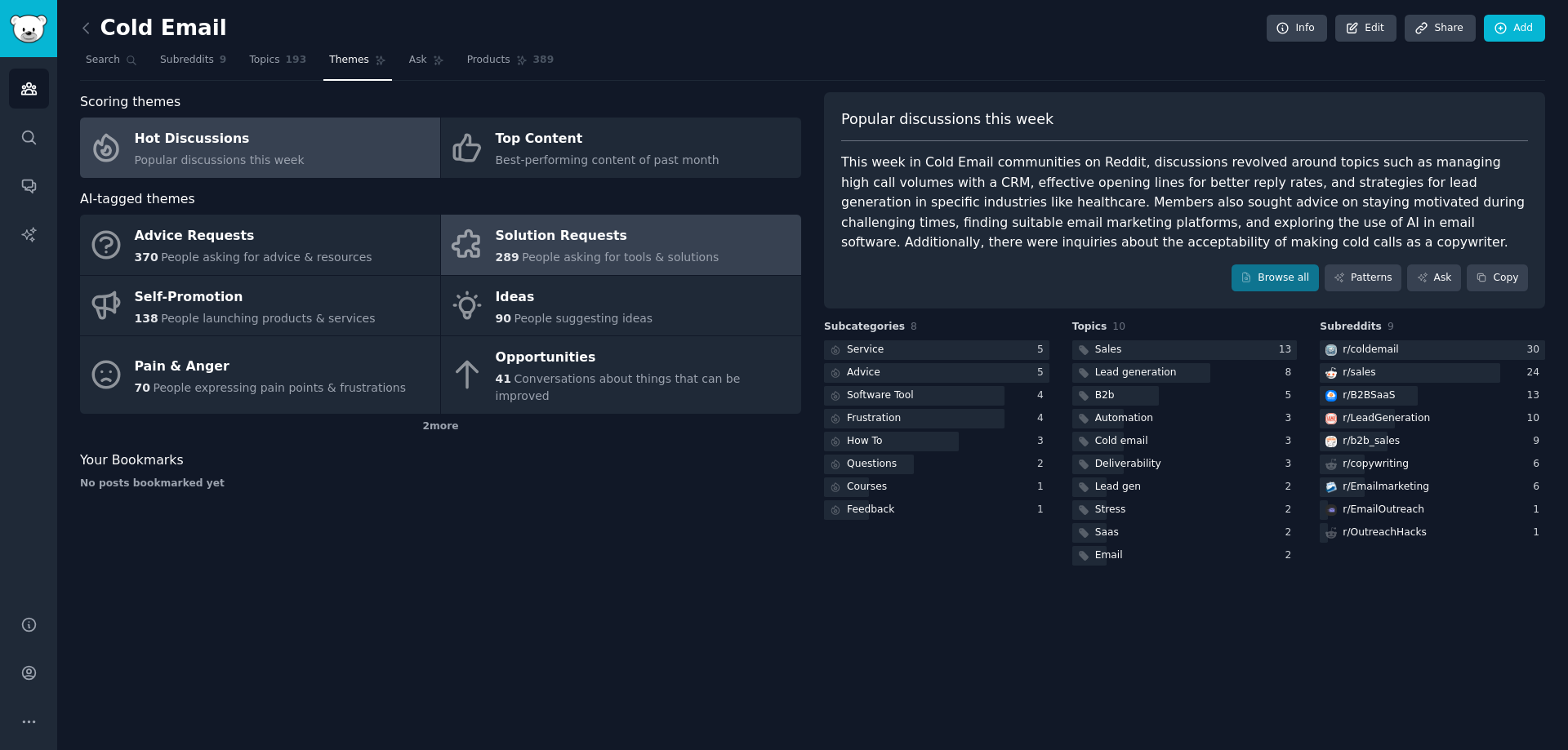
click at [647, 251] on span "People asking for tools & solutions" at bounding box center [620, 258] width 197 height 13
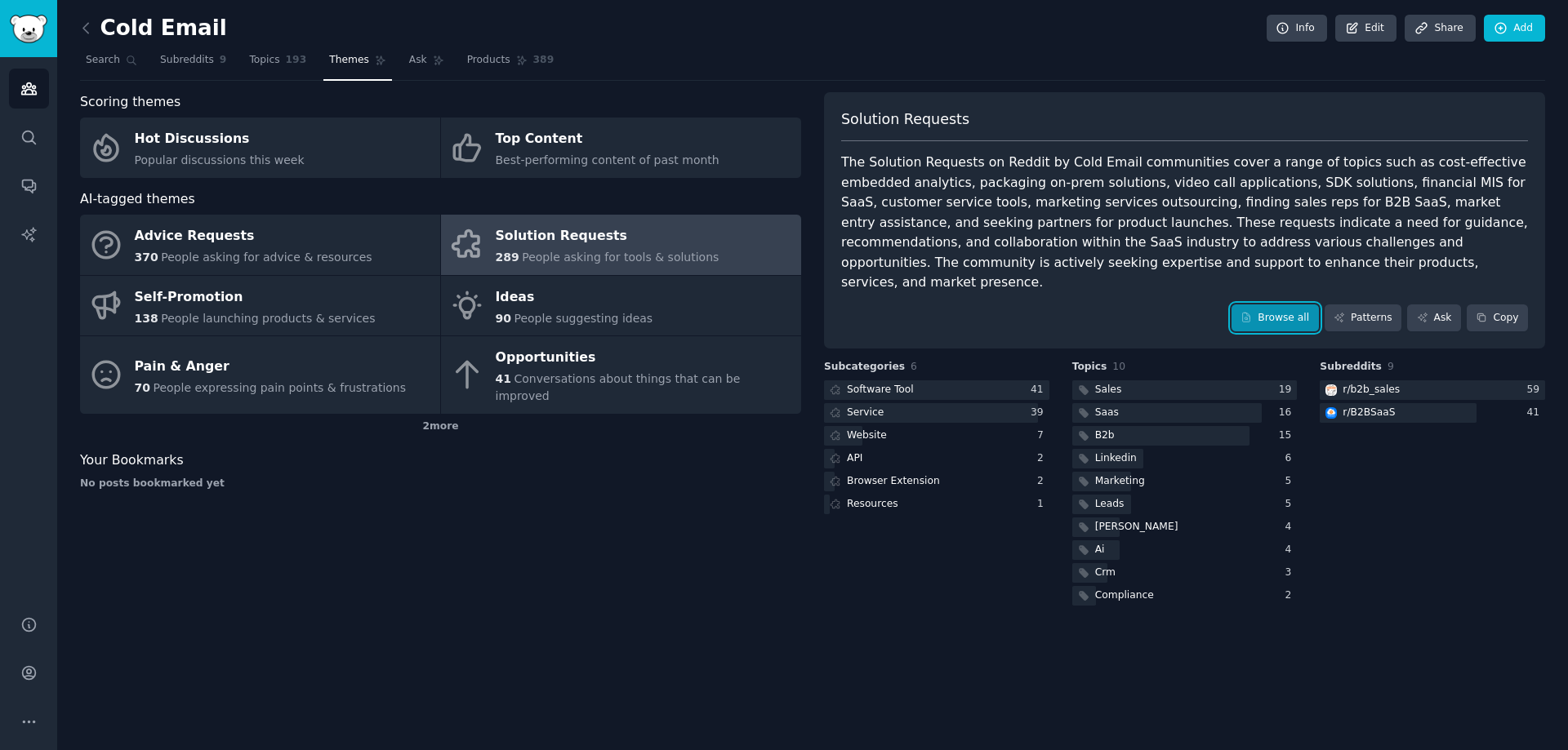
click at [1279, 305] on link "Browse all" at bounding box center [1274, 318] width 87 height 27
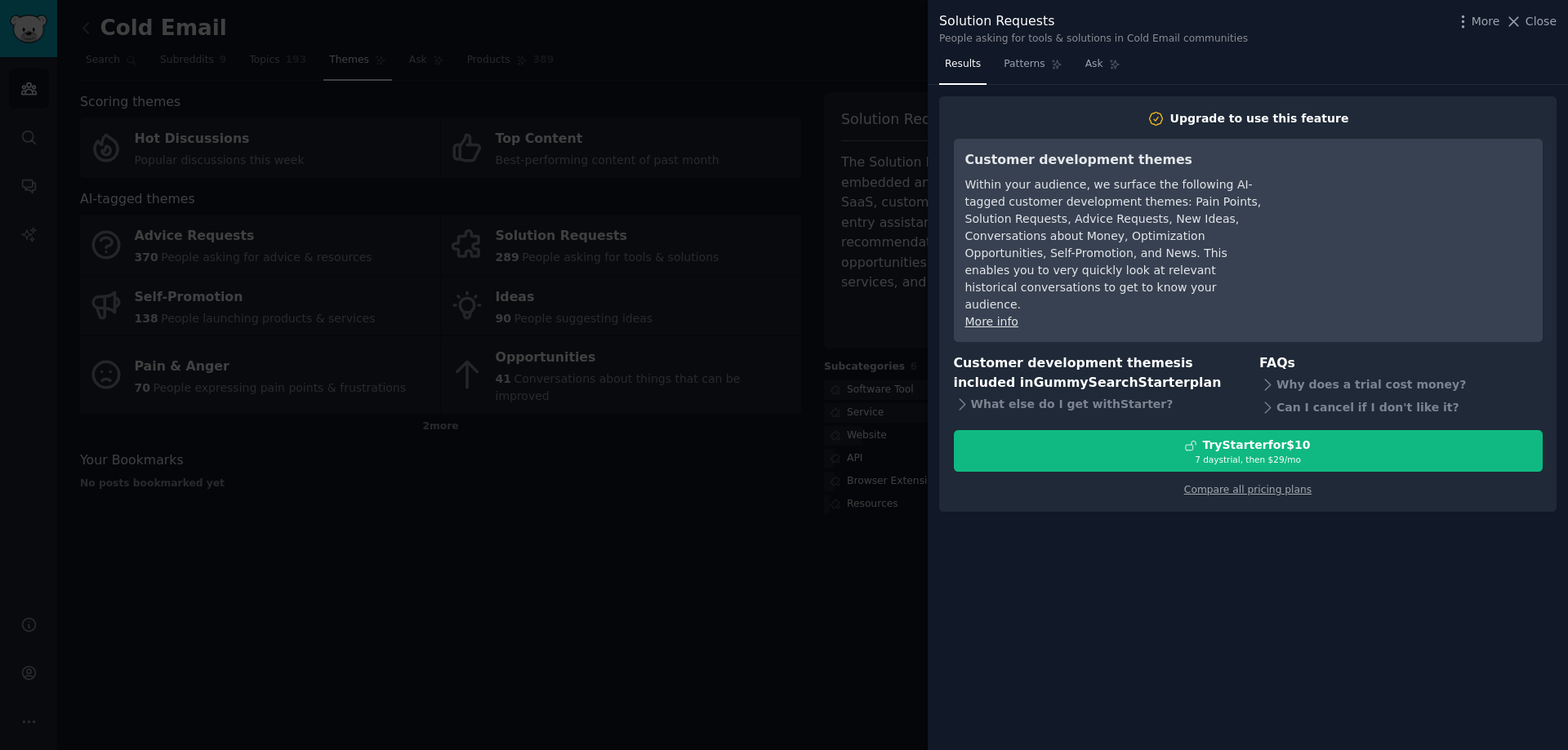
click at [1103, 313] on div "More info" at bounding box center [1114, 322] width 298 height 17
click at [1101, 637] on div "Results Patterns Ask Upgrade to use this feature Customer development themes Wi…" at bounding box center [1248, 401] width 640 height 699
click at [1023, 66] on span "Patterns" at bounding box center [1024, 64] width 41 height 15
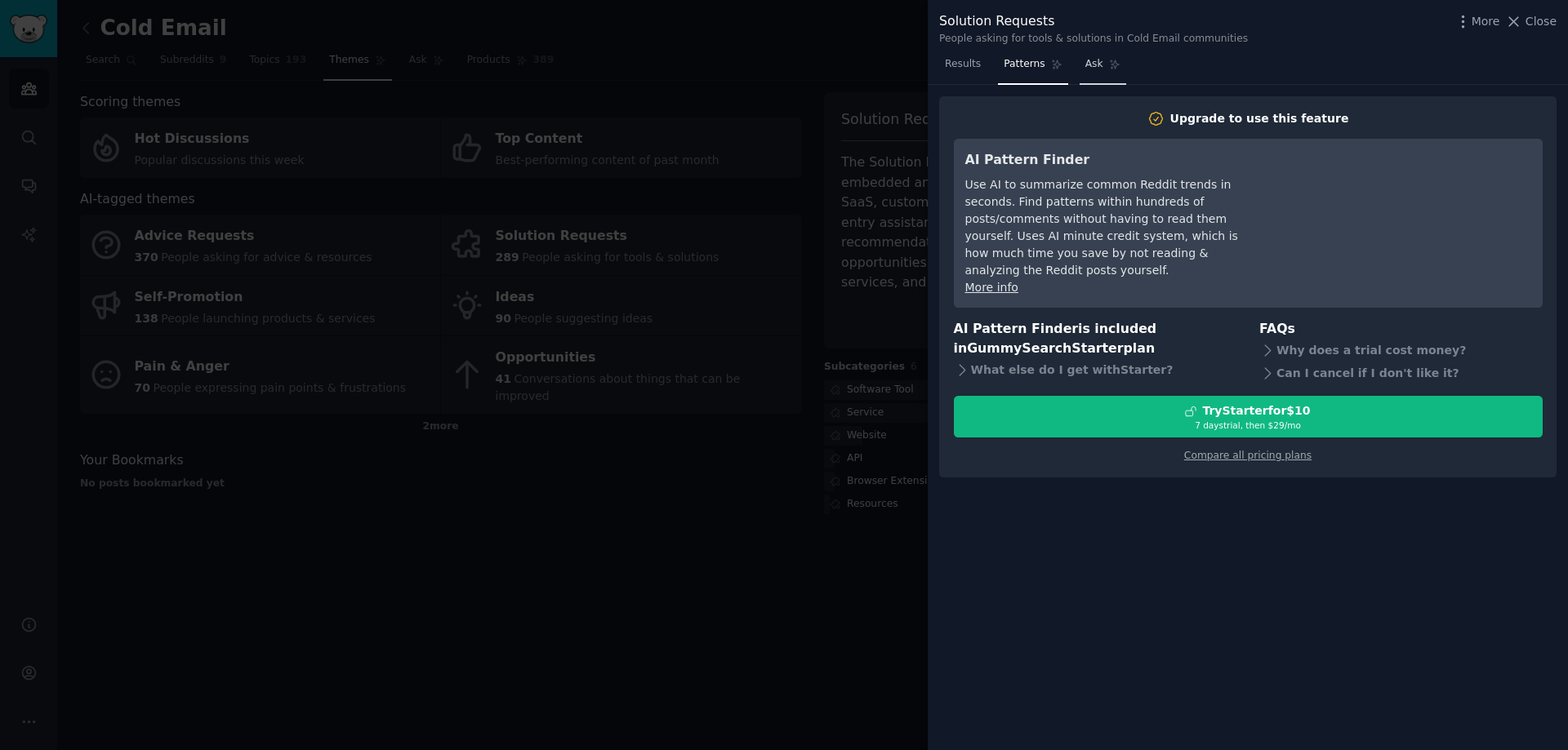
click at [1079, 53] on link "Ask" at bounding box center [1102, 67] width 46 height 33
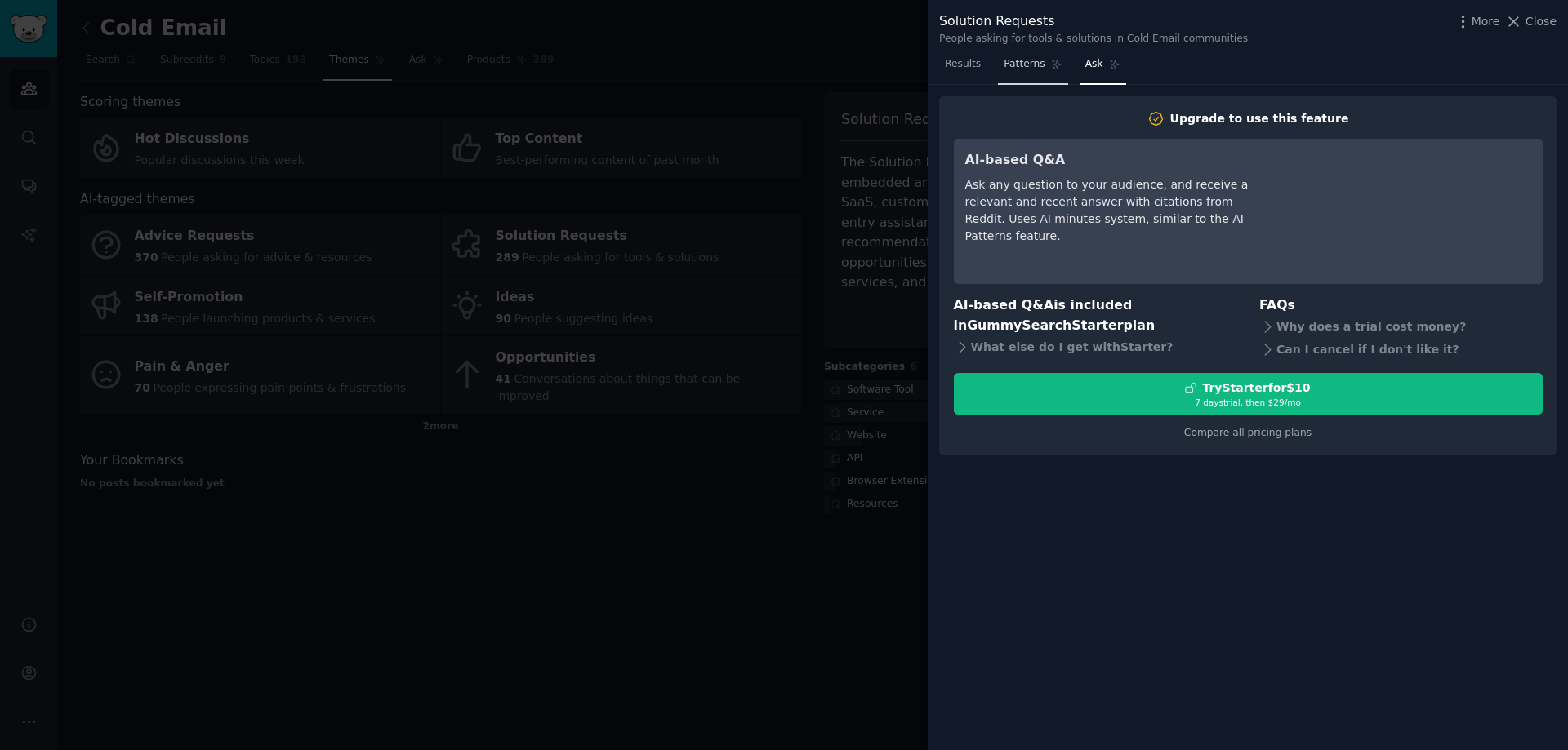
click at [1024, 80] on link "Patterns" at bounding box center [1032, 67] width 69 height 33
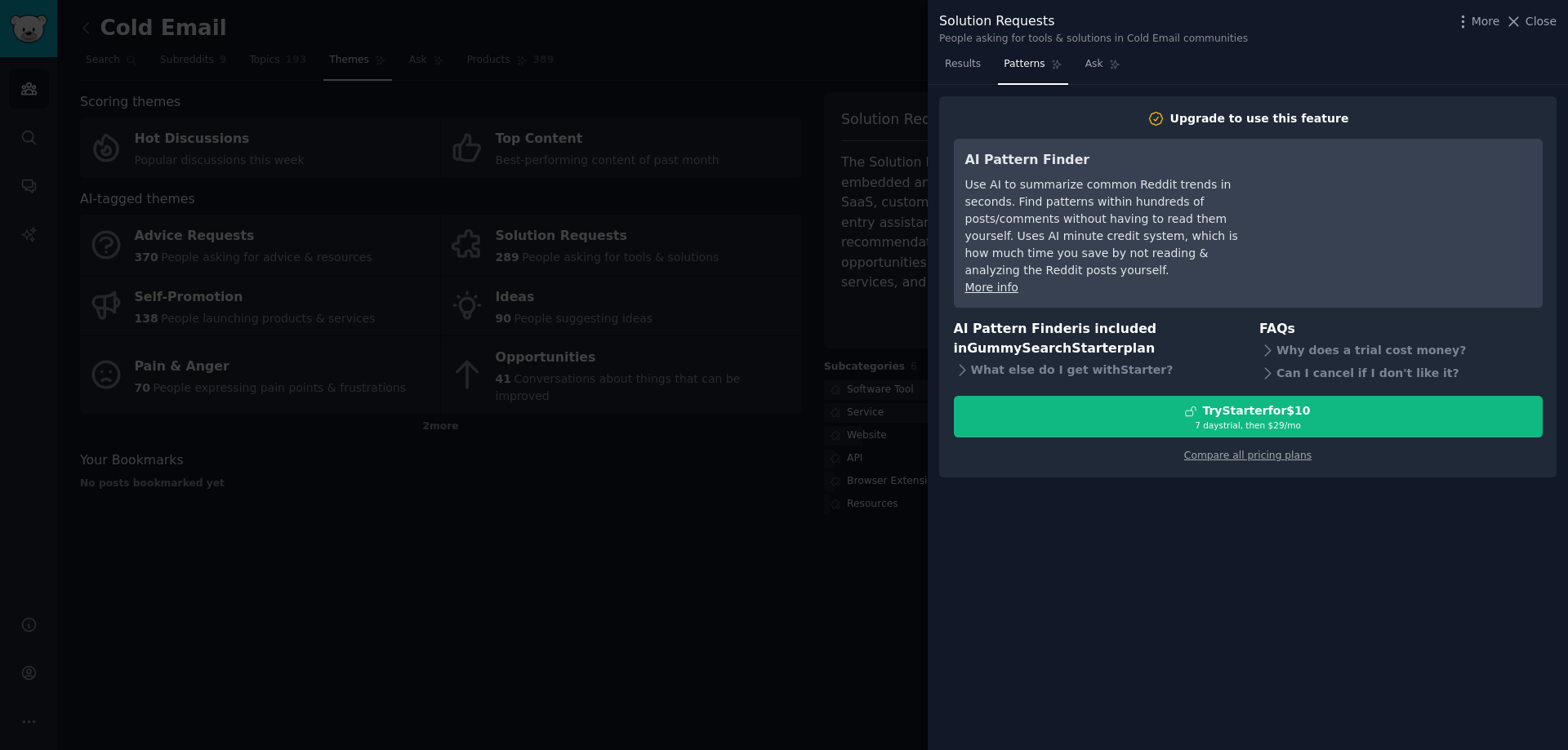
click at [984, 74] on nav "Results Patterns Ask" at bounding box center [1032, 67] width 187 height 33
click at [733, 573] on div at bounding box center [784, 375] width 1568 height 750
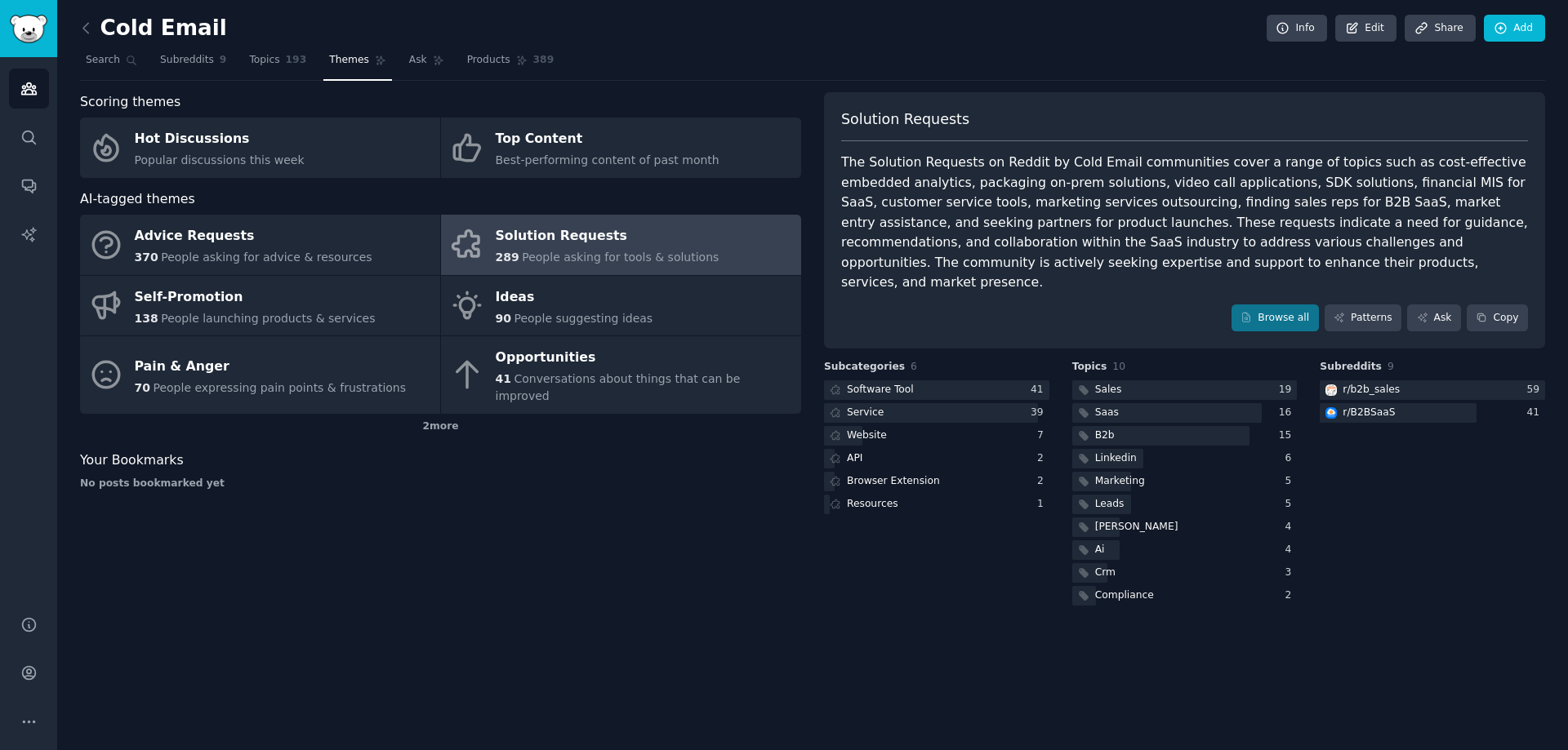
click at [1363, 312] on div "Solution Requests The Solution Requests on Reddit by Cold Email communities cov…" at bounding box center [1184, 221] width 721 height 258
click at [1365, 306] on link "Patterns" at bounding box center [1363, 318] width 77 height 27
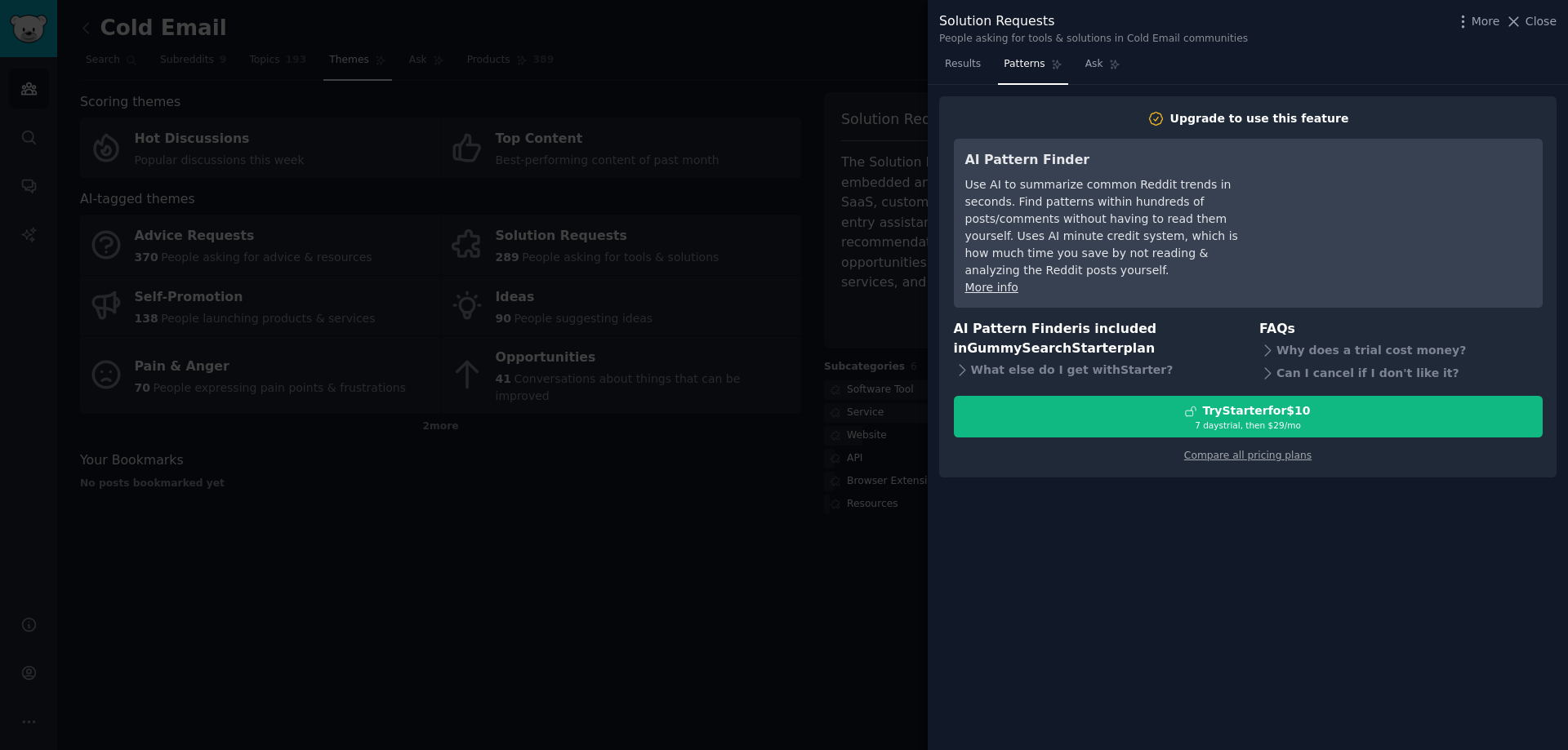
click at [482, 477] on div at bounding box center [784, 375] width 1568 height 750
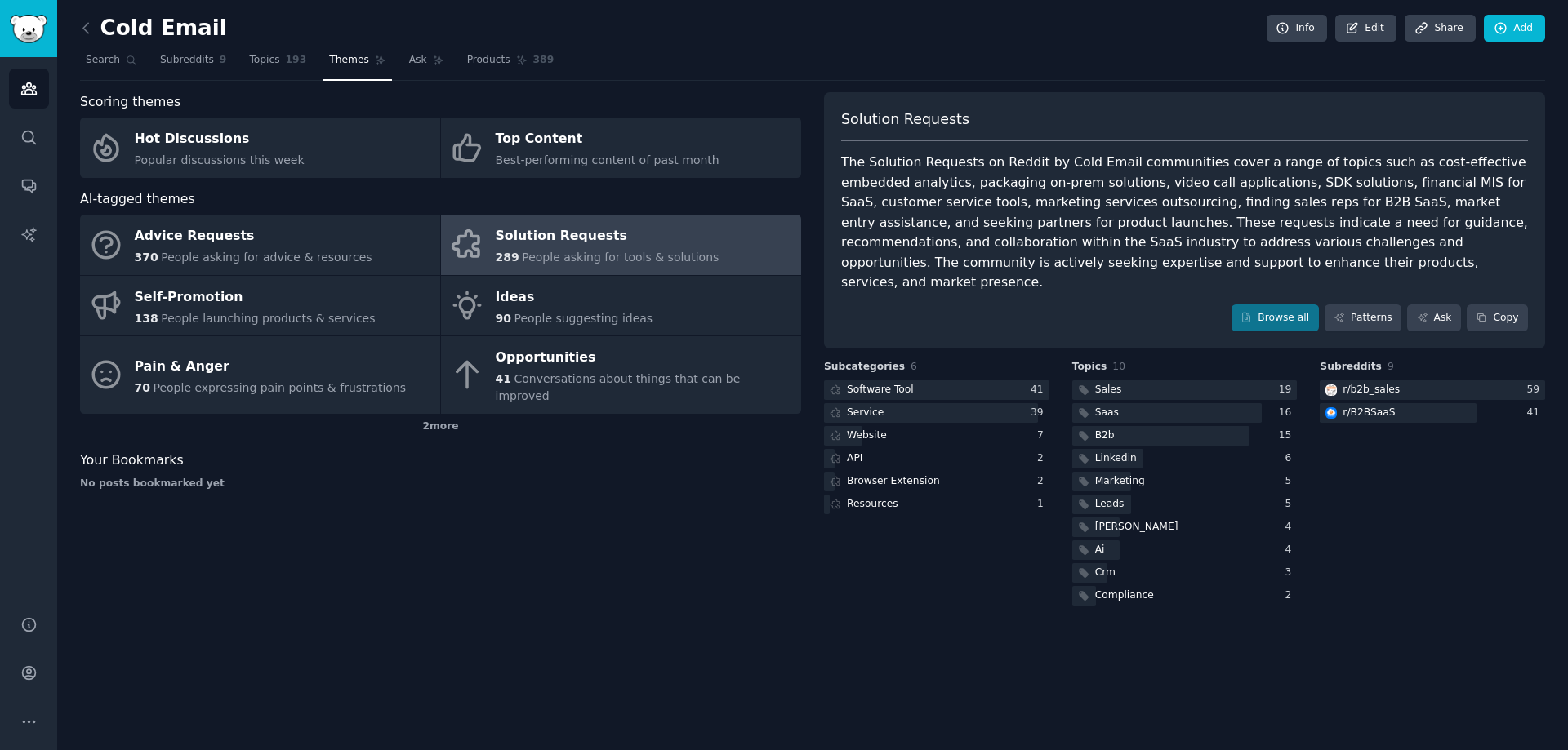
click at [522, 257] on span "People asking for tools & solutions" at bounding box center [620, 258] width 197 height 13
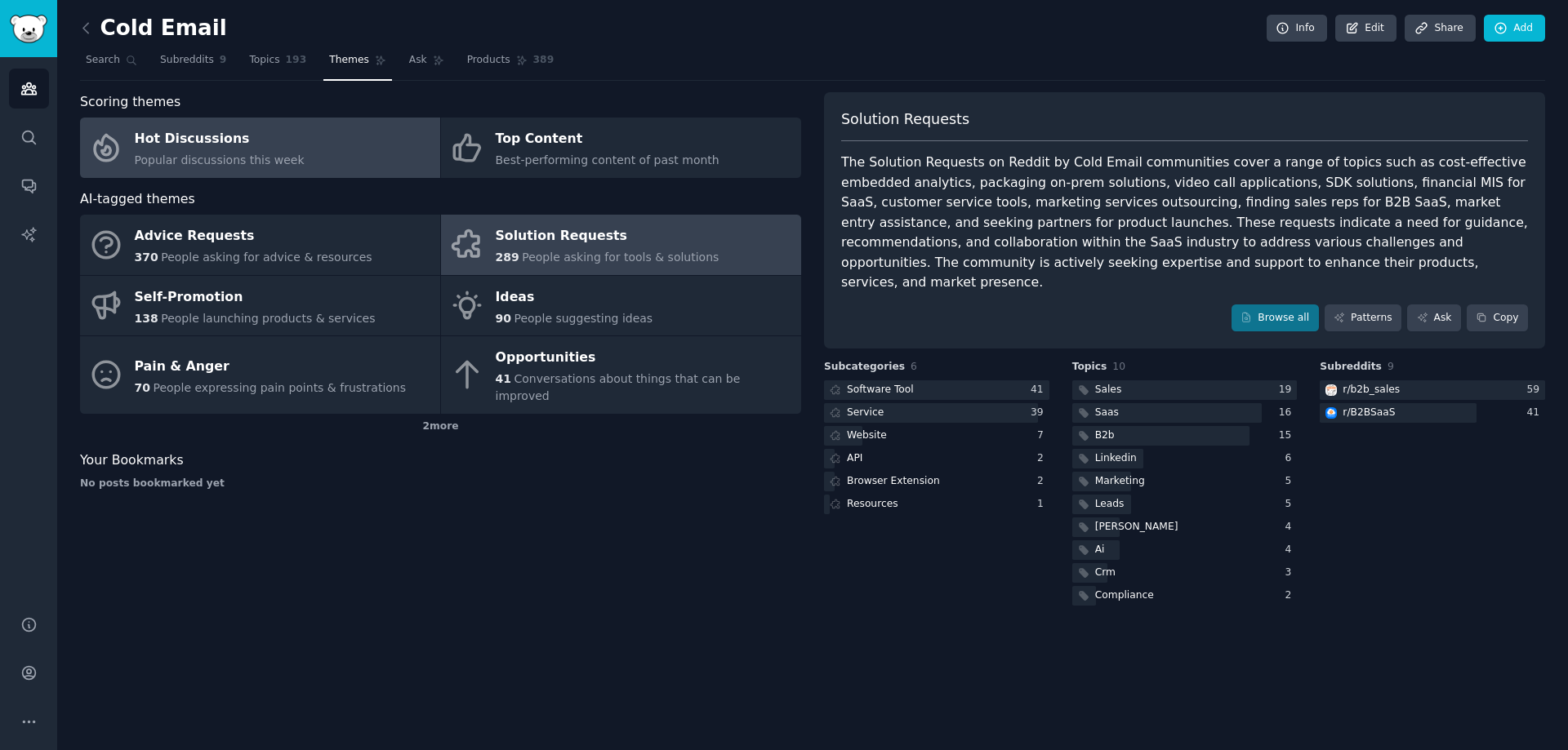
click at [278, 143] on div "Hot Discussions" at bounding box center [219, 140] width 169 height 27
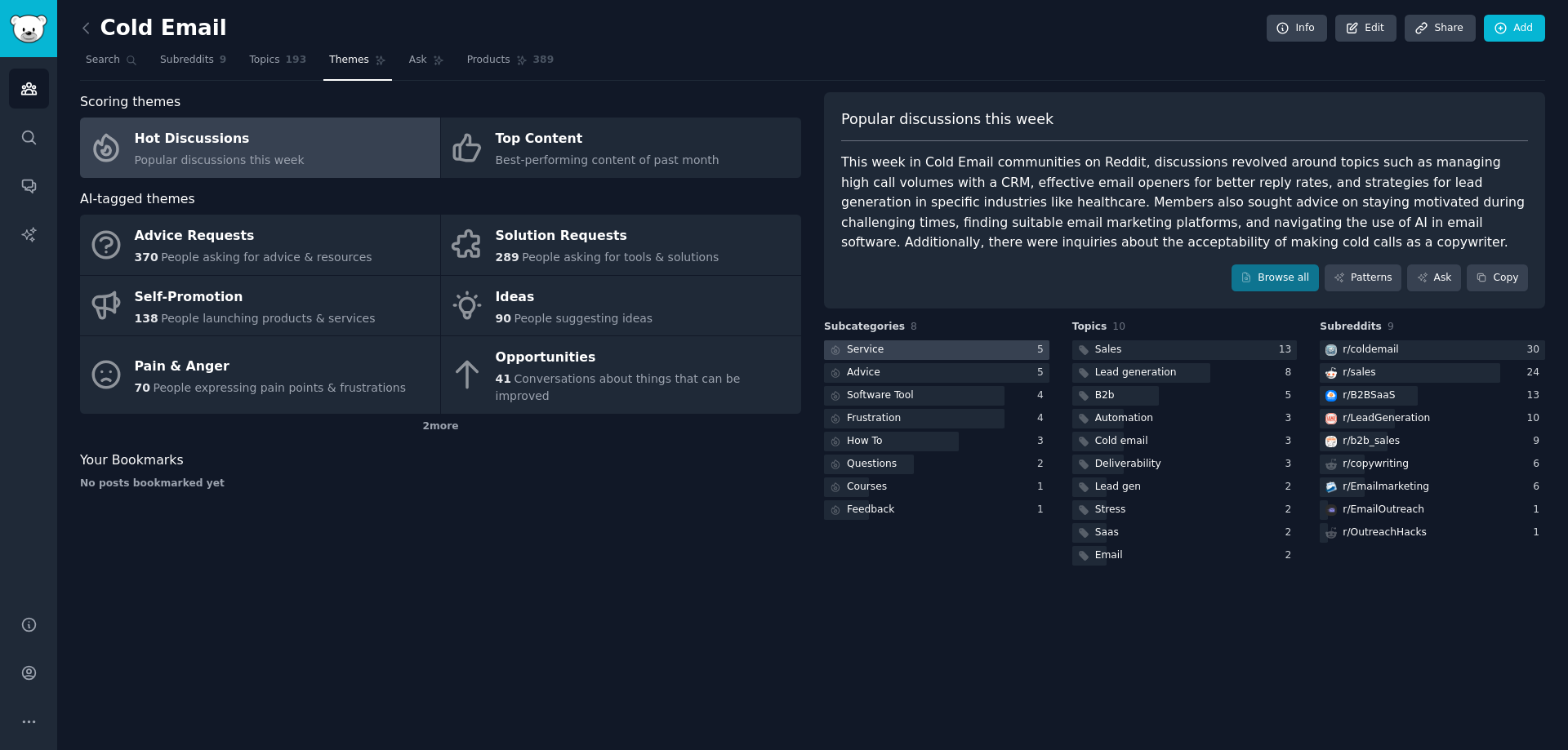
click at [891, 351] on div at bounding box center [936, 351] width 225 height 21
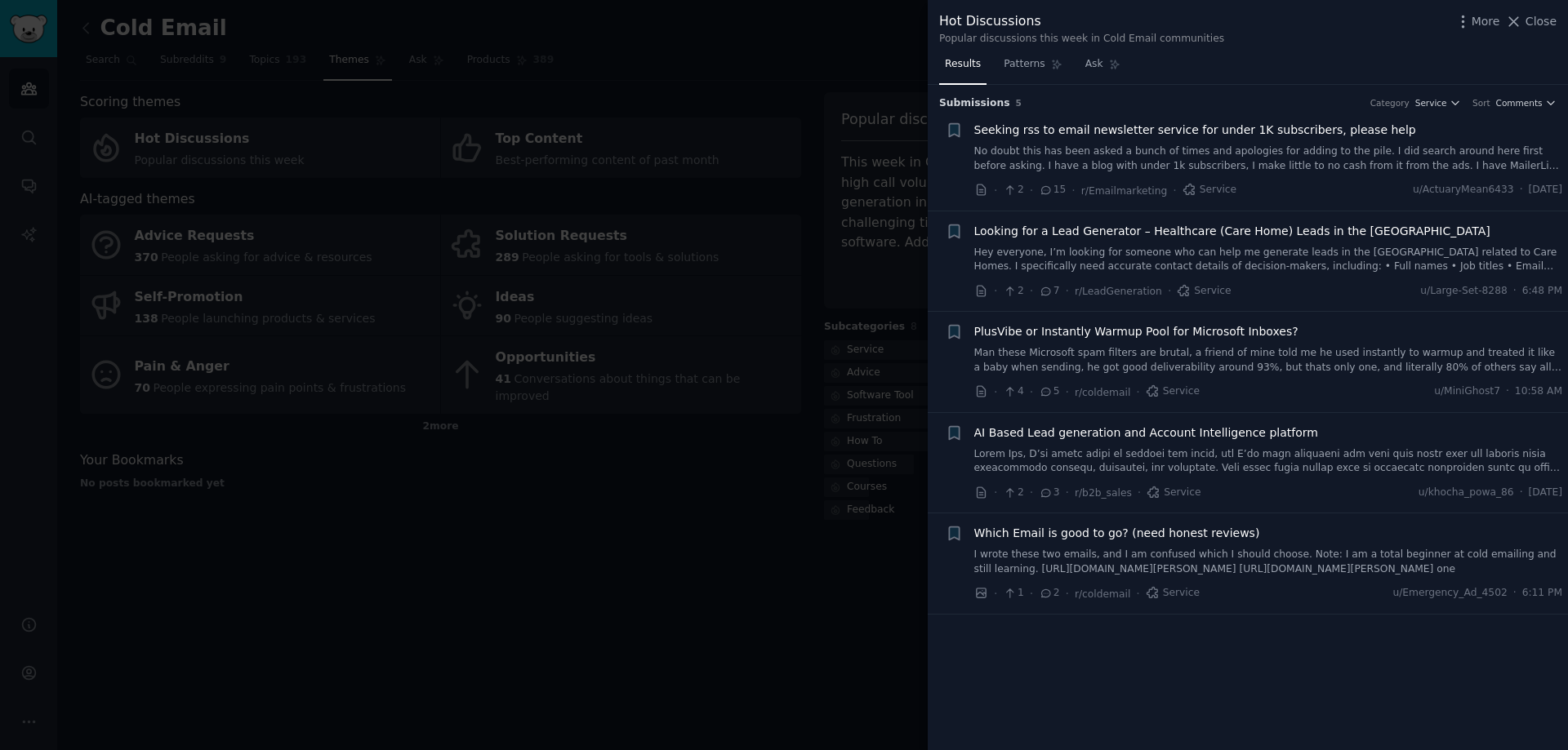
click at [1225, 237] on span "Looking for a Lead Generator – Healthcare (Care Home) Leads in the UK" at bounding box center [1232, 231] width 516 height 17
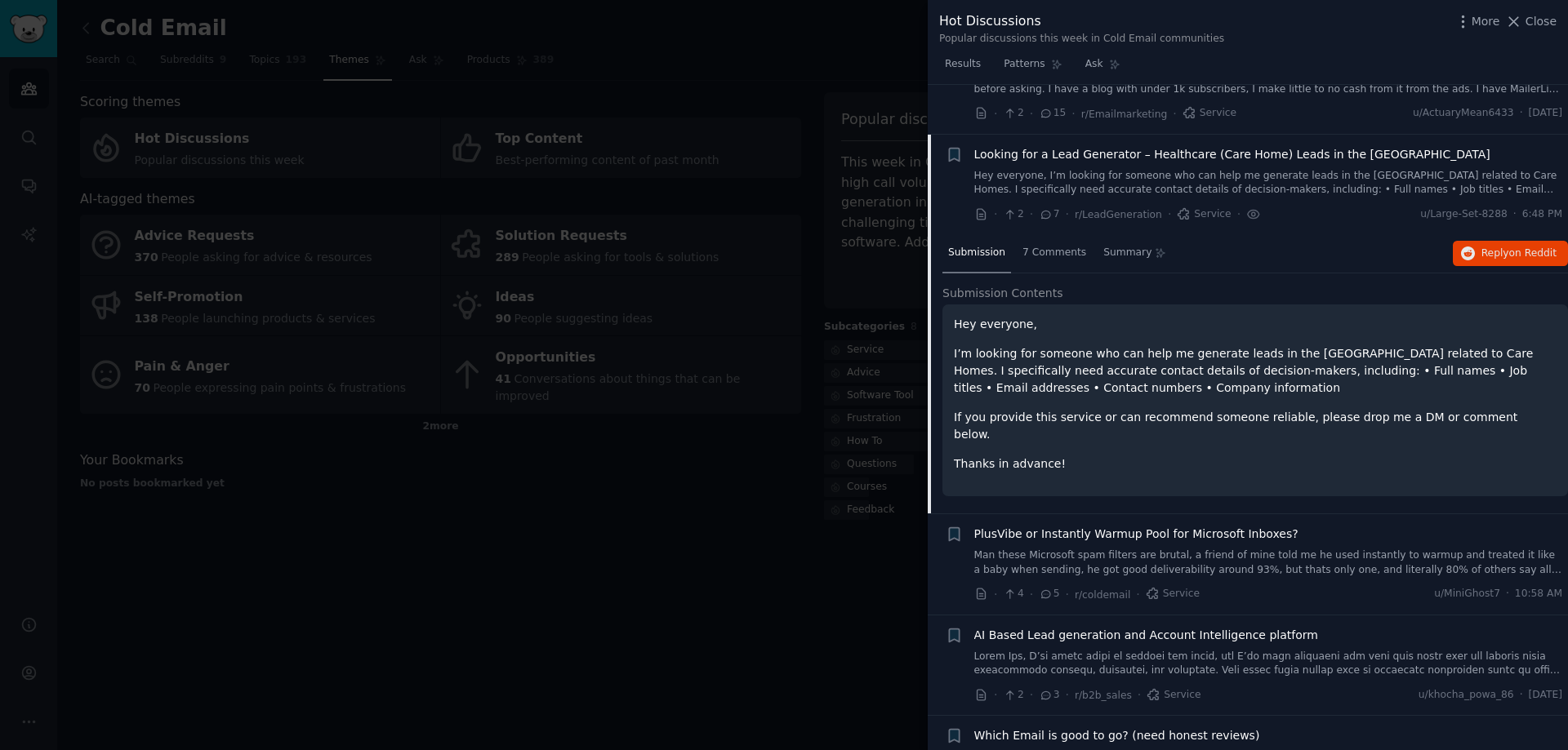
scroll to position [126, 0]
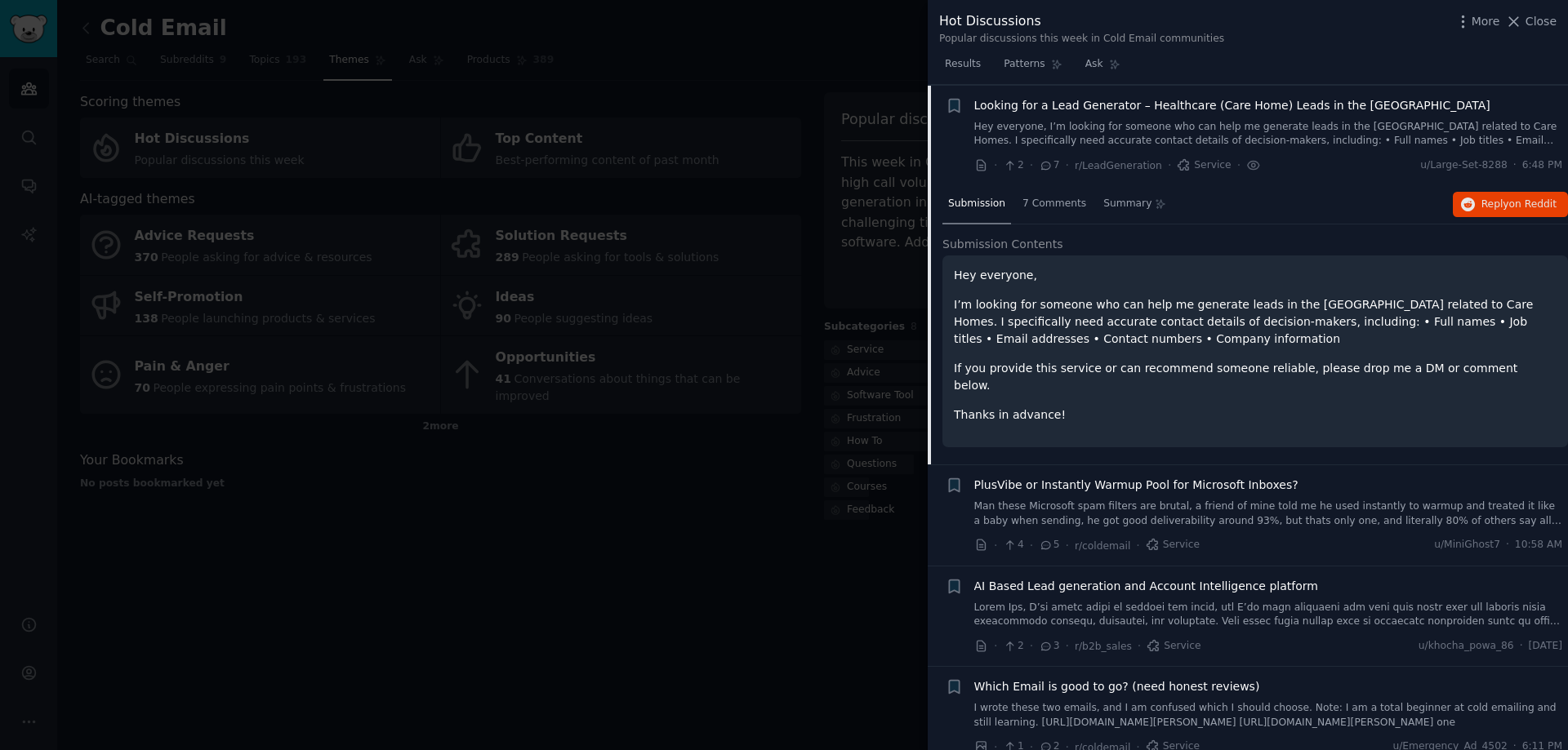
click at [1085, 579] on span "AI Based Lead generation and Account Intelligence platform" at bounding box center [1146, 587] width 344 height 17
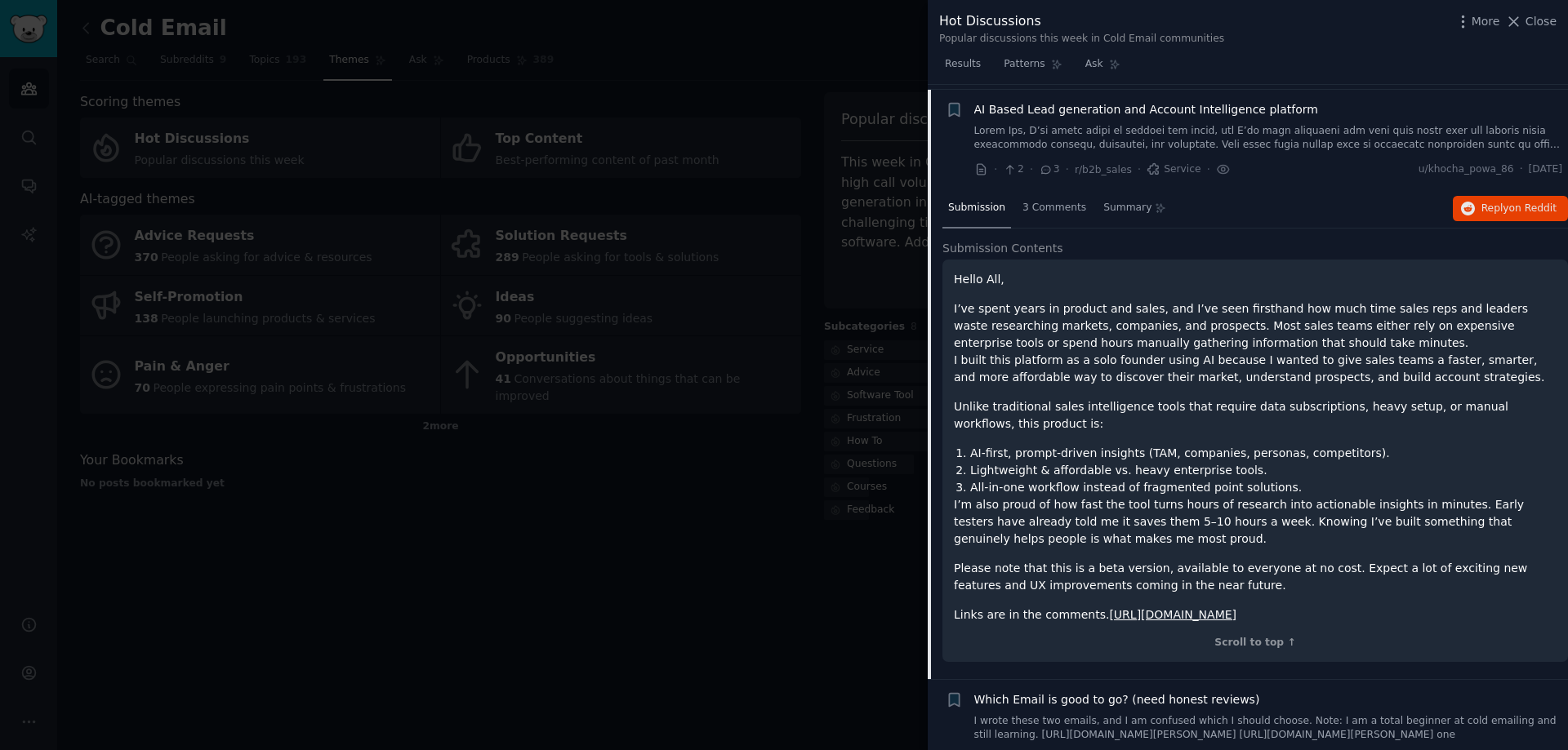
scroll to position [329, 0]
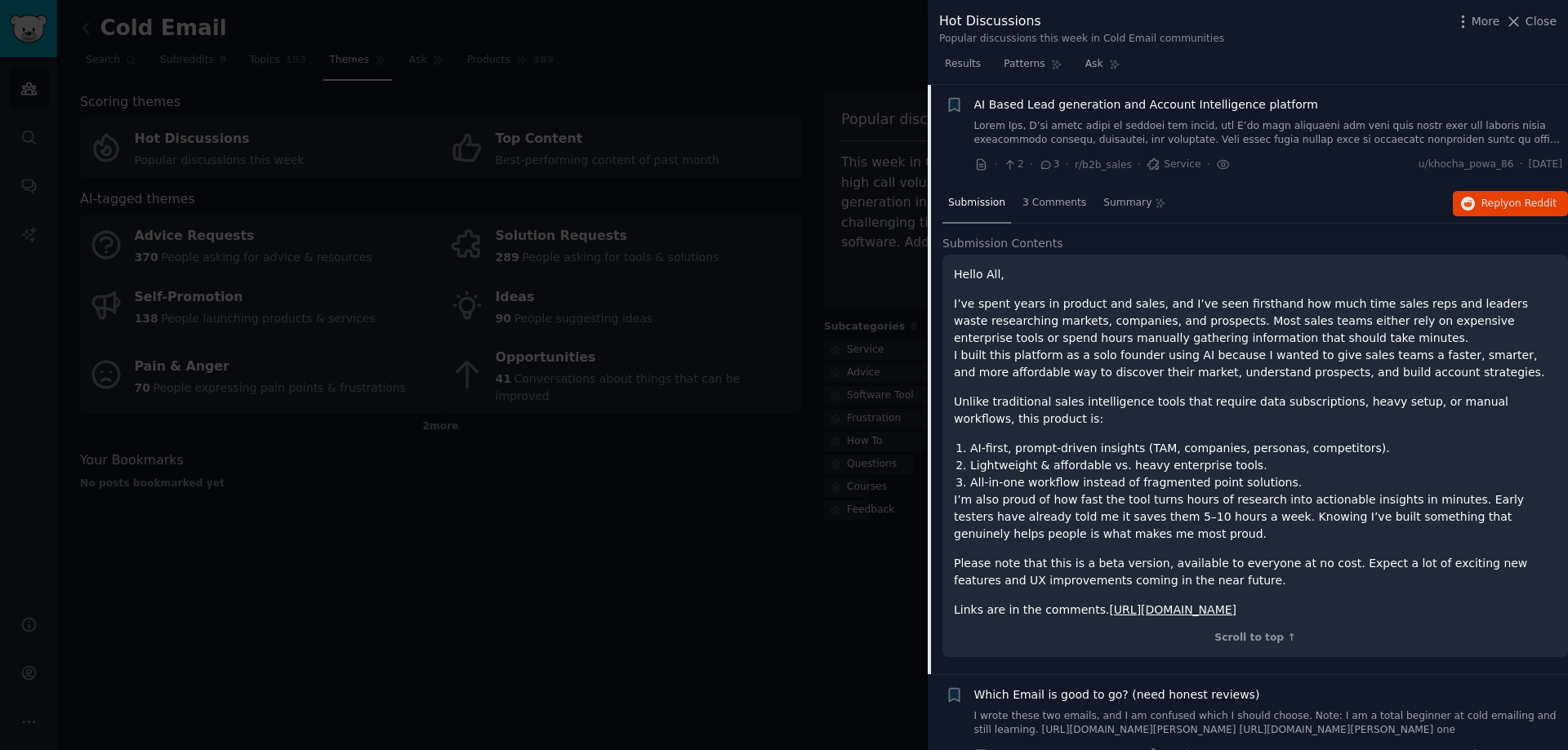
click at [457, 432] on div at bounding box center [784, 375] width 1568 height 750
